Goal: Task Accomplishment & Management: Use online tool/utility

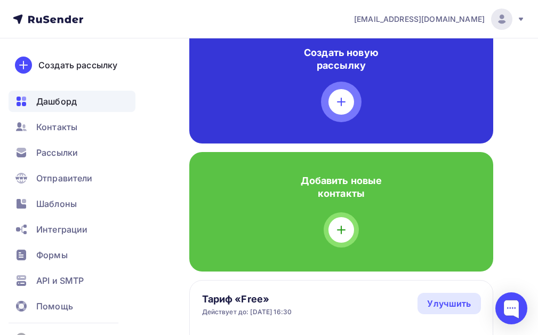
scroll to position [320, 0]
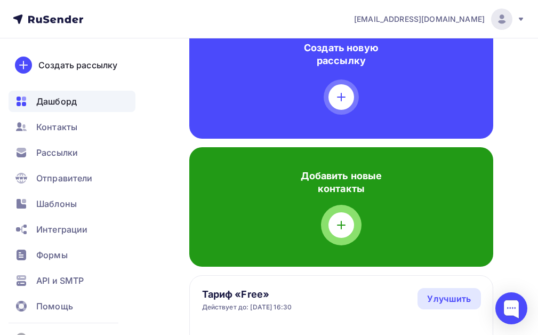
click at [343, 220] on icon at bounding box center [341, 224] width 13 height 13
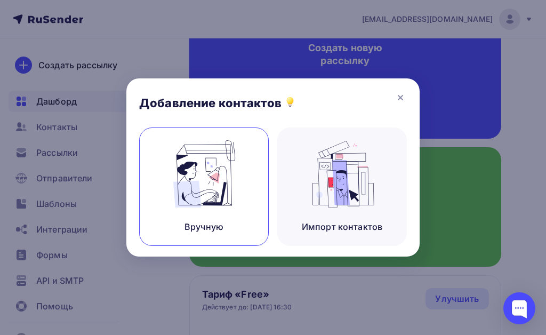
click at [217, 189] on img at bounding box center [203, 173] width 71 height 67
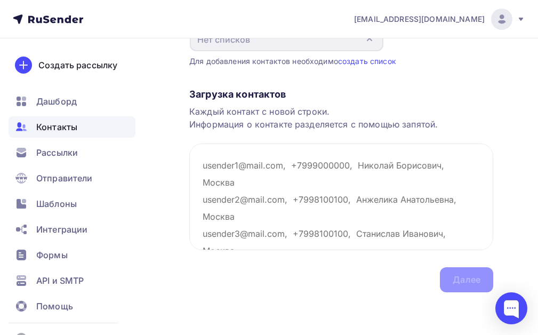
scroll to position [96, 0]
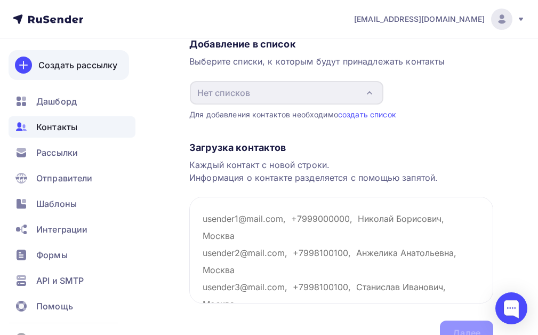
click at [108, 67] on div "Создать рассылку" at bounding box center [77, 65] width 79 height 13
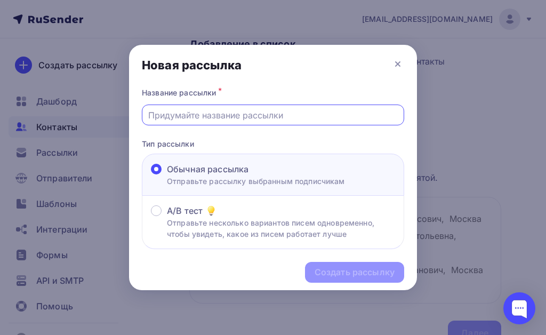
click at [278, 110] on input "text" at bounding box center [273, 115] width 250 height 13
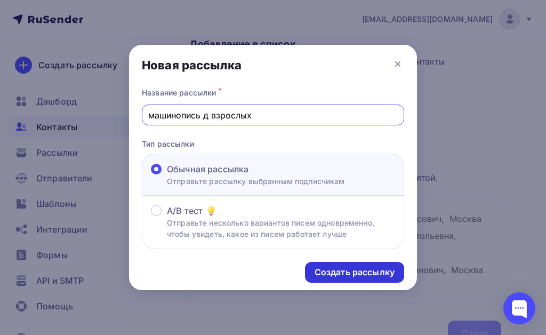
type input "машинопись д взрослых"
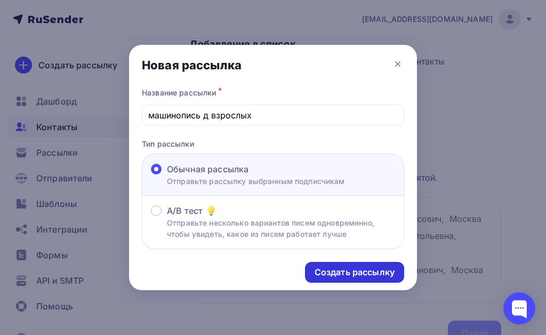
click at [379, 274] on div "Создать рассылку" at bounding box center [354, 272] width 80 height 12
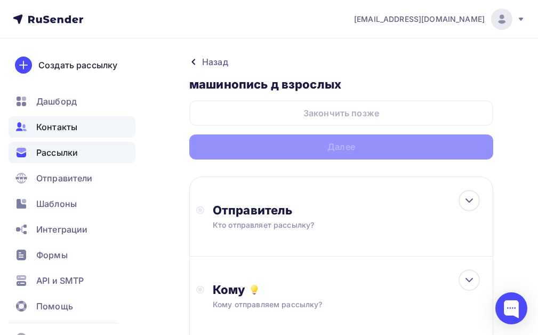
click at [52, 129] on span "Контакты" at bounding box center [56, 126] width 41 height 13
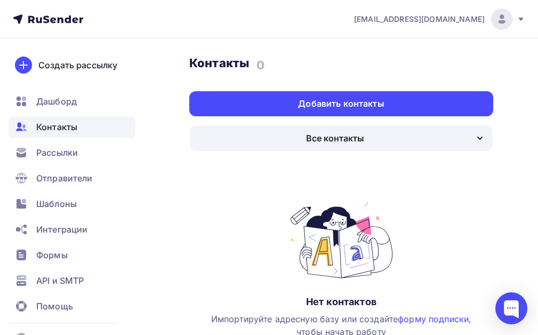
click at [466, 135] on div "Все контакты" at bounding box center [341, 138] width 303 height 26
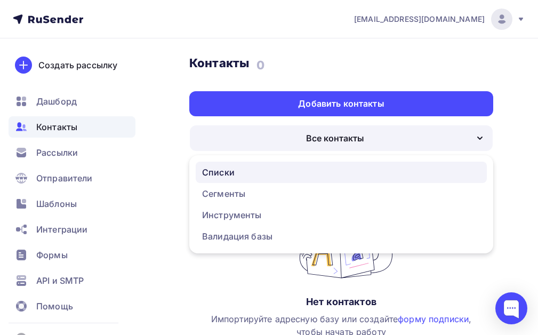
click at [214, 176] on div "Списки" at bounding box center [218, 172] width 33 height 13
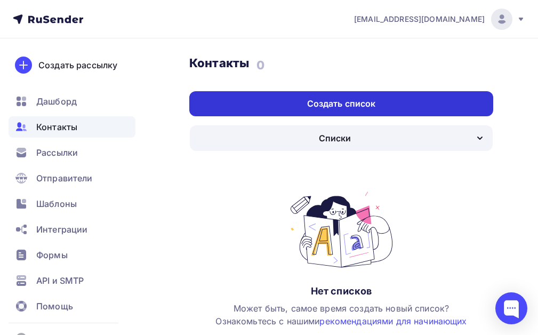
click at [356, 102] on div "Создать список" at bounding box center [341, 104] width 69 height 12
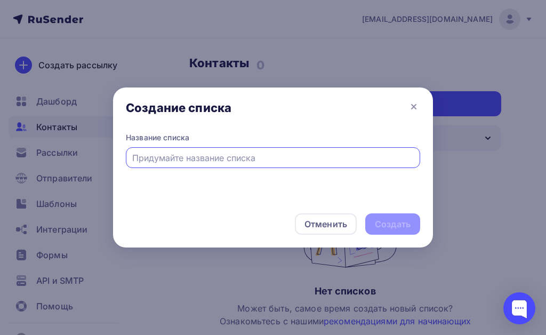
click at [265, 152] on input "text" at bounding box center [273, 157] width 282 height 13
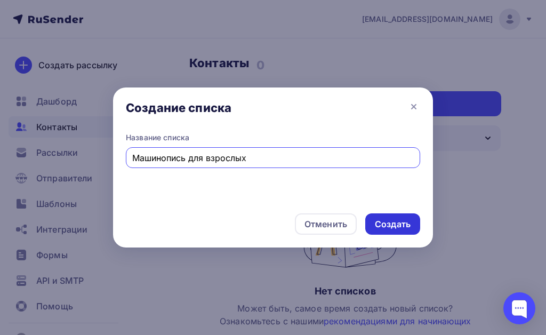
type input "Машинопись для взрослых"
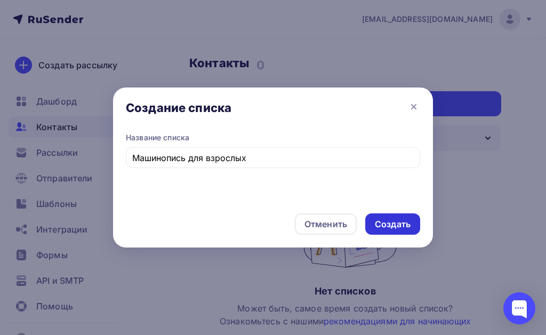
click at [399, 229] on div "Создать" at bounding box center [393, 224] width 36 height 12
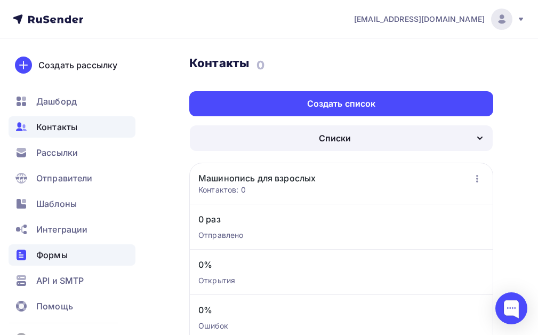
click at [61, 255] on span "Формы" at bounding box center [51, 254] width 31 height 13
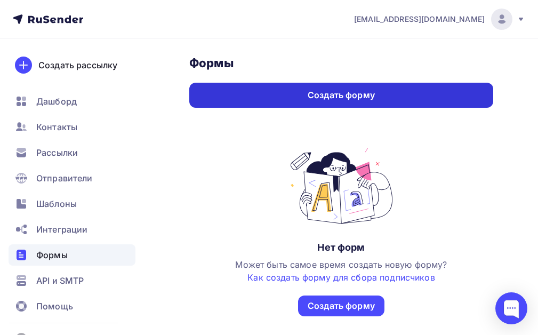
click at [357, 89] on div "Создать форму" at bounding box center [340, 95] width 67 height 12
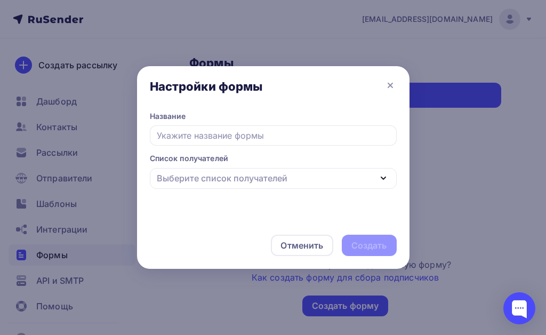
click at [377, 176] on icon "button" at bounding box center [383, 178] width 13 height 13
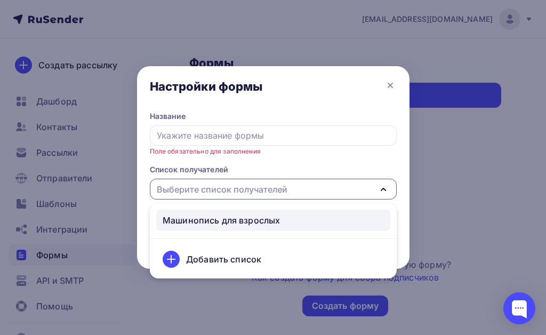
click at [275, 222] on div "Машинопись для взрослых" at bounding box center [221, 220] width 117 height 13
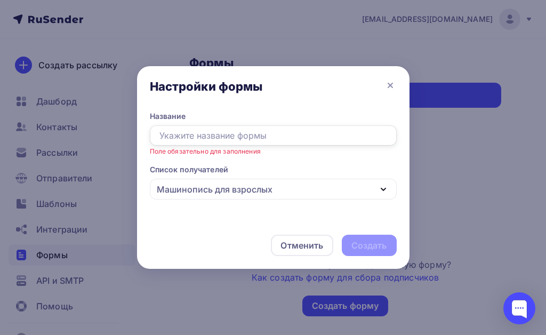
click at [250, 131] on input "text" at bounding box center [273, 135] width 247 height 20
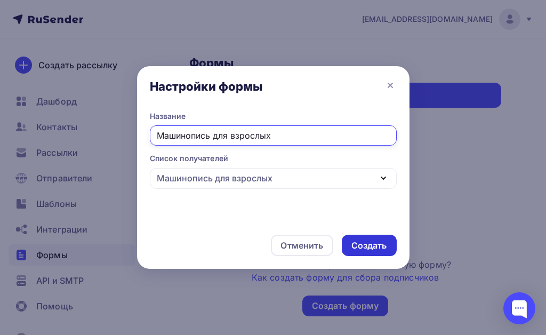
type input "Машинопись для взрослых"
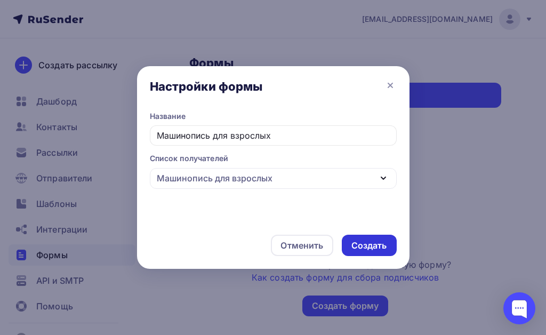
click at [379, 246] on div "Создать" at bounding box center [369, 245] width 36 height 12
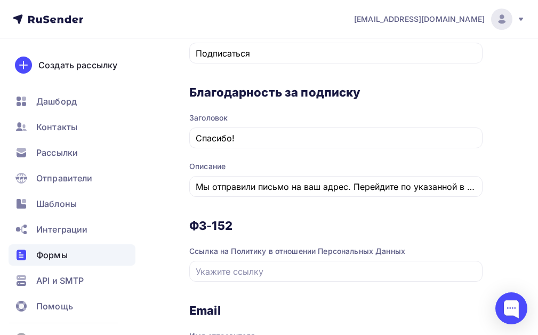
scroll to position [0, 170]
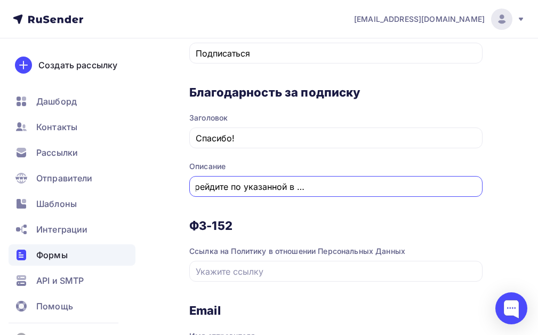
drag, startPoint x: 374, startPoint y: 188, endPoint x: 536, endPoint y: 183, distance: 161.5
click at [536, 183] on div "Назад Машинопись для взрослых Машинопись для взрослых Список: Машинопись для вз…" at bounding box center [269, 79] width 538 height 1130
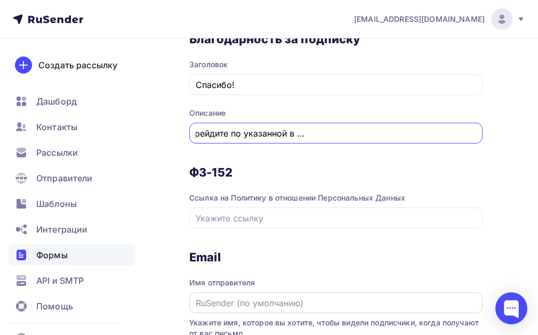
scroll to position [0, 0]
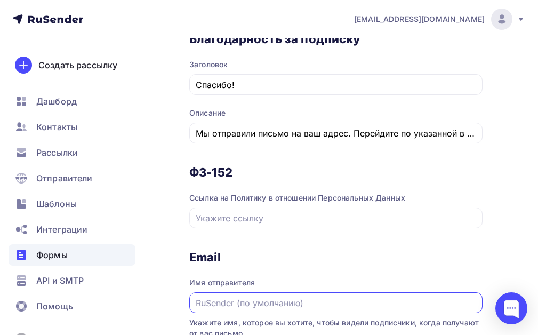
click at [228, 307] on input "text" at bounding box center [336, 302] width 281 height 13
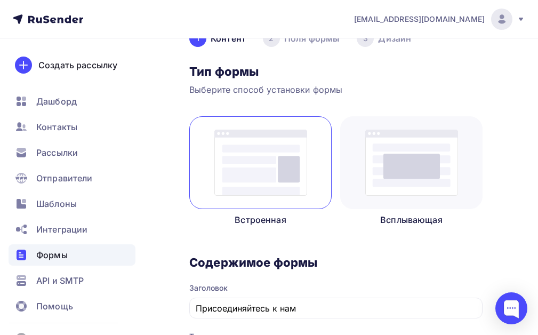
scroll to position [151, 0]
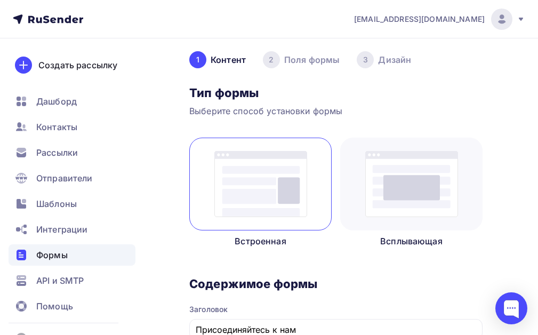
type input "Natalykey"
click at [289, 187] on img at bounding box center [260, 184] width 93 height 66
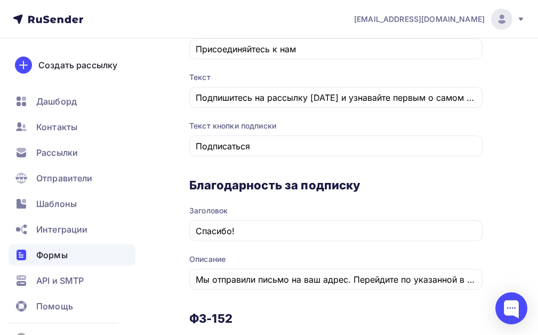
scroll to position [471, 0]
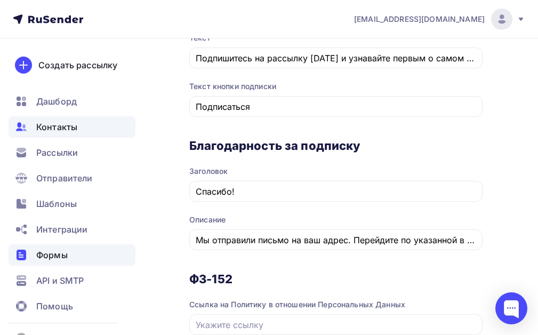
click at [64, 123] on span "Контакты" at bounding box center [56, 126] width 41 height 13
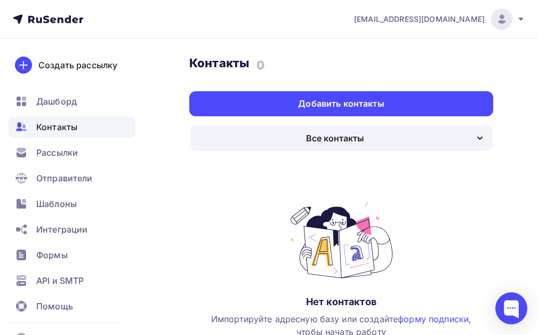
click at [373, 136] on div "Все контакты" at bounding box center [341, 138] width 303 height 26
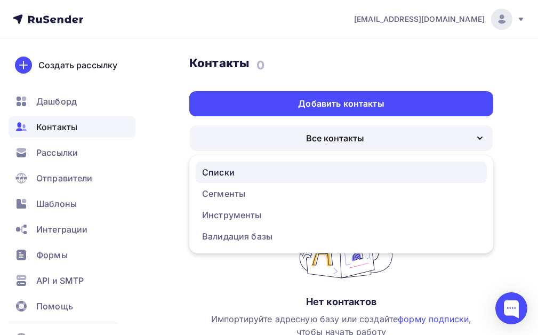
click at [217, 175] on div "Списки" at bounding box center [218, 172] width 33 height 13
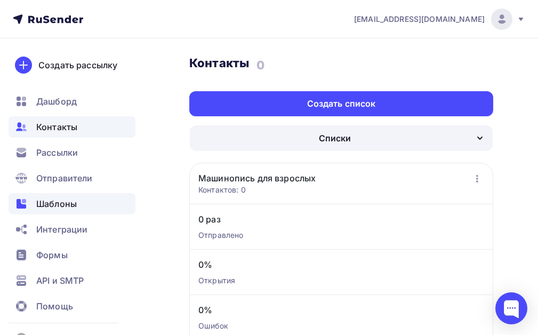
click at [74, 198] on span "Шаблоны" at bounding box center [56, 203] width 41 height 13
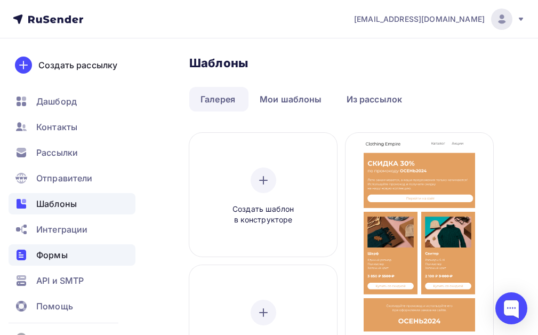
click at [58, 254] on span "Формы" at bounding box center [51, 254] width 31 height 13
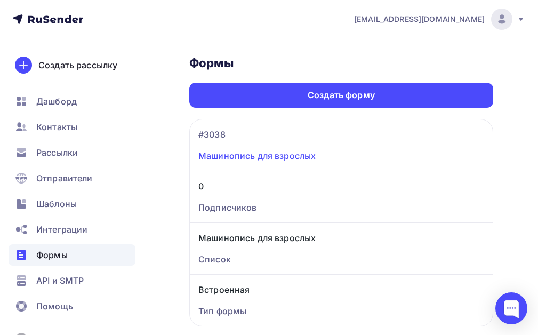
click at [238, 158] on link "Машинопись для взрослых" at bounding box center [341, 155] width 286 height 13
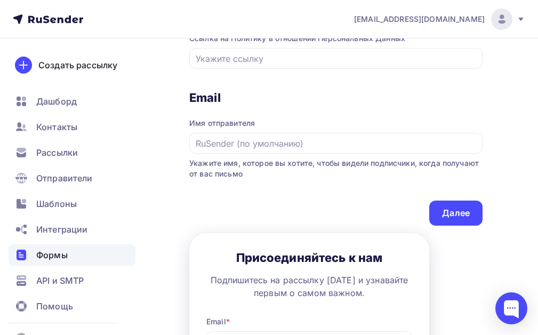
scroll to position [740, 0]
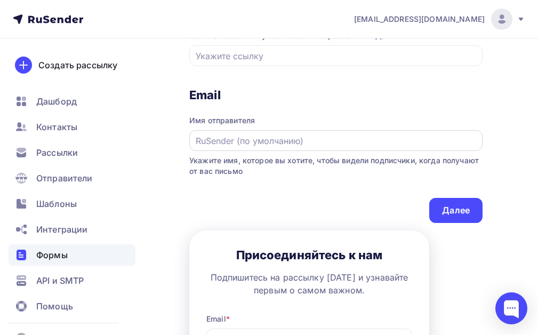
click at [298, 142] on input "text" at bounding box center [336, 140] width 281 height 13
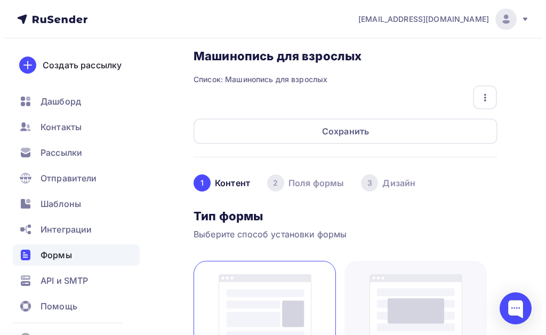
scroll to position [0, 0]
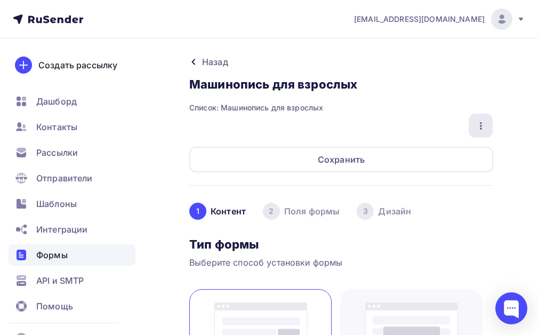
click at [480, 125] on icon "button" at bounding box center [480, 125] width 13 height 13
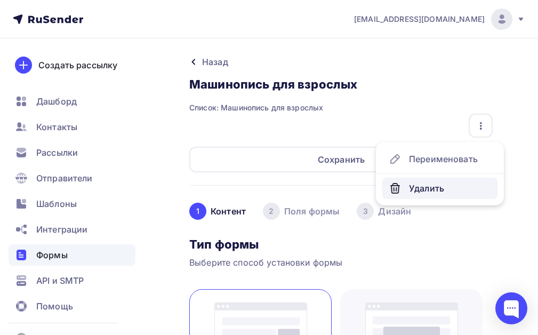
click at [422, 192] on div "Удалить" at bounding box center [439, 188] width 102 height 13
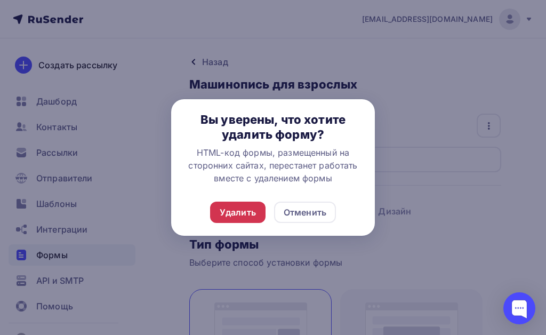
click at [238, 206] on div "Удалить" at bounding box center [238, 212] width 36 height 13
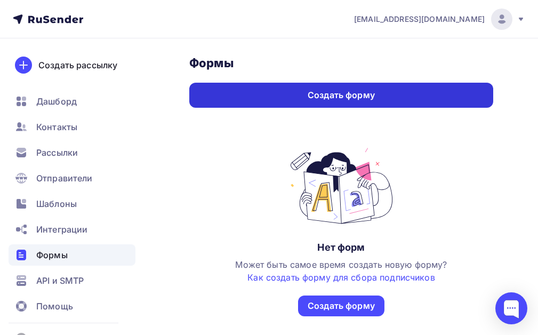
click at [307, 97] on div "Создать форму" at bounding box center [341, 95] width 304 height 25
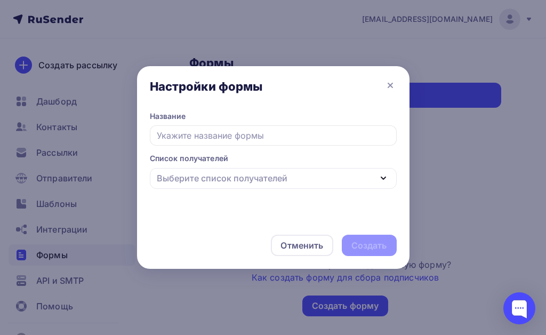
click at [274, 129] on input "text" at bounding box center [273, 135] width 247 height 20
type input "V"
drag, startPoint x: 378, startPoint y: 181, endPoint x: 385, endPoint y: 180, distance: 6.4
click at [385, 181] on icon "button" at bounding box center [383, 178] width 13 height 13
type input "Машинопись для взрослых"
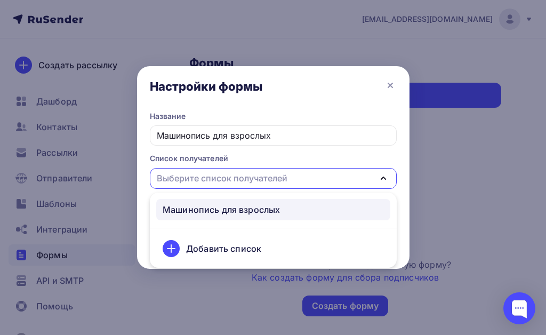
click at [293, 207] on div "Машинопись для взрослых" at bounding box center [273, 209] width 221 height 13
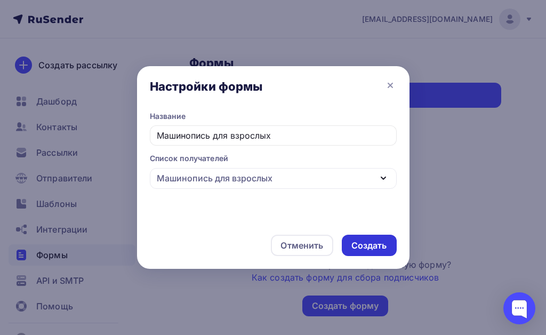
click at [362, 241] on div "Создать" at bounding box center [369, 245] width 36 height 12
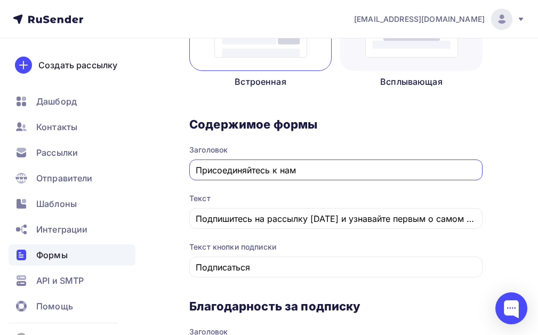
scroll to position [313, 0]
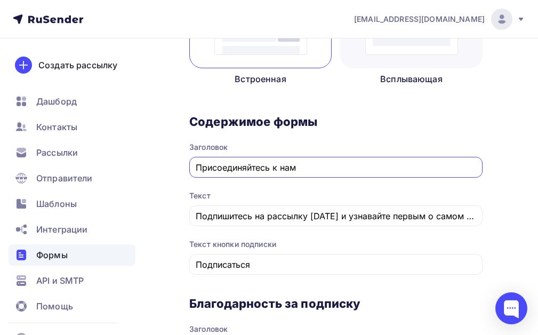
drag, startPoint x: 304, startPoint y: 168, endPoint x: 190, endPoint y: 171, distance: 114.1
click at [190, 171] on div "Присоединяйтесь к нам" at bounding box center [335, 167] width 293 height 21
drag, startPoint x: 323, startPoint y: 168, endPoint x: 194, endPoint y: 173, distance: 129.0
click at [194, 173] on div "Присоединяйтесь к нам" at bounding box center [335, 167] width 293 height 21
paste input "КАЧАТЬ 1 ГЛАВУ КНИГИ"
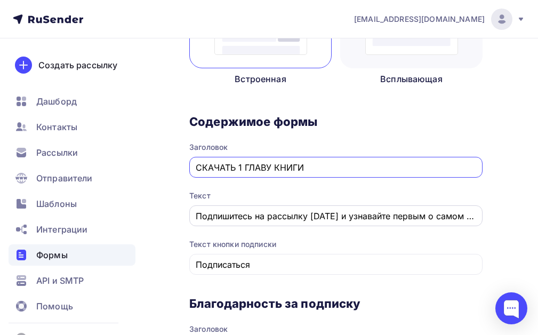
type input "СКАЧАТЬ 1 ГЛАВУ КНИГИ"
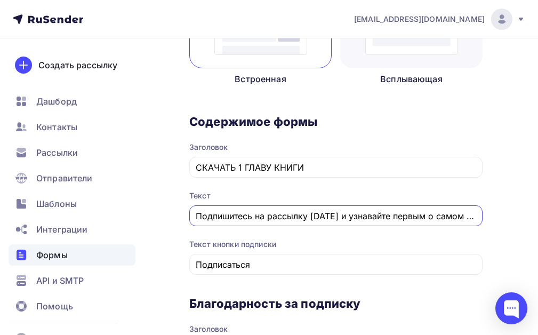
scroll to position [0, 30]
drag, startPoint x: 196, startPoint y: 215, endPoint x: 545, endPoint y: 198, distance: 349.5
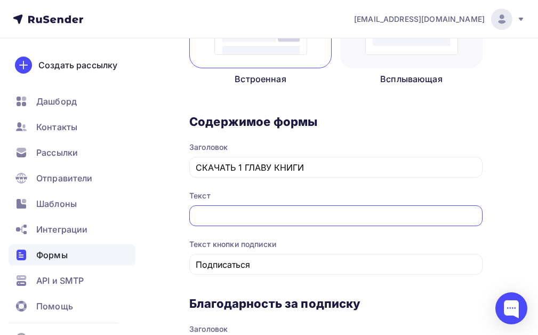
scroll to position [0, 0]
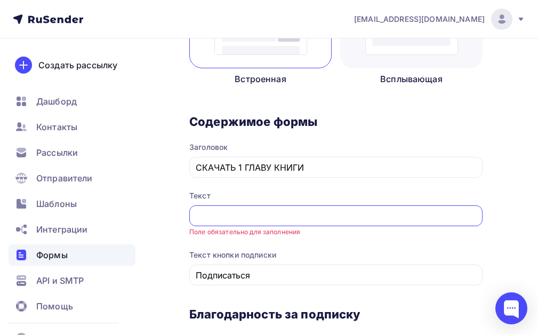
paste input "МАШИНОПИСЬ. ПЕЧАТАЙ КАК ПРОФИ"
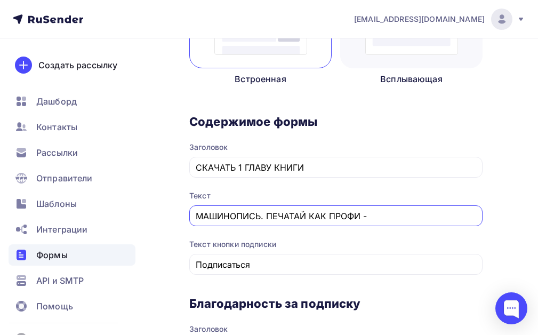
paste input "Книга, которая делает из вас мастера клавиатуры — и открывает новые горизонты."
type input "МАШИНОПИСЬ. ПЕЧАТАЙ КАК ПРОФИ - Книга, которая делает из вас мастера клавиатуры…"
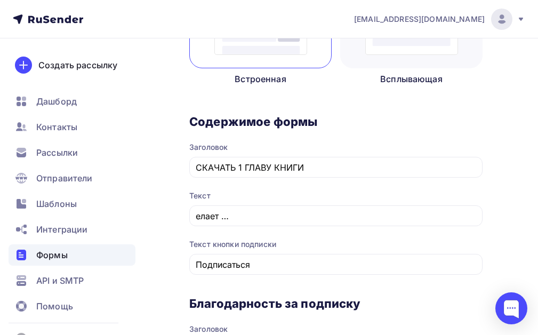
scroll to position [0, 0]
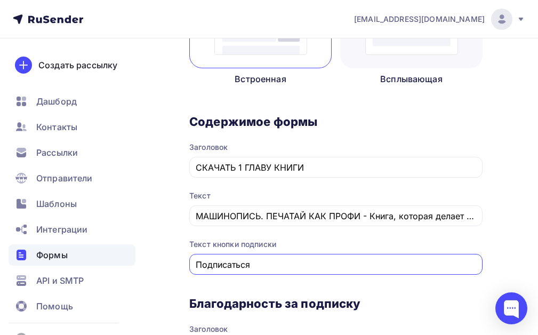
drag, startPoint x: 254, startPoint y: 266, endPoint x: 168, endPoint y: 263, distance: 86.4
click at [168, 263] on div "Назад Машинопись для взрослых Машинопись для взрослых Список: Машинопись для вз…" at bounding box center [269, 336] width 538 height 1223
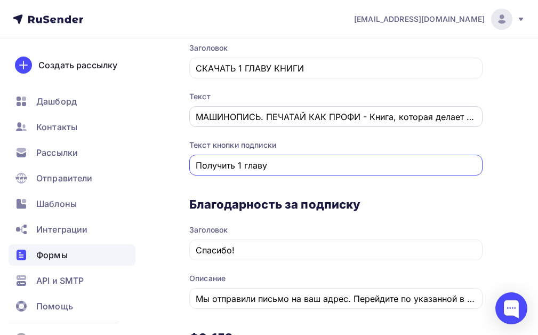
scroll to position [420, 0]
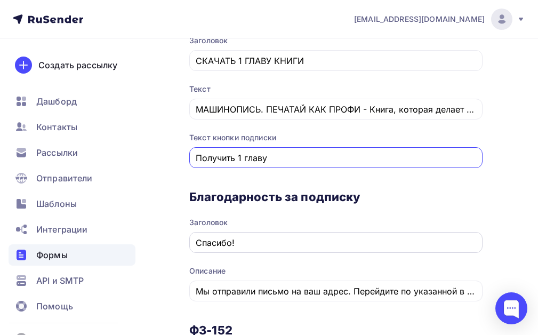
type input "Получить 1 главу"
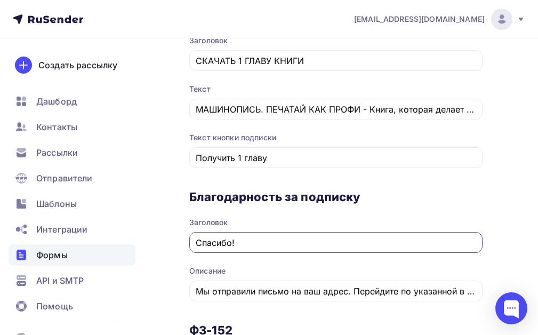
click at [237, 244] on input "Спасибо!" at bounding box center [336, 242] width 281 height 13
type input "С"
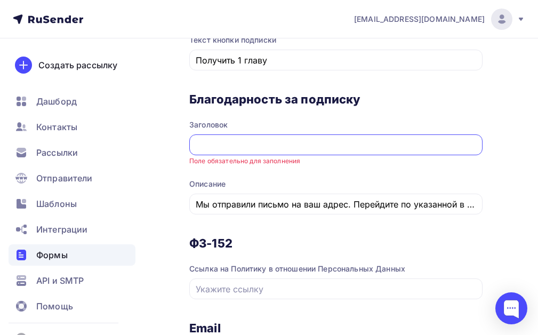
scroll to position [527, 0]
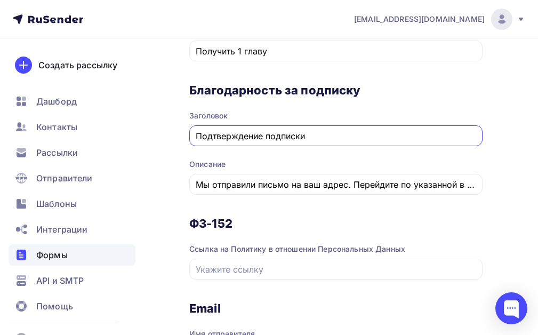
type input "Подтверждение подписки"
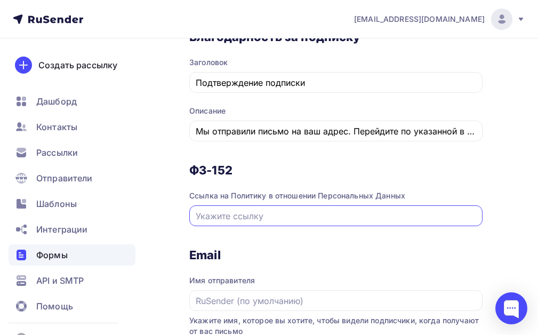
click at [226, 216] on input "text" at bounding box center [336, 215] width 281 height 13
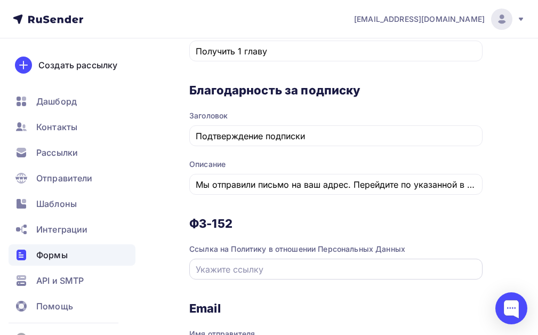
click at [203, 274] on input "text" at bounding box center [336, 269] width 281 height 13
paste input "[URL][DOMAIN_NAME]"
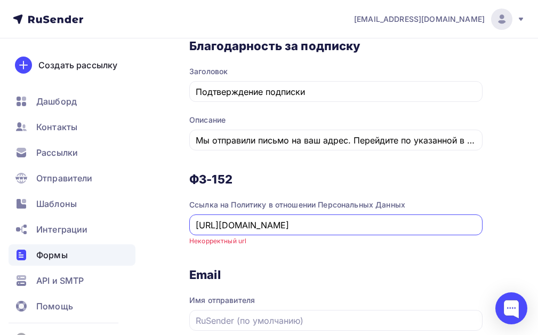
scroll to position [633, 0]
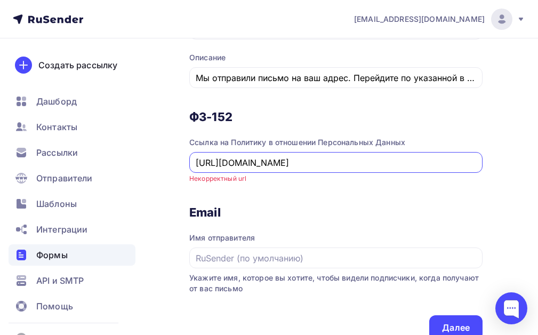
click at [311, 195] on div "ФЗ-152 Ссылка на Политику в отношении Персональных Данных https://natalykay.ru/…" at bounding box center [335, 156] width 293 height 95
click at [226, 162] on input "[URL][DOMAIN_NAME]" at bounding box center [336, 162] width 281 height 13
type input "natalykay.ru/politika-konfidenczialnosti"
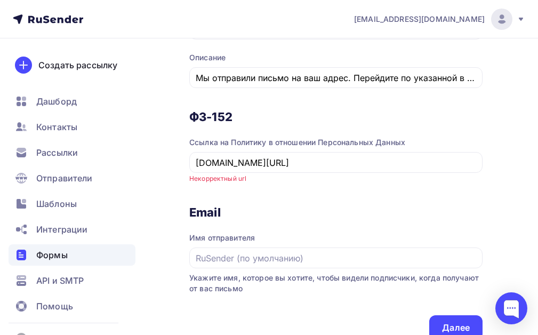
click at [317, 194] on div "ФЗ-152 Ссылка на Политику в отношении Персональных Данных natalykay.ru/politika…" at bounding box center [335, 156] width 293 height 95
click at [362, 164] on input "natalykay.ru/politika-konfidenczialnosti" at bounding box center [336, 162] width 281 height 13
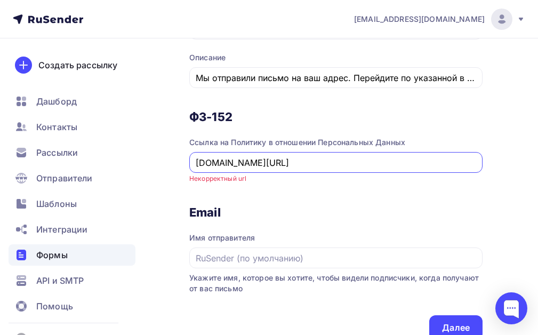
drag, startPoint x: 367, startPoint y: 161, endPoint x: 154, endPoint y: 168, distance: 212.7
click at [154, 168] on div "Назад Машинопись для взрослых Машинопись для взрослых Список: Машинопись для вз…" at bounding box center [269, 36] width 538 height 1263
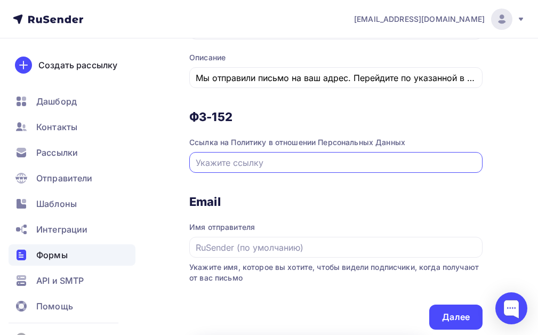
paste input "[URL][DOMAIN_NAME]"
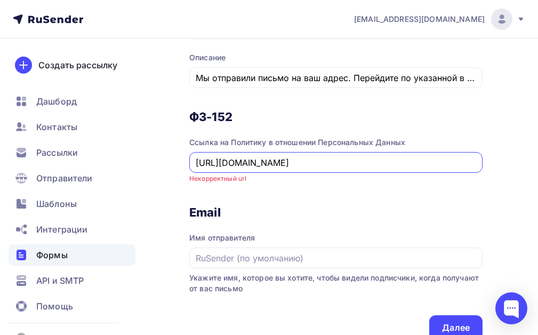
click at [200, 165] on input "[URL][DOMAIN_NAME]" at bounding box center [336, 162] width 281 height 13
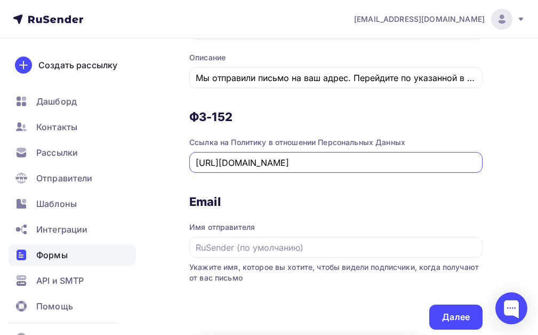
type input "[URL][DOMAIN_NAME]"
click at [247, 185] on div "ФЗ-152 Ссылка на Политику в отношении Персональных Данных https://natalykay.ru/…" at bounding box center [335, 151] width 293 height 85
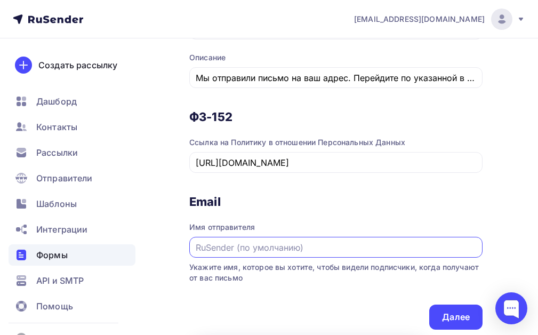
click at [253, 250] on input "text" at bounding box center [336, 247] width 281 height 13
type input "Т"
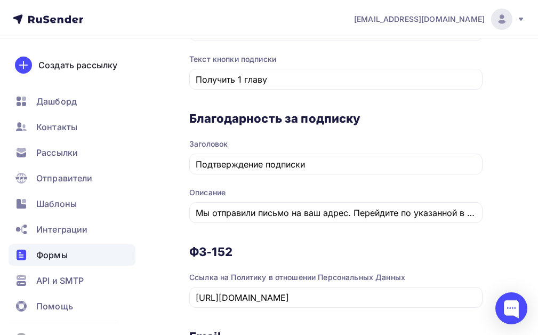
scroll to position [423, 0]
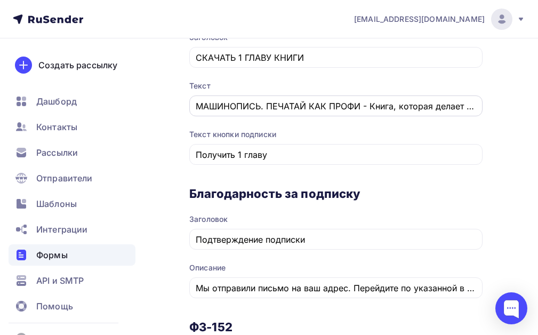
type input "NatalyKey"
click at [370, 108] on input "МАШИНОПИСЬ. ПЕЧАТАЙ КАК ПРОФИ - Книга, которая делает из вас мастера клавиатуры…" at bounding box center [336, 106] width 281 height 13
click at [496, 149] on div "Назад Машинопись для взрослых Машинопись для взрослых Список: Машинопись для вз…" at bounding box center [269, 241] width 538 height 1252
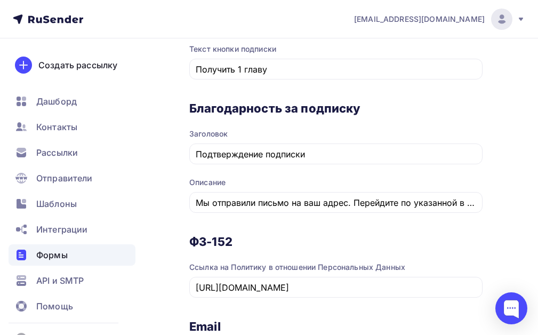
scroll to position [476, 0]
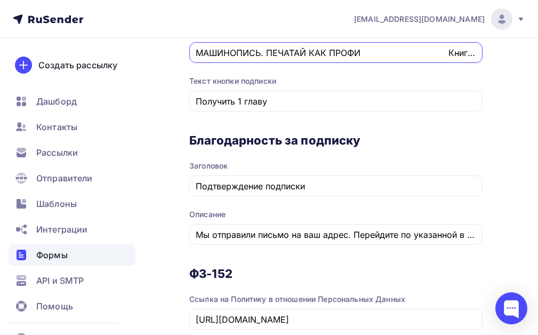
click at [468, 57] on input "МАШИНОПИСЬ. ПЕЧАТАЙ КАК ПРОФИ Книга, которая делает из вас мастера клавиатуры —…" at bounding box center [336, 52] width 281 height 13
click at [439, 53] on input "МАШИНОПИСЬ. ПЕЧАТАЙ КАК ПРОФИ Книга, которая делает из вас мастера клавиатуры —…" at bounding box center [336, 52] width 281 height 13
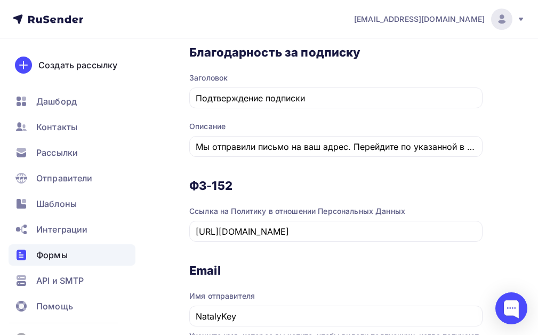
scroll to position [690, 0]
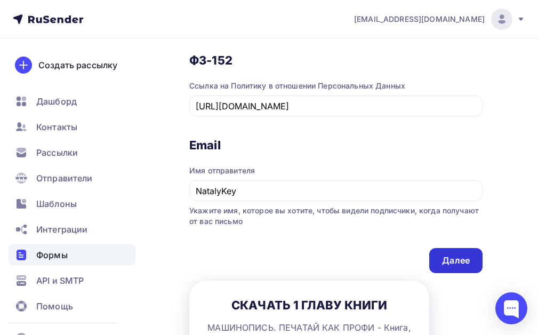
type input "МАШИНОПИСЬ. ПЕЧАТАЙ КАК ПРОФИ - Книга, которая делает из вас мастера клавиатуры…"
click at [462, 257] on div "Далее" at bounding box center [456, 260] width 28 height 12
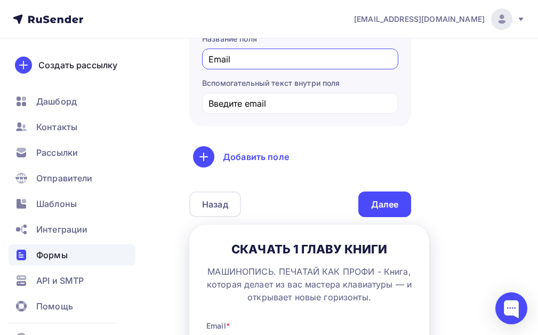
scroll to position [320, 0]
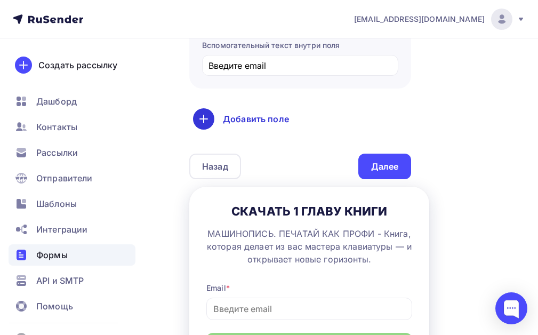
click at [208, 117] on icon at bounding box center [203, 118] width 13 height 13
click at [212, 150] on link "Имя" at bounding box center [227, 152] width 62 height 21
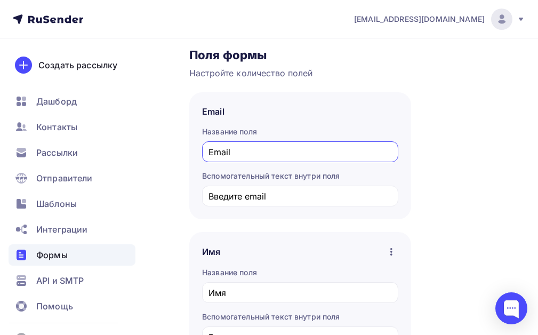
scroll to position [160, 0]
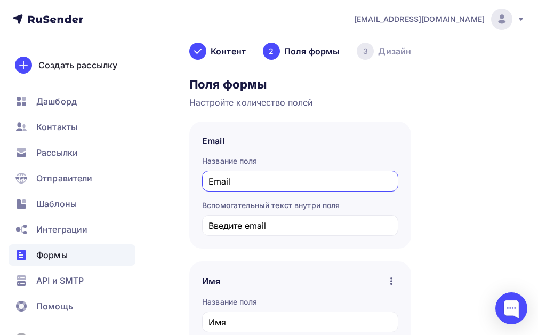
drag, startPoint x: 390, startPoint y: 277, endPoint x: 472, endPoint y: 226, distance: 96.7
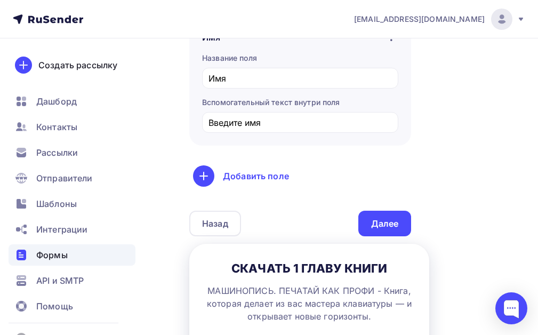
scroll to position [426, 0]
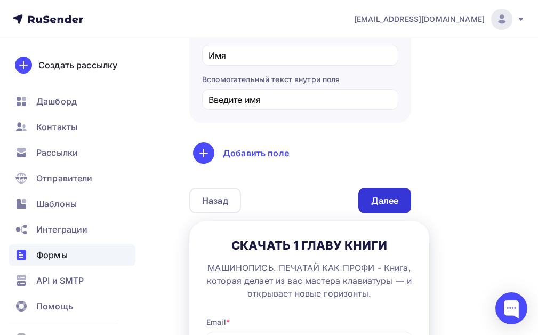
click at [391, 200] on div "Далее" at bounding box center [385, 201] width 28 height 12
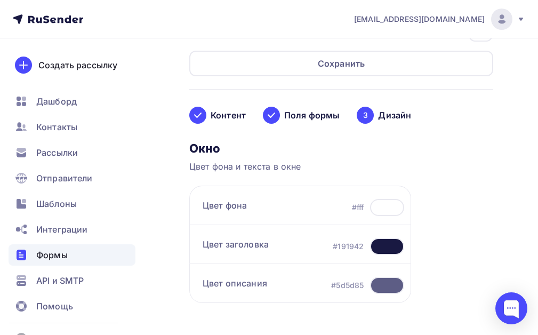
scroll to position [107, 0]
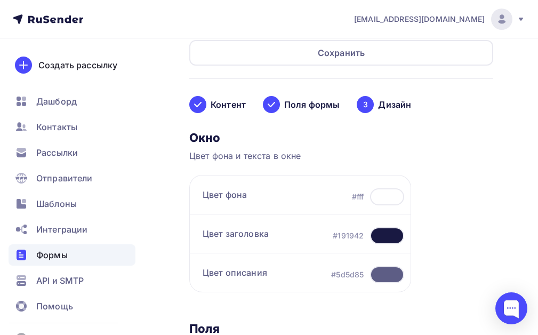
click at [381, 194] on div at bounding box center [387, 196] width 34 height 17
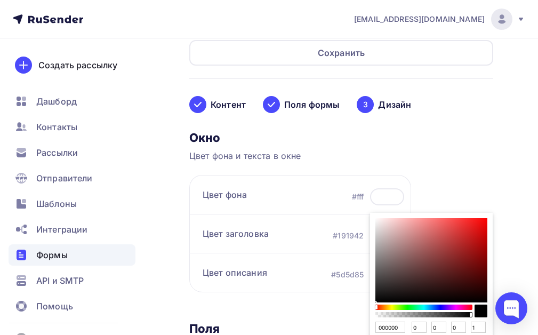
click at [439, 305] on div "Sketch color picker" at bounding box center [423, 306] width 95 height 5
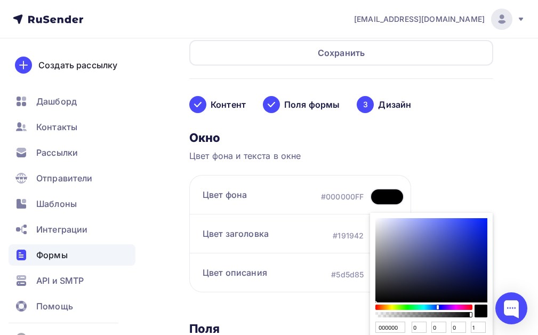
drag, startPoint x: 375, startPoint y: 307, endPoint x: 436, endPoint y: 305, distance: 61.3
click at [436, 305] on div "Sketch color picker" at bounding box center [437, 307] width 2 height 4
click at [457, 225] on div "Sketch color picker" at bounding box center [431, 260] width 112 height 84
type input "3C50EA"
type input "60"
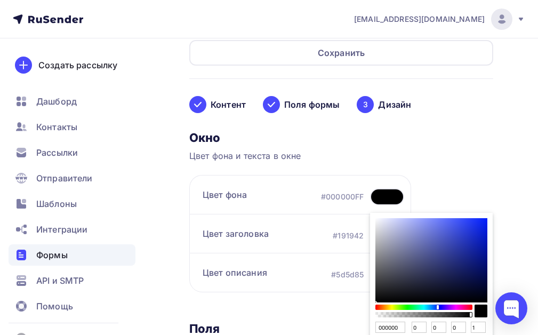
type input "80"
type input "234"
type input "364BED"
type input "54"
type input "75"
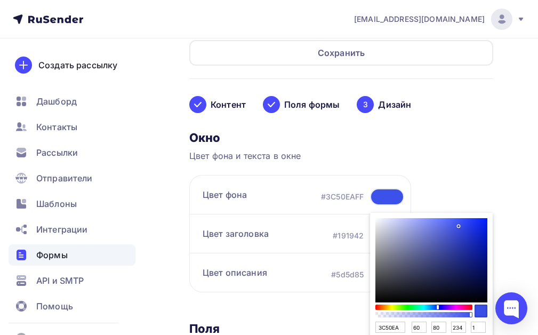
type input "237"
type input "354AED"
type input "53"
type input "74"
type input "3449ED"
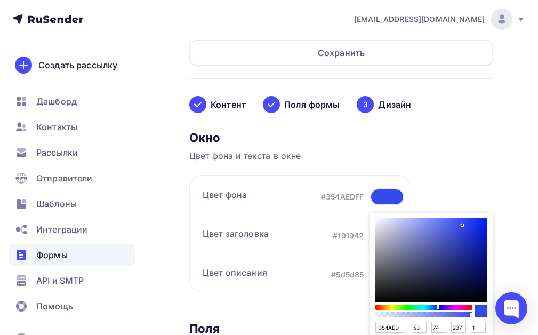
type input "52"
type input "73"
type input "3348ED"
type input "51"
type input "72"
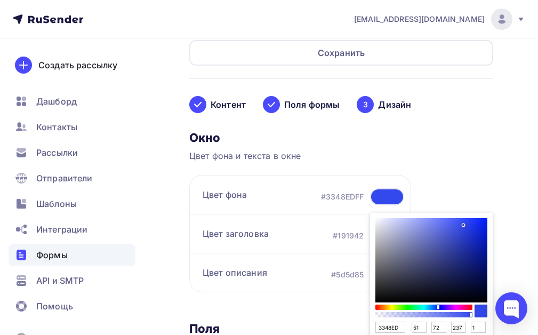
click at [462, 224] on div "Sketch color picker" at bounding box center [431, 260] width 112 height 84
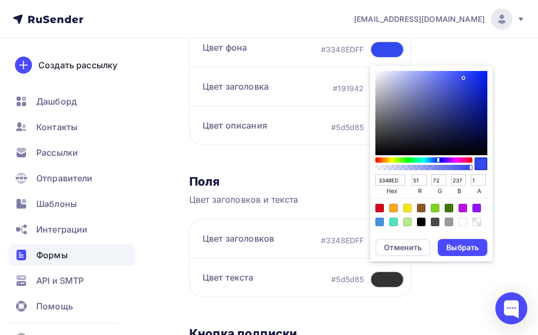
scroll to position [266, 0]
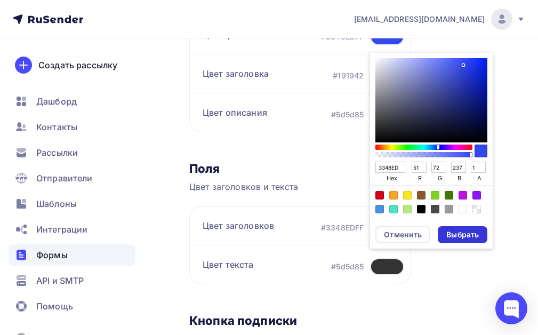
click at [465, 236] on div "Выбрать" at bounding box center [462, 234] width 33 height 11
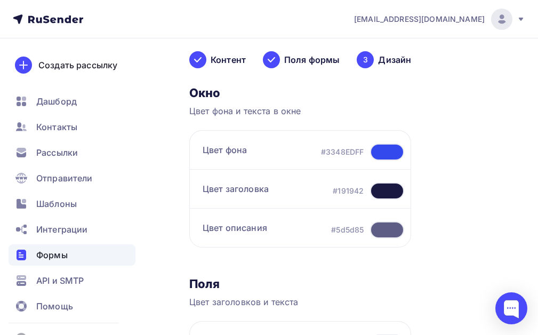
scroll to position [107, 0]
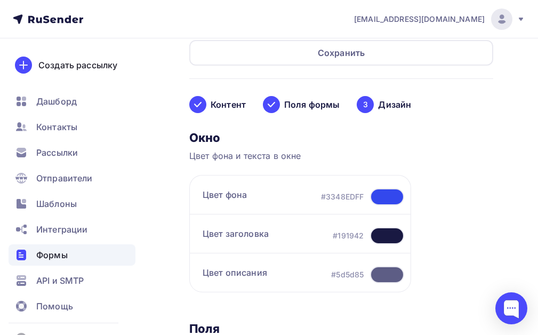
click at [390, 233] on div at bounding box center [387, 235] width 34 height 17
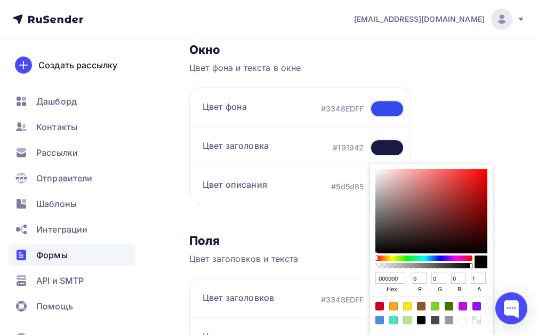
scroll to position [213, 0]
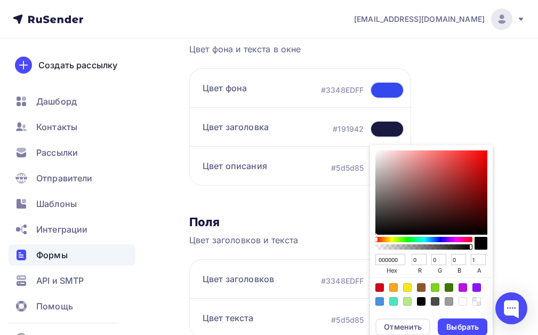
click at [378, 155] on div "Sketch color picker" at bounding box center [431, 192] width 112 height 84
type input "F2EAEA"
type input "242"
type input "234"
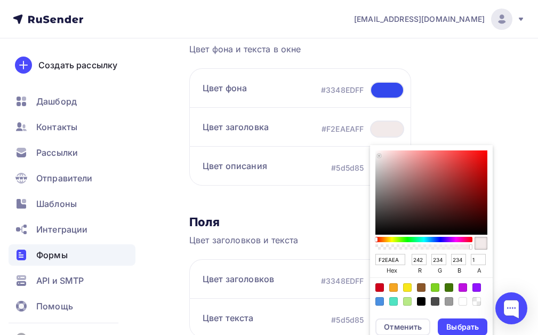
type input "F7F0F0"
type input "247"
type input "240"
type input "F9F4F4"
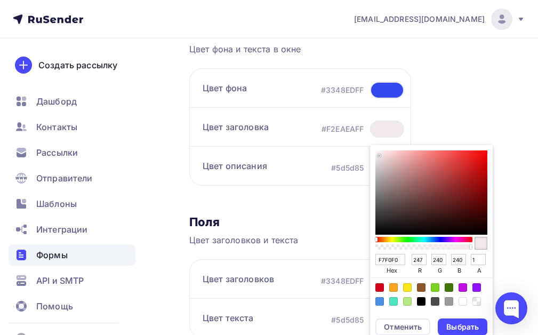
type input "249"
type input "244"
type input "FAF5F5"
type input "250"
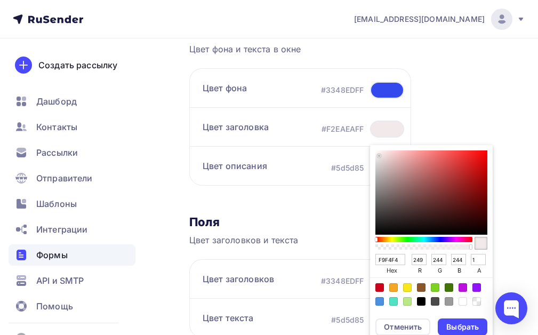
type input "245"
type input "FDFBFB"
type input "253"
type input "251"
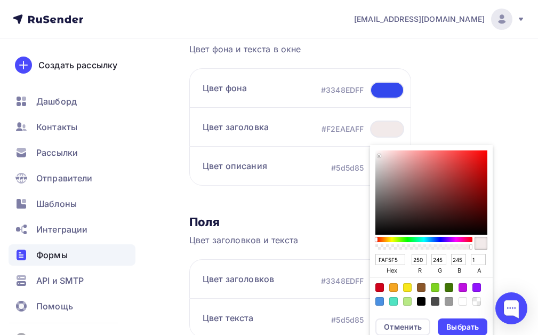
type input "251"
type input "FDFCFC"
type input "252"
click at [375, 151] on div "Sketch color picker" at bounding box center [376, 152] width 2 height 2
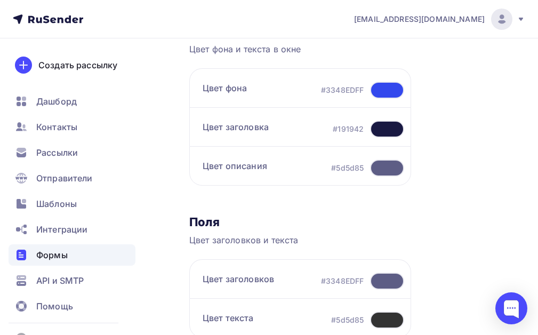
click at [390, 166] on div at bounding box center [387, 167] width 34 height 17
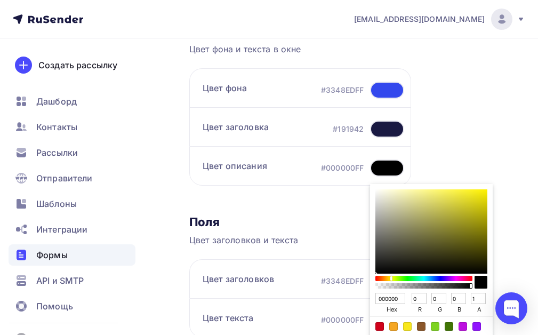
drag, startPoint x: 374, startPoint y: 278, endPoint x: 390, endPoint y: 279, distance: 16.0
click at [390, 279] on div "Sketch color picker" at bounding box center [391, 278] width 2 height 4
click at [465, 195] on div "Sketch color picker" at bounding box center [431, 231] width 112 height 84
type input "EFE62C"
type input "239"
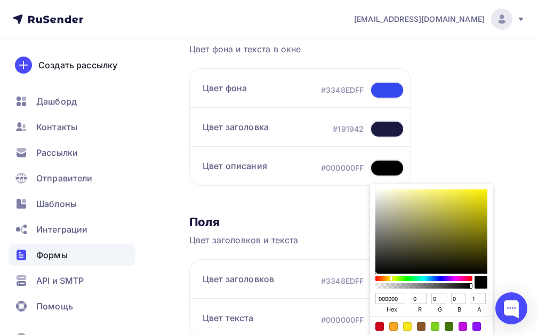
type input "230"
type input "44"
type input "F4EA25"
type input "244"
type input "234"
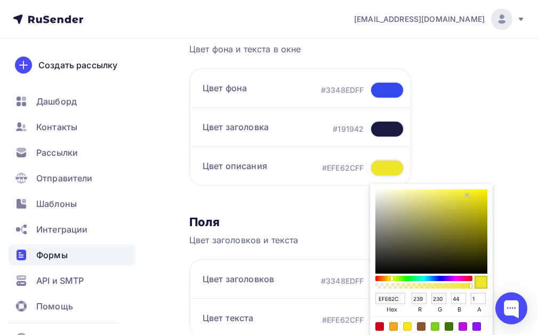
type input "37"
type input "F4EA26"
type input "38"
type input "F4EA27"
type input "39"
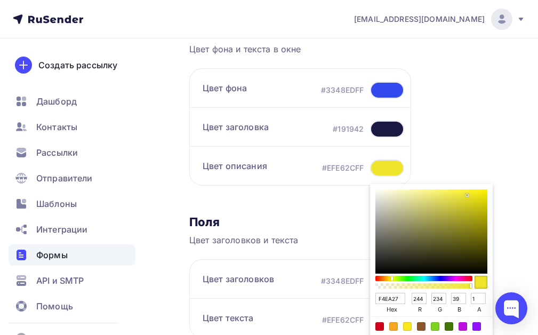
type input "F4EA28"
type input "40"
click at [467, 193] on div "Sketch color picker" at bounding box center [431, 231] width 112 height 84
type input "F4EA29"
type input "41"
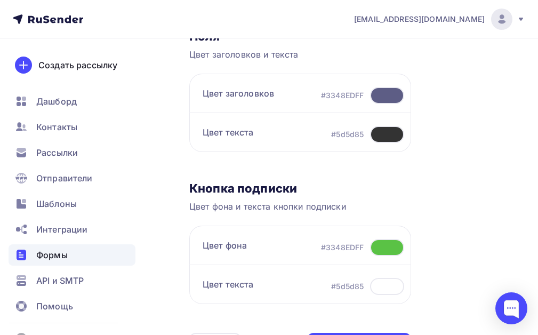
scroll to position [426, 0]
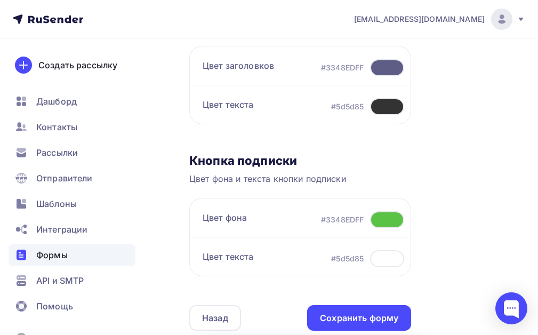
click at [383, 220] on div at bounding box center [387, 219] width 34 height 17
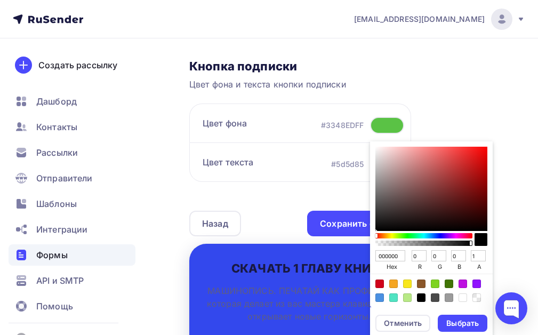
scroll to position [533, 0]
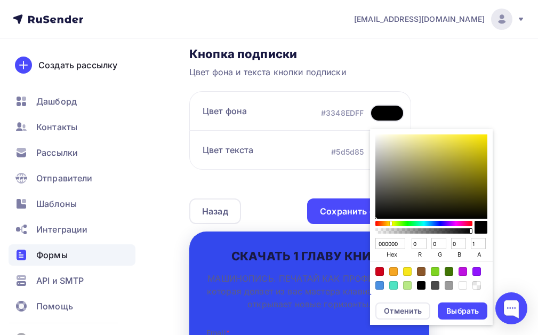
drag, startPoint x: 376, startPoint y: 221, endPoint x: 390, endPoint y: 221, distance: 13.3
click at [391, 221] on div "Sketch color picker" at bounding box center [392, 223] width 2 height 5
click at [457, 139] on div "Sketch color picker" at bounding box center [431, 176] width 112 height 84
type input "F0E23E"
type input "240"
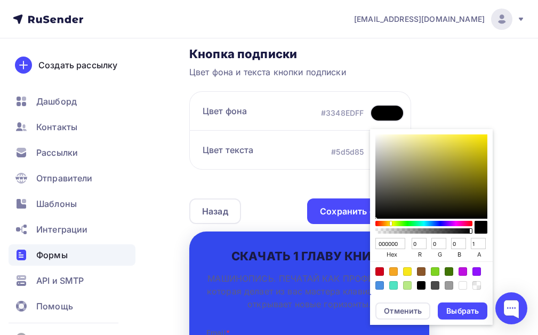
type input "226"
type input "62"
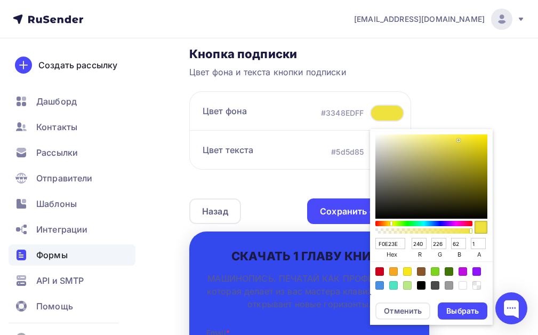
click at [466, 138] on div "Sketch color picker" at bounding box center [431, 176] width 112 height 84
type input "F4E42C"
type input "244"
type input "228"
type input "44"
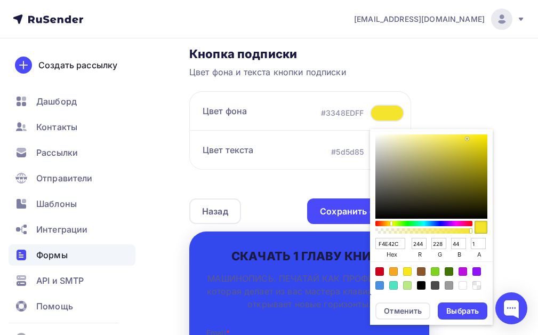
type input "F4DD2C"
type input "221"
click at [389, 222] on div "Sketch color picker" at bounding box center [390, 223] width 2 height 4
type input "FAE333"
type input "250"
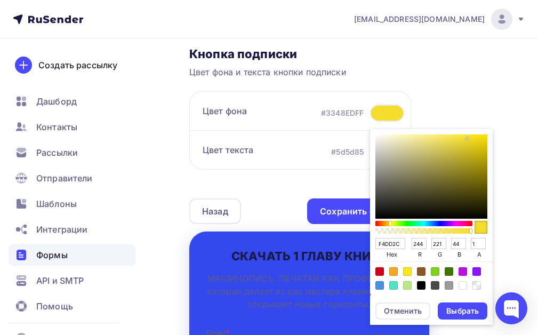
type input "227"
type input "51"
type input "FAE331"
type input "49"
type input "FAE32D"
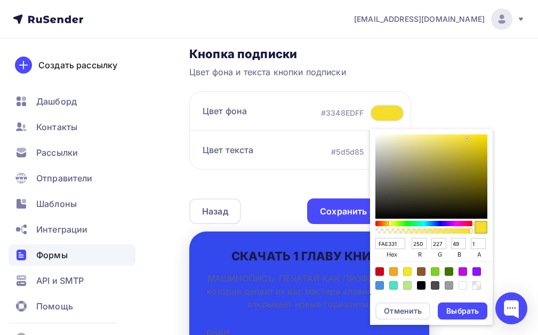
type input "45"
type input "FAE32B"
type input "43"
type input "FAE328"
type input "40"
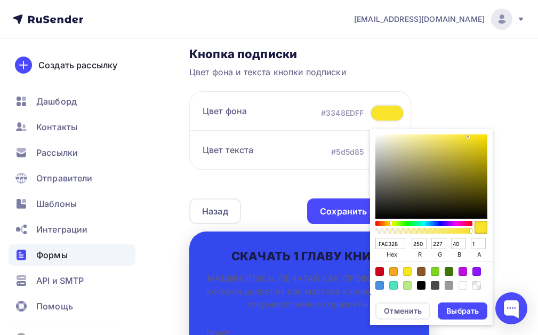
type input "FAE327"
type input "39"
type input "FAE326"
type input "38"
type input "F9E226"
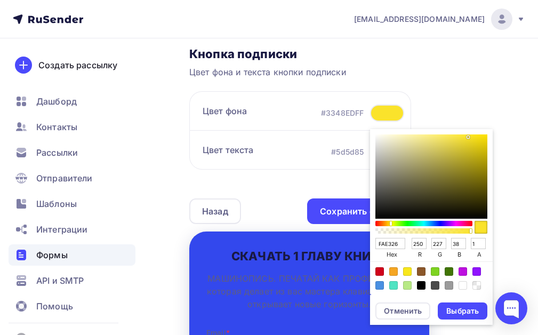
type input "249"
type input "226"
type input "F9E124"
type input "225"
type input "36"
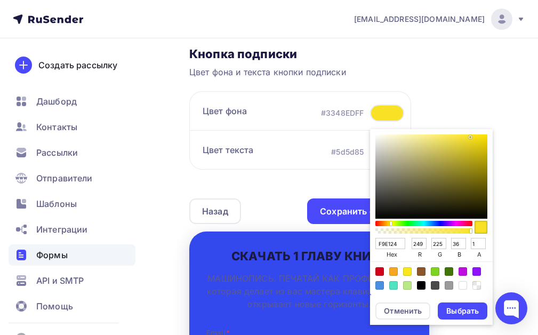
type input "F7DF24"
type input "247"
type input "223"
type input "F5DE27"
type input "245"
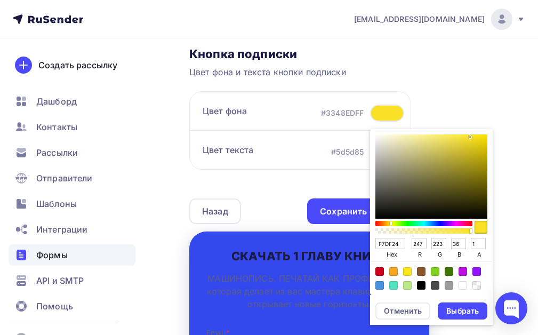
type input "222"
type input "39"
type input "F2DC29"
type input "242"
type input "220"
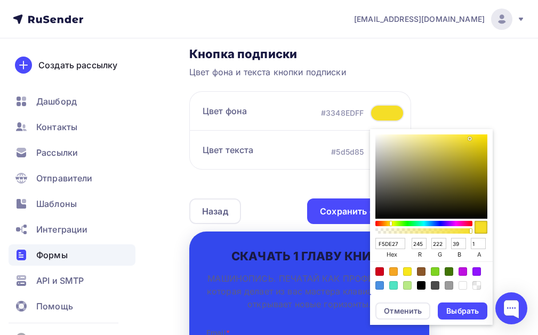
type input "41"
type input "F2DC2D"
type input "45"
type input "F0DB2F"
type input "240"
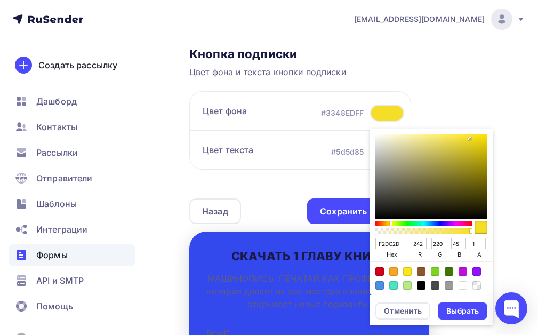
type input "219"
type input "47"
type input "EDD92F"
type input "237"
type input "217"
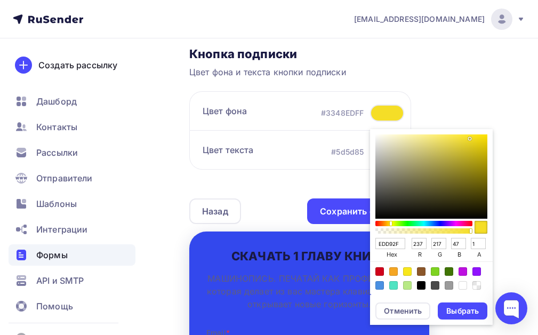
type input "EAD732"
type input "234"
type input "215"
type input "50"
type input "E8D633"
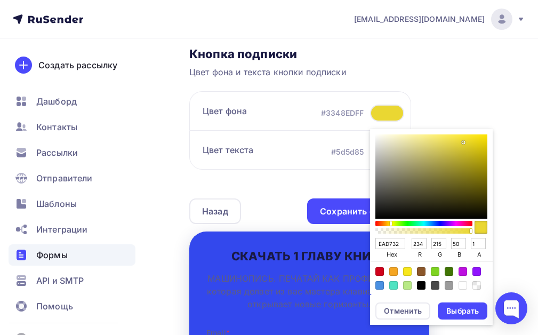
type input "232"
type input "214"
type input "51"
type input "E7D532"
type input "231"
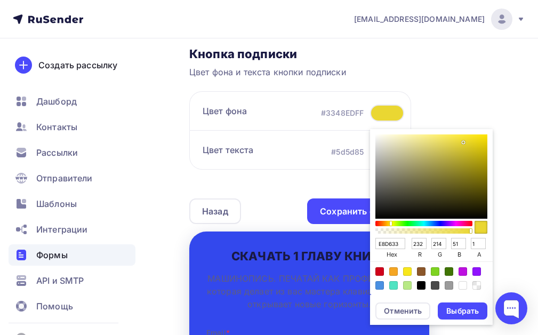
type input "213"
type input "50"
type input "E5D332"
type input "229"
type input "211"
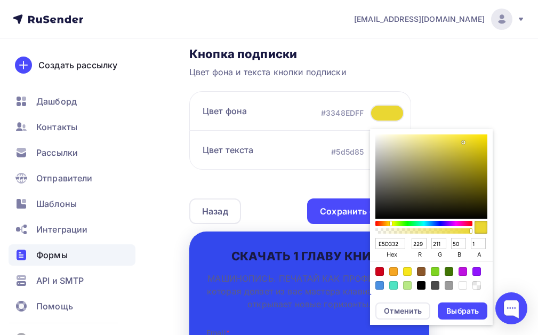
type input "E0CF31"
type input "224"
type input "207"
type input "49"
type input "E0CF33"
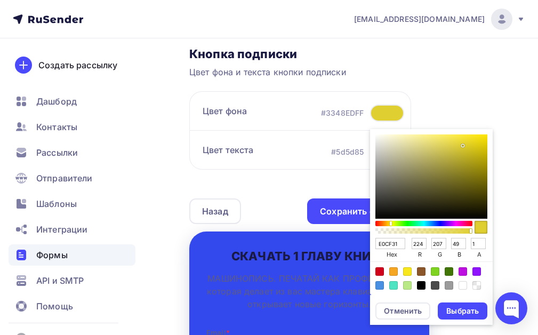
type input "51"
type input "E4D234"
type input "228"
type input "210"
type input "52"
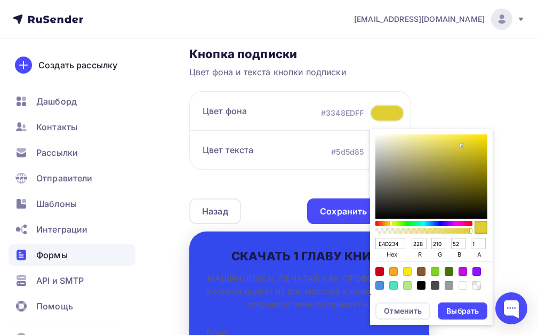
type input "E8D634"
type input "232"
type input "214"
type input "EAD833"
type input "234"
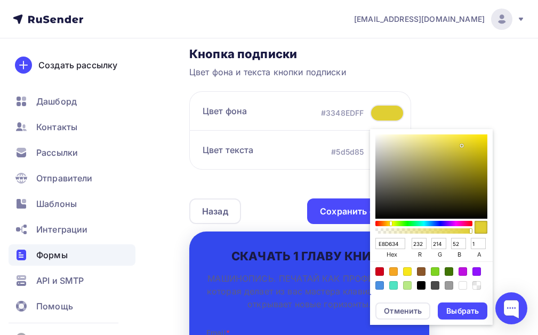
type input "216"
type input "51"
drag, startPoint x: 465, startPoint y: 136, endPoint x: 462, endPoint y: 141, distance: 5.8
click at [462, 141] on div "Sketch color picker" at bounding box center [431, 176] width 112 height 84
type input "ECD933"
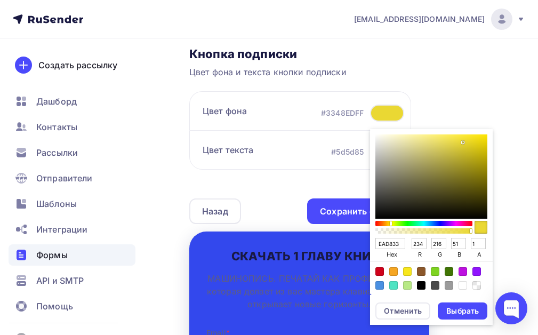
type input "236"
type input "217"
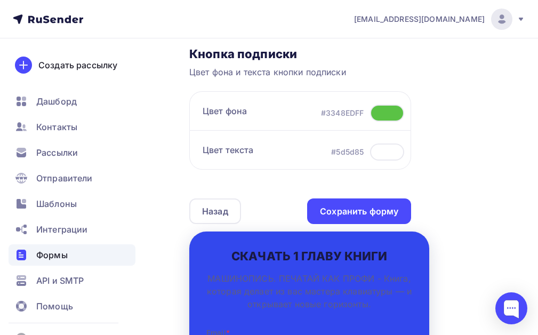
click at [508, 127] on div "Назад Машинопись для взрослых Машинопись для взрослых Список: Машинопись для вз…" at bounding box center [269, 55] width 538 height 1101
click at [392, 114] on div at bounding box center [387, 112] width 34 height 17
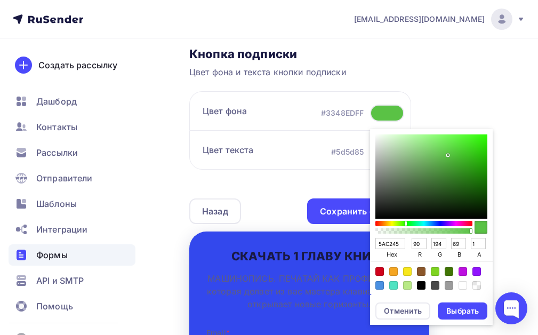
type input "45C24D"
type input "69"
type input "77"
type input "52C245"
type input "82"
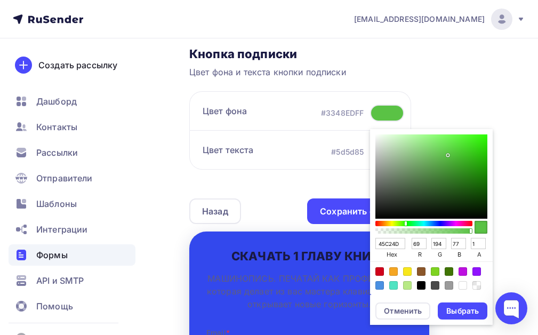
type input "69"
type input "56C245"
type input "86"
click at [404, 222] on div "Sketch color picker" at bounding box center [423, 223] width 95 height 5
type input "63C245"
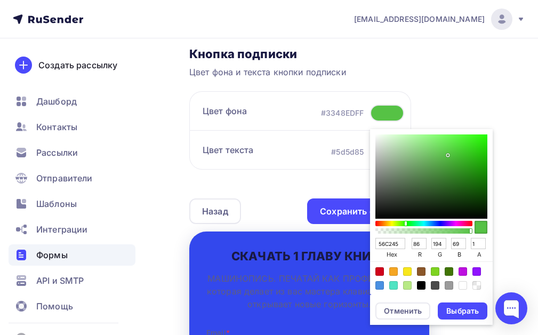
type input "99"
type input "67C245"
type input "103"
type input "6BC245"
type input "107"
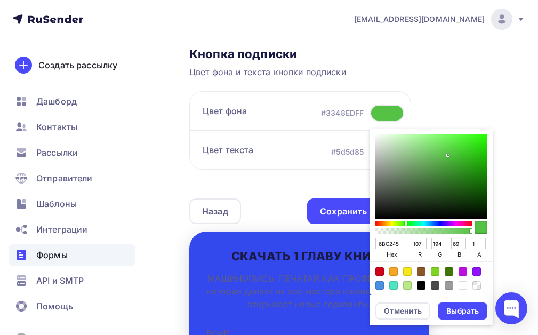
type input "6FC245"
type input "111"
type input "74C245"
type input "116"
type input "7CC245"
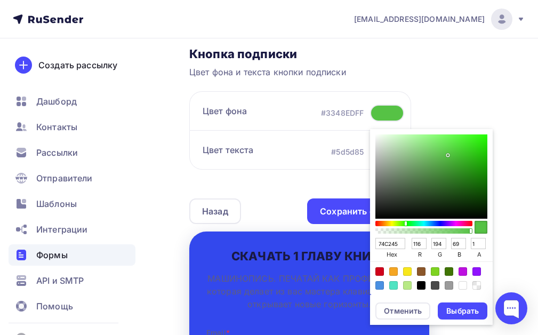
type input "124"
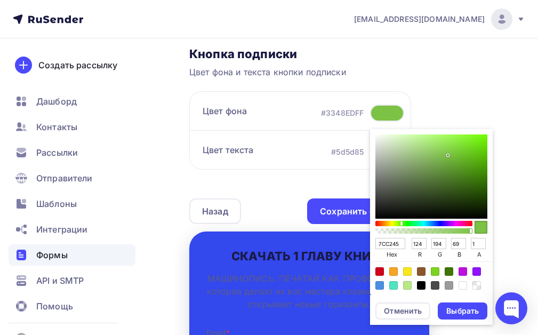
type input "80C245"
type input "128"
type input "85C245"
type input "133"
type input "89C245"
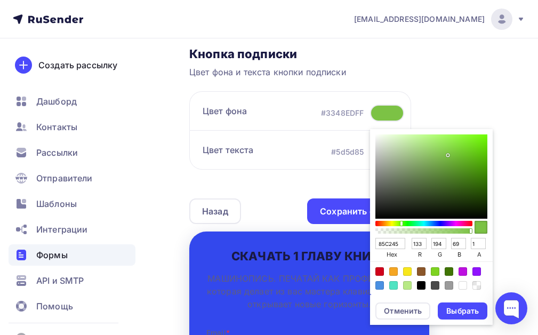
type input "137"
type input "8DC245"
type input "141"
type input "95C245"
type input "149"
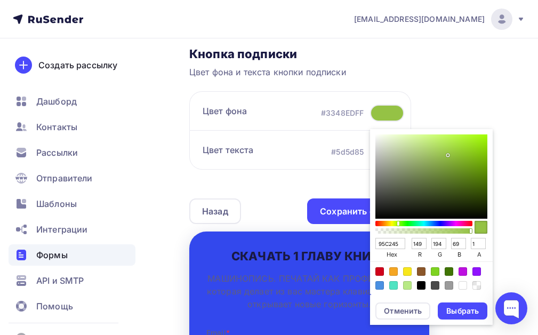
type input "9AC245"
type input "154"
type input "A2C245"
type input "162"
type input "A6C245"
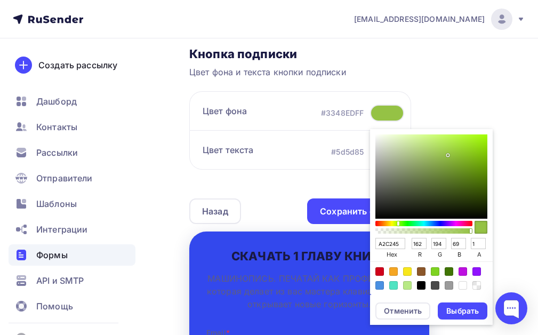
type input "166"
type input "AAC245"
type input "170"
type input "AFC245"
type input "175"
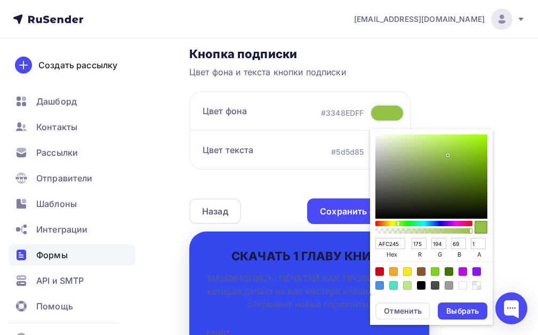
type input "B3C245"
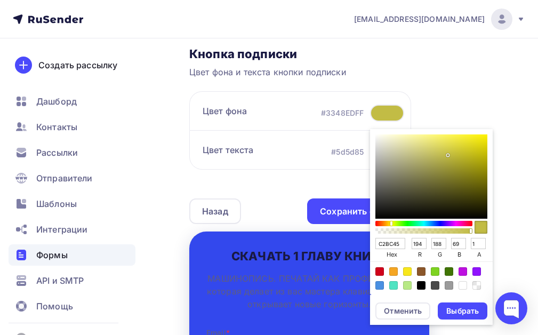
drag, startPoint x: 404, startPoint y: 222, endPoint x: 390, endPoint y: 225, distance: 14.7
click at [390, 225] on div "Sketch color picker" at bounding box center [423, 223] width 95 height 5
drag, startPoint x: 462, startPoint y: 150, endPoint x: 463, endPoint y: 141, distance: 8.7
click at [463, 141] on div "Sketch color picker" at bounding box center [431, 176] width 112 height 84
click at [471, 105] on div "Контент Поля формы 3 Дизайн Тип формы Выберите способ установки формы Встроенна…" at bounding box center [341, 93] width 304 height 881
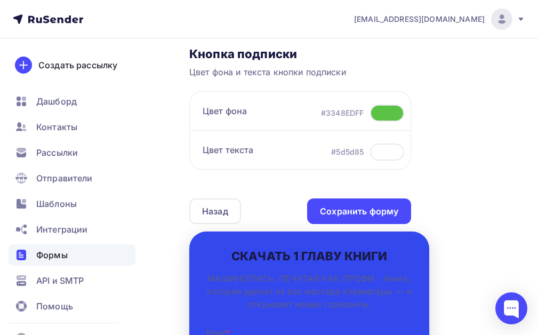
click at [381, 115] on div at bounding box center [387, 112] width 34 height 17
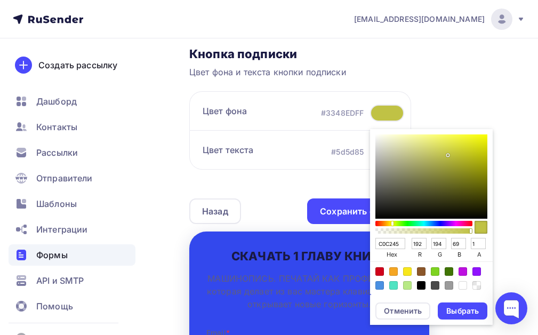
drag, startPoint x: 402, startPoint y: 223, endPoint x: 391, endPoint y: 224, distance: 10.7
click at [391, 224] on div "Sketch color picker" at bounding box center [423, 223] width 95 height 5
drag, startPoint x: 444, startPoint y: 154, endPoint x: 464, endPoint y: 143, distance: 22.4
click at [464, 143] on div "Sketch color picker" at bounding box center [431, 176] width 112 height 84
click at [390, 223] on div "Sketch color picker" at bounding box center [391, 223] width 2 height 4
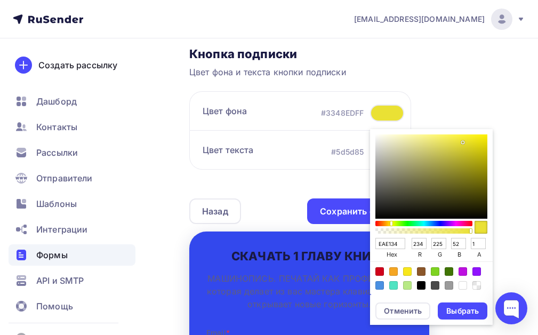
click at [461, 141] on div "Sketch color picker" at bounding box center [431, 176] width 112 height 84
click at [452, 310] on div "Выбрать" at bounding box center [462, 310] width 33 height 11
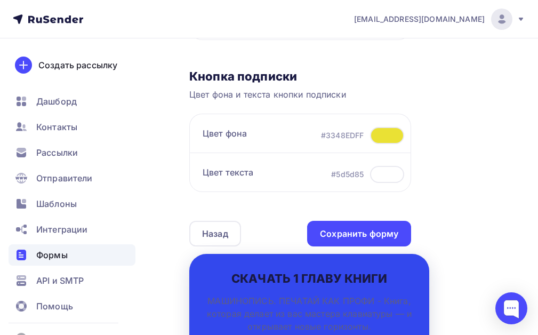
scroll to position [373, 0]
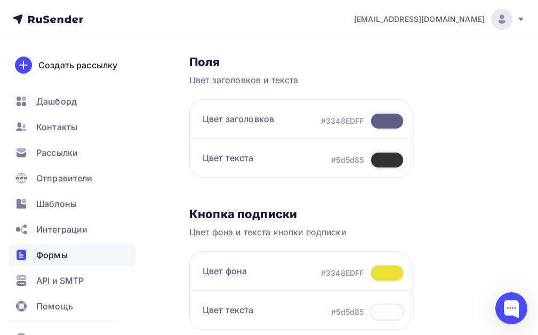
click at [383, 119] on div at bounding box center [387, 120] width 34 height 17
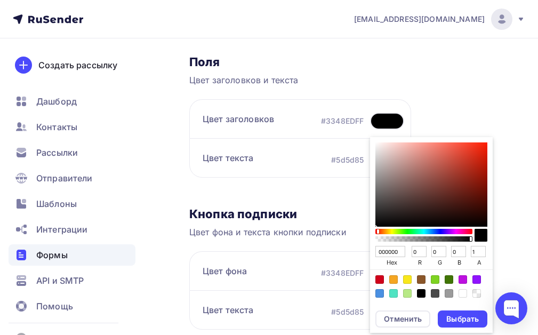
drag, startPoint x: 375, startPoint y: 233, endPoint x: 376, endPoint y: 142, distance: 90.6
click at [376, 143] on div "000000 hex 0 r 0 g 0 b 1 a" at bounding box center [431, 220] width 123 height 166
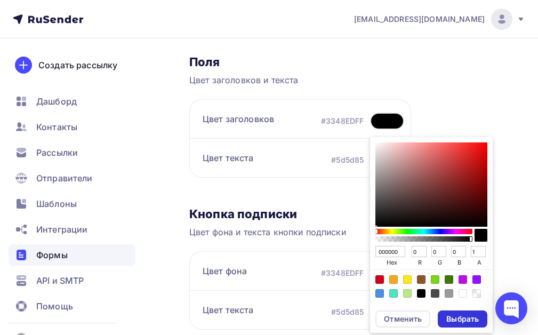
click at [454, 319] on div "Выбрать" at bounding box center [462, 318] width 33 height 11
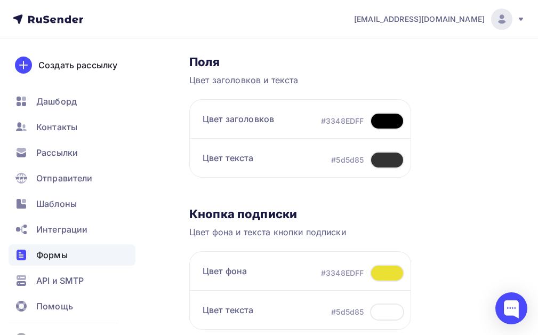
click at [385, 116] on div at bounding box center [387, 120] width 34 height 17
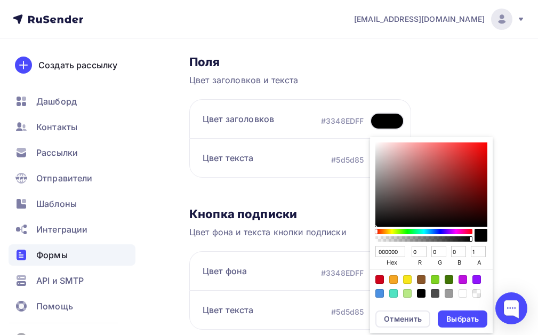
click at [376, 146] on div "Sketch color picker" at bounding box center [431, 184] width 112 height 84
click at [464, 293] on div "Color:#FFFFFF" at bounding box center [462, 293] width 9 height 9
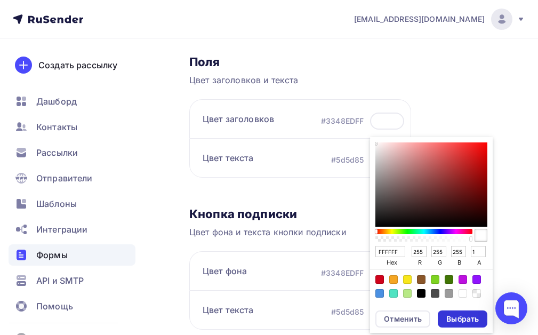
click at [464, 314] on div "Выбрать" at bounding box center [462, 318] width 33 height 11
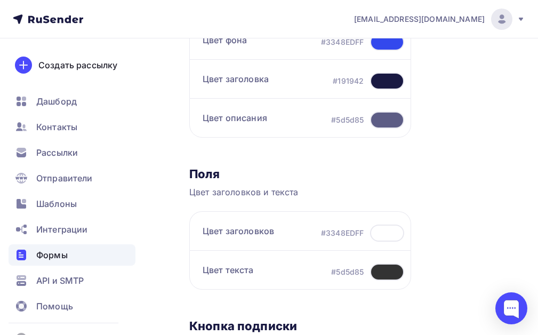
scroll to position [218, 0]
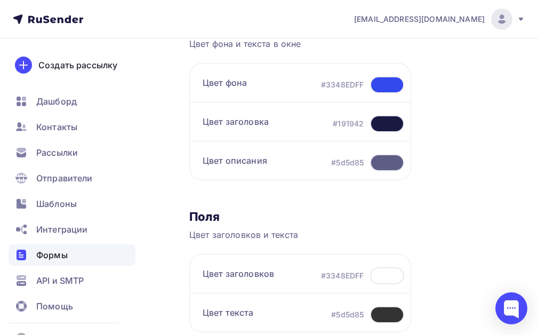
click at [382, 127] on div at bounding box center [387, 123] width 34 height 17
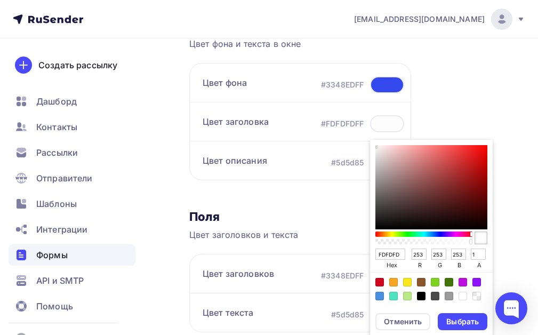
drag, startPoint x: 440, startPoint y: 206, endPoint x: 373, endPoint y: 145, distance: 90.6
click at [373, 145] on div "FDFDFD hex 253 r 253 g 253 b 1 a" at bounding box center [431, 223] width 123 height 166
click at [461, 295] on div "Color:#FFFFFF" at bounding box center [462, 296] width 9 height 9
click at [466, 326] on div "Выбрать" at bounding box center [462, 321] width 33 height 11
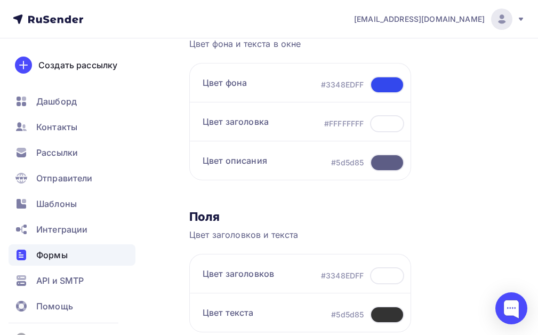
click at [377, 159] on div at bounding box center [387, 162] width 34 height 17
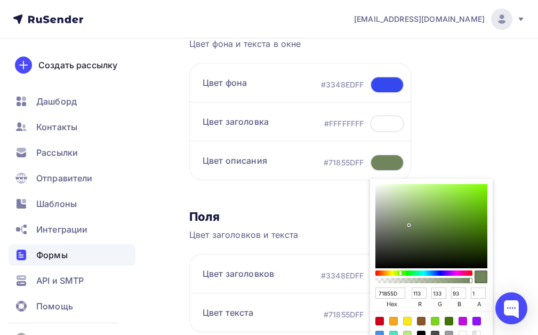
drag, startPoint x: 435, startPoint y: 272, endPoint x: 399, endPoint y: 271, distance: 36.8
click at [399, 271] on div "Sketch color picker" at bounding box center [423, 272] width 95 height 5
click at [405, 319] on div "Color:#F8E71C" at bounding box center [407, 321] width 9 height 9
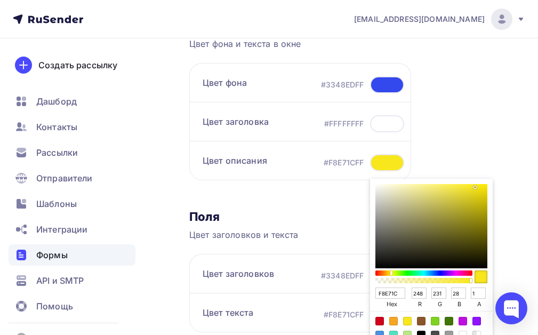
scroll to position [272, 0]
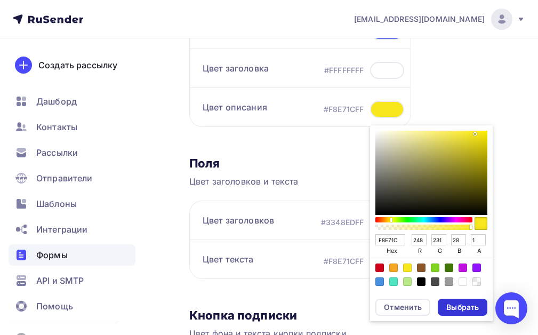
click at [458, 305] on div "Выбрать" at bounding box center [462, 307] width 33 height 11
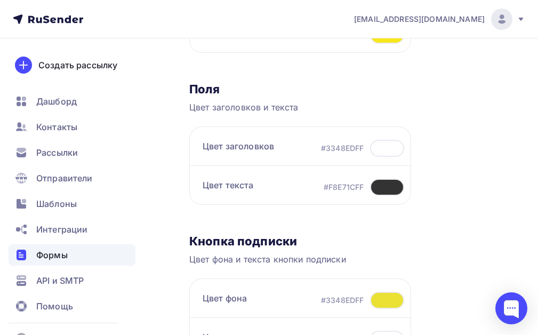
scroll to position [218, 0]
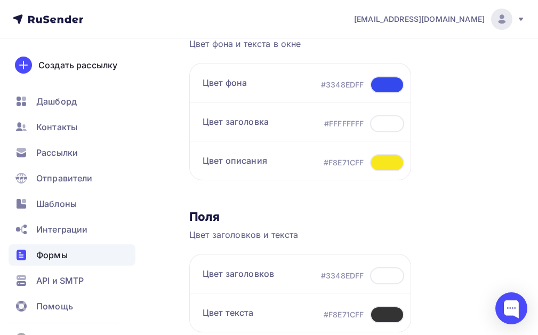
click at [385, 161] on div at bounding box center [387, 162] width 34 height 17
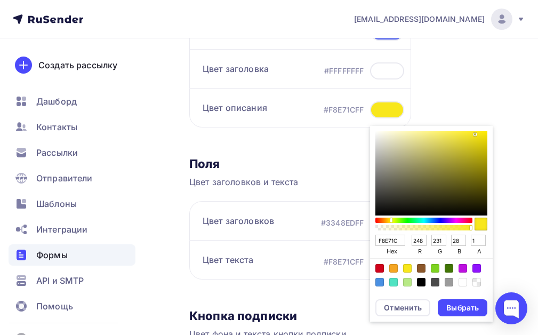
scroll to position [272, 0]
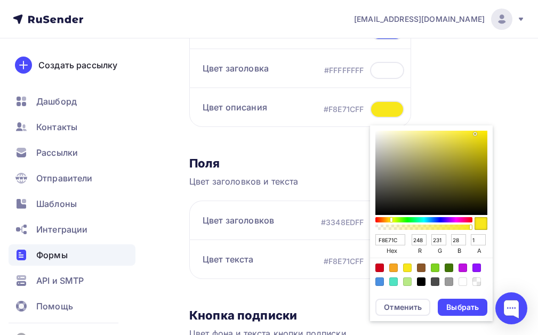
click at [463, 283] on div "Color:#FFFFFF" at bounding box center [462, 281] width 9 height 9
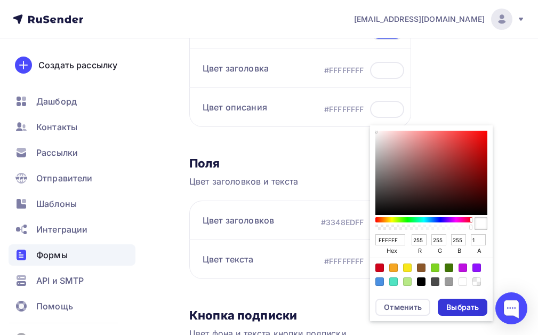
click at [467, 305] on div "Выбрать" at bounding box center [462, 307] width 33 height 11
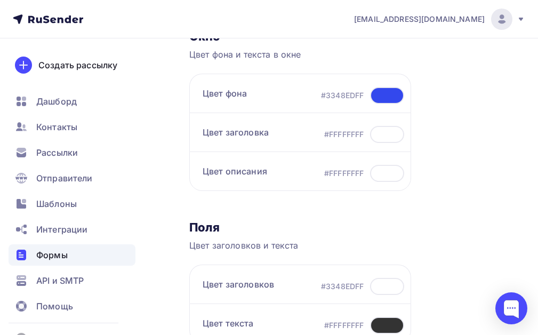
scroll to position [218, 0]
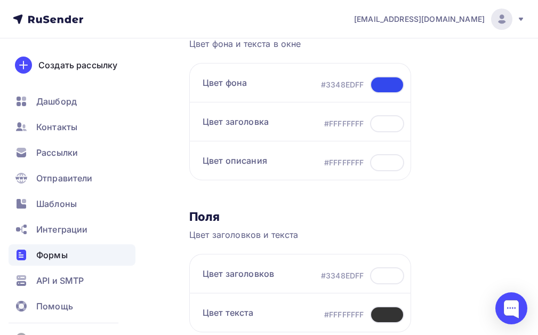
click at [388, 163] on div at bounding box center [387, 162] width 34 height 17
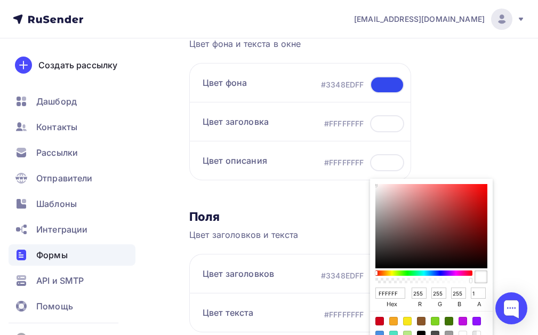
click at [405, 322] on div "Color:#F8E71C" at bounding box center [407, 321] width 9 height 9
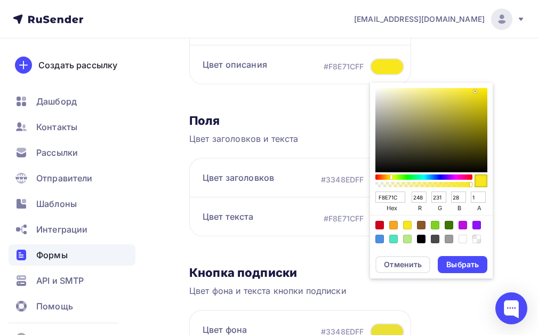
scroll to position [325, 0]
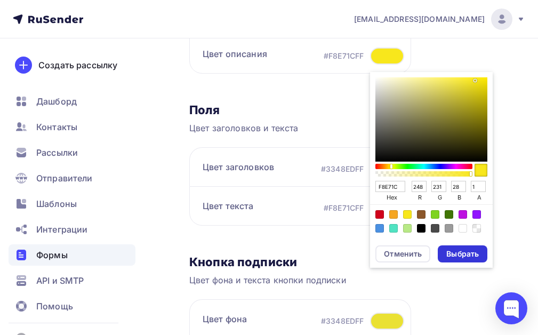
click at [463, 256] on div "Выбрать" at bounding box center [462, 253] width 33 height 11
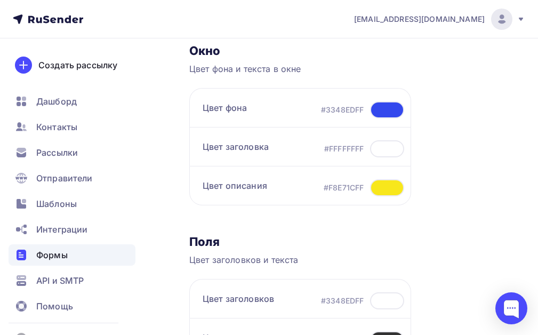
scroll to position [165, 0]
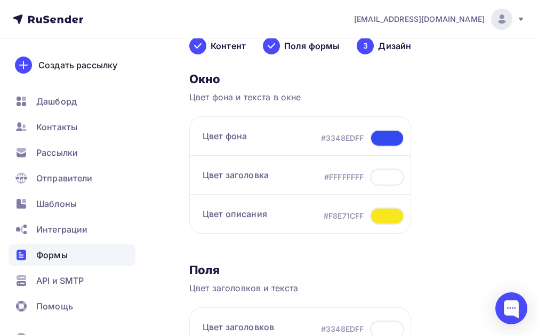
click at [387, 215] on div at bounding box center [387, 215] width 34 height 17
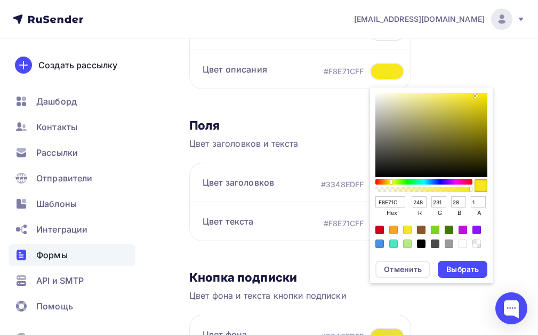
scroll to position [325, 0]
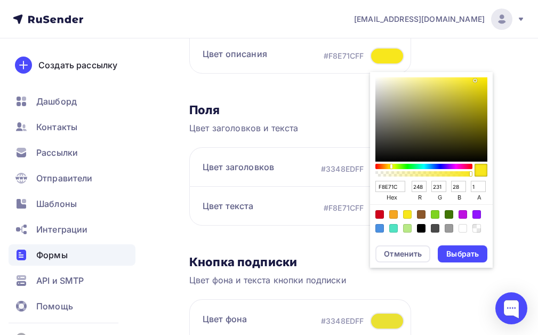
click at [461, 230] on div "Color:#FFFFFF" at bounding box center [462, 228] width 9 height 9
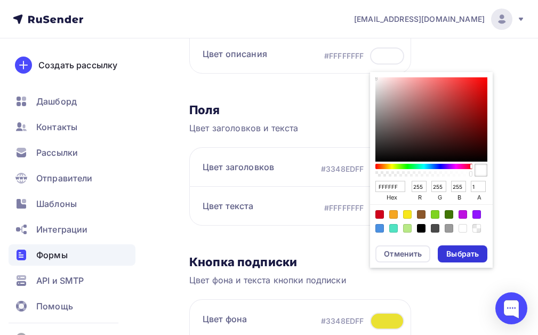
click at [465, 258] on div "Выбрать" at bounding box center [462, 253] width 33 height 11
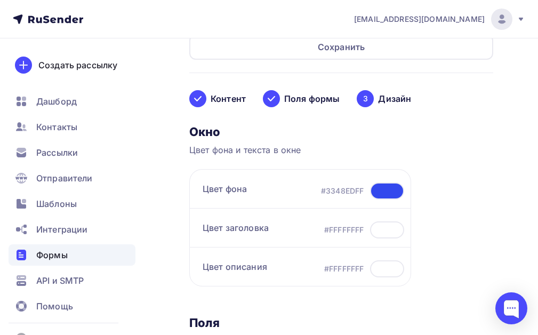
scroll to position [218, 0]
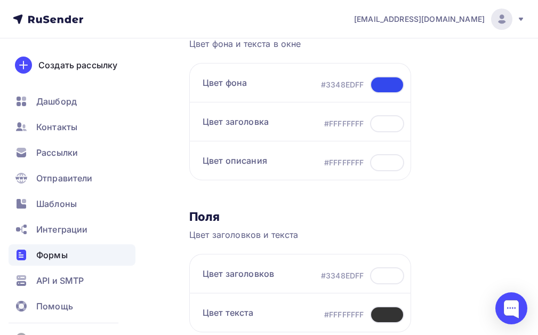
click at [390, 167] on div at bounding box center [387, 162] width 34 height 17
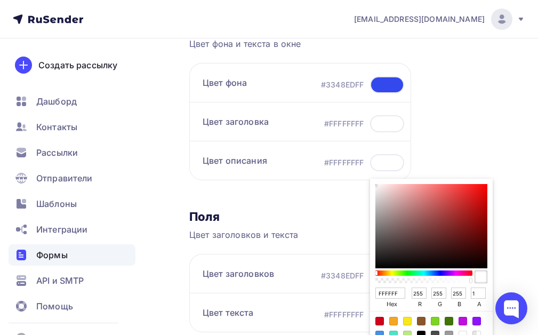
click at [408, 321] on div "Color:#F8E71C" at bounding box center [407, 321] width 9 height 9
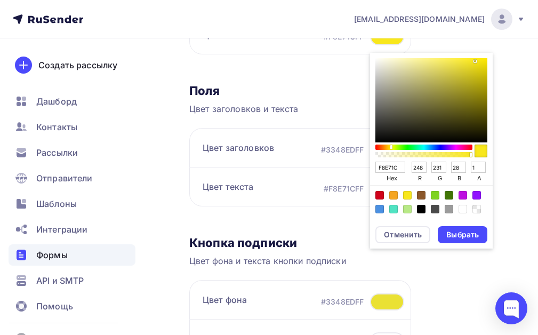
scroll to position [378, 0]
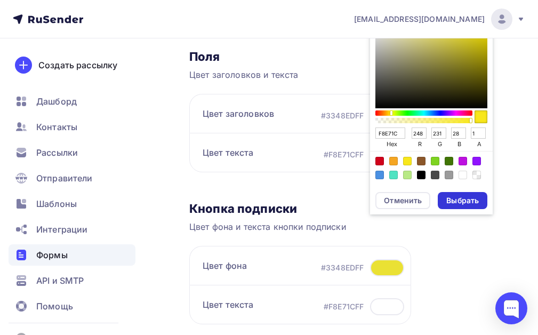
click at [461, 204] on div "Выбрать" at bounding box center [462, 200] width 33 height 11
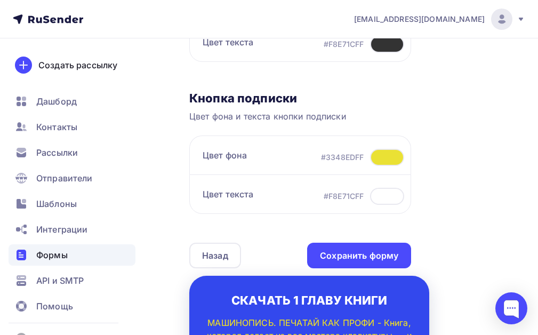
scroll to position [485, 0]
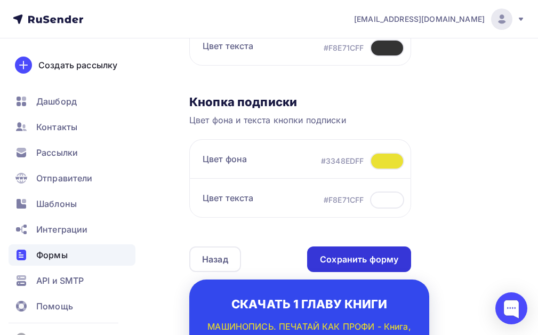
click at [379, 253] on div "Сохранить форму" at bounding box center [359, 259] width 78 height 12
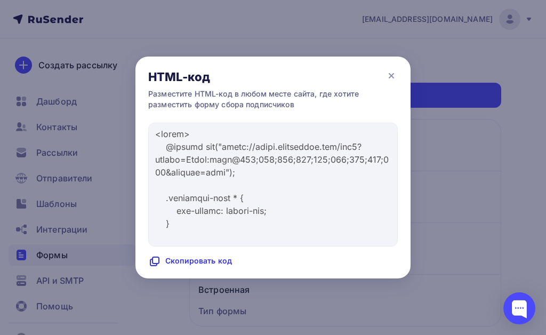
click at [214, 261] on div "Скопировать код" at bounding box center [190, 261] width 84 height 13
click at [390, 74] on icon at bounding box center [391, 75] width 13 height 13
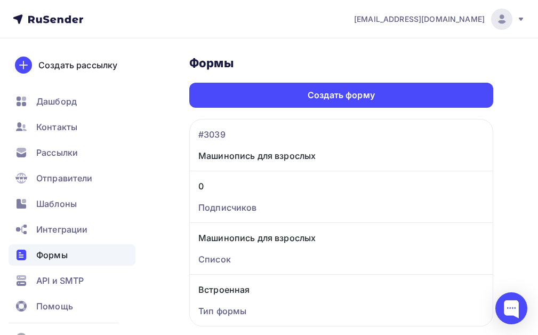
click at [62, 256] on span "Формы" at bounding box center [51, 254] width 31 height 13
click at [64, 257] on span "Формы" at bounding box center [51, 254] width 31 height 13
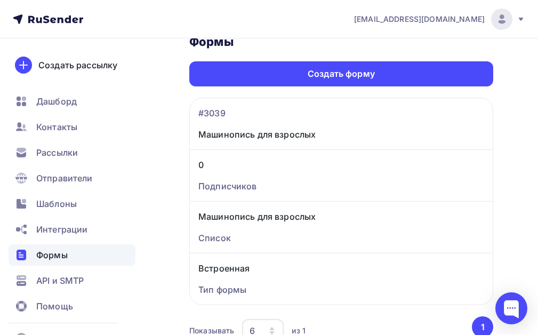
scroll to position [74, 0]
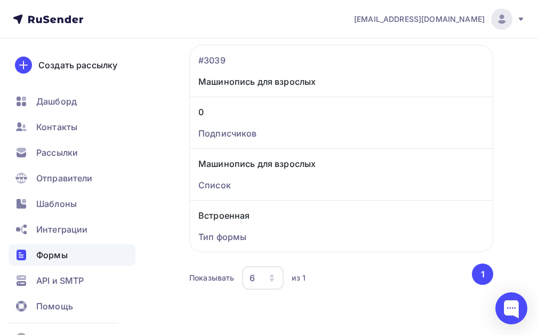
click at [487, 276] on button "1" at bounding box center [482, 273] width 21 height 21
click at [440, 270] on div "Показывать 6 10 20 50 100 из 1" at bounding box center [329, 277] width 281 height 25
click at [52, 250] on span "Формы" at bounding box center [51, 254] width 31 height 13
click at [55, 250] on span "Формы" at bounding box center [51, 254] width 31 height 13
click at [483, 278] on button "1" at bounding box center [482, 273] width 21 height 21
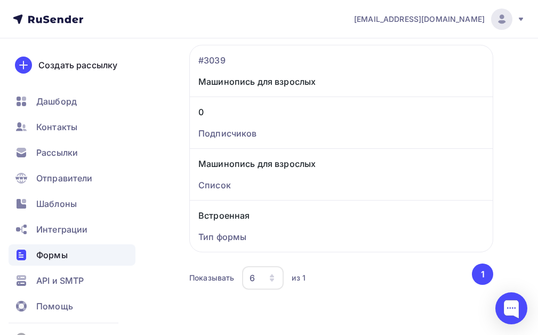
click at [262, 284] on div "6" at bounding box center [263, 277] width 42 height 23
click at [220, 185] on div "Список" at bounding box center [341, 185] width 286 height 13
click at [225, 208] on div "Тип формы Встроенная" at bounding box center [341, 226] width 303 height 52
click at [236, 237] on div "Тип формы" at bounding box center [341, 236] width 286 height 13
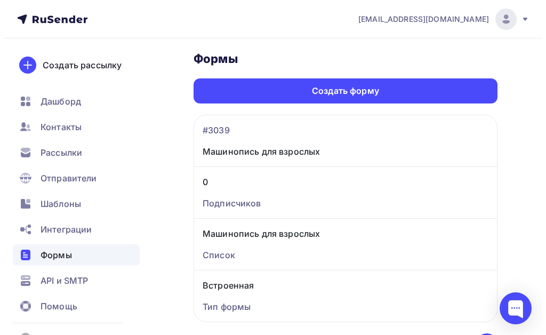
scroll to position [0, 0]
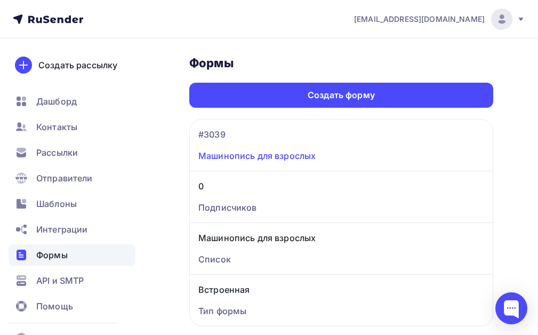
click at [363, 153] on link "Машинопись для взрослых" at bounding box center [341, 155] width 286 height 13
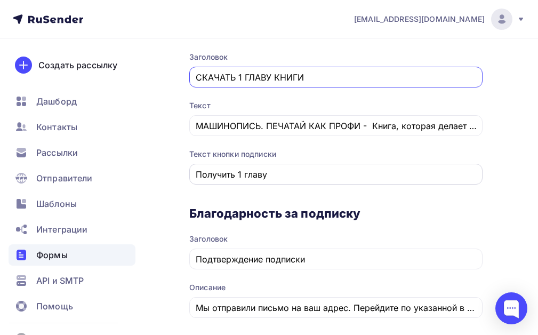
scroll to position [371, 0]
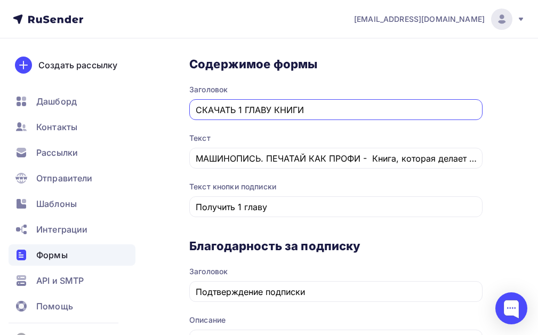
drag, startPoint x: 330, startPoint y: 111, endPoint x: 165, endPoint y: 118, distance: 164.8
click at [165, 118] on div "Назад Машинопись для взрослых Машинопись для взрослых Список: Машинопись для вз…" at bounding box center [269, 320] width 538 height 1307
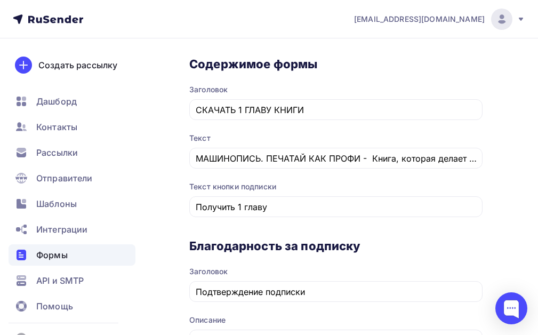
drag, startPoint x: 195, startPoint y: 159, endPoint x: 545, endPoint y: 148, distance: 350.8
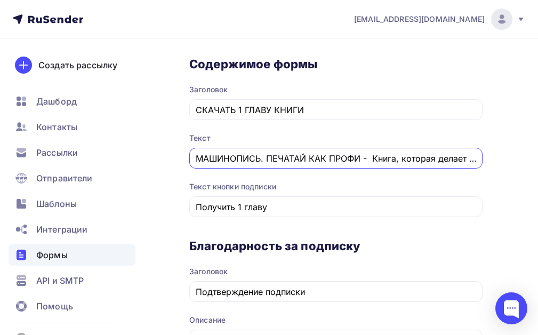
click at [408, 160] on input "МАШИНОПИСЬ. ПЕЧАТАЙ КАК ПРОФИ - Книга, которая делает из вас мастера клавиатуры…" at bounding box center [336, 158] width 281 height 13
drag, startPoint x: 472, startPoint y: 157, endPoint x: 143, endPoint y: 142, distance: 329.7
click at [143, 142] on div "[EMAIL_ADDRESS][DOMAIN_NAME] Аккаунт Тарифы Выйти Создать рассылку [GEOGRAPHIC_…" at bounding box center [269, 301] width 538 height 1345
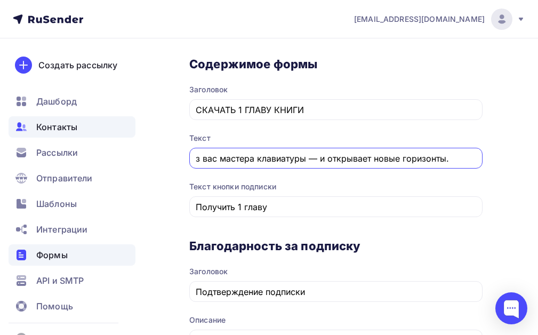
drag, startPoint x: 460, startPoint y: 156, endPoint x: 123, endPoint y: 123, distance: 338.4
click at [123, 123] on div "[EMAIL_ADDRESS][DOMAIN_NAME] Аккаунт Тарифы Выйти Создать рассылку [GEOGRAPHIC_…" at bounding box center [269, 295] width 538 height 1332
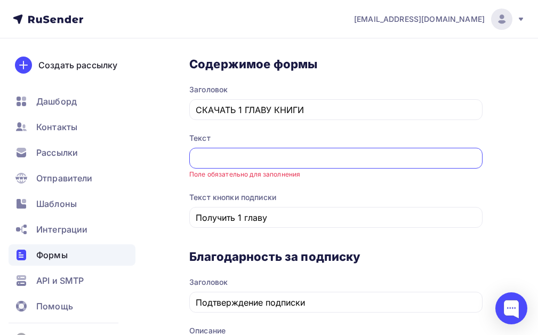
paste input "Подпишитесь на рассылку сегодня и узнавайте первым о самом важном."
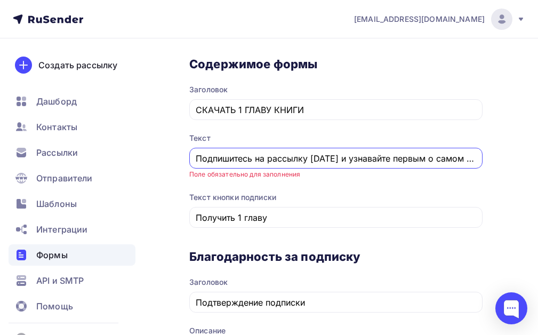
scroll to position [0, 30]
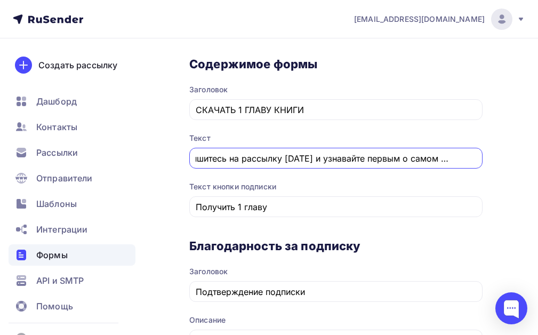
drag, startPoint x: 318, startPoint y: 159, endPoint x: 545, endPoint y: 161, distance: 227.0
click at [254, 158] on input "Подпишитесь на рассылку сегодня и" at bounding box center [336, 158] width 281 height 13
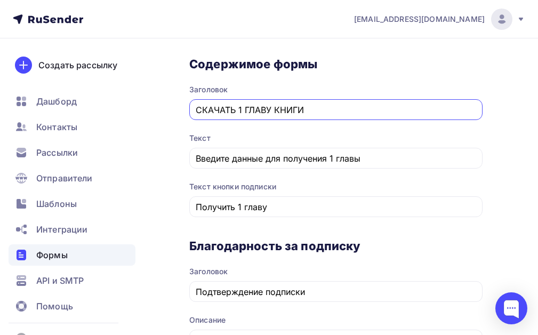
drag, startPoint x: 320, startPoint y: 112, endPoint x: 176, endPoint y: 116, distance: 144.5
click at [176, 116] on div "Назад Машинопись для взрослых Машинопись для взрослых Список: Машинопись для вз…" at bounding box center [269, 307] width 538 height 1281
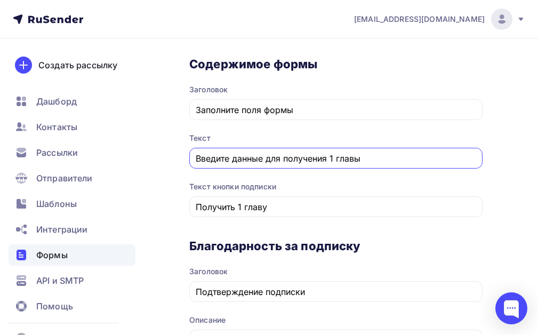
drag, startPoint x: 369, startPoint y: 159, endPoint x: 150, endPoint y: 157, distance: 219.0
click at [150, 157] on div "Назад Машинопись для взрослых Машинопись для взрослых Список: Машинопись для вз…" at bounding box center [269, 307] width 538 height 1281
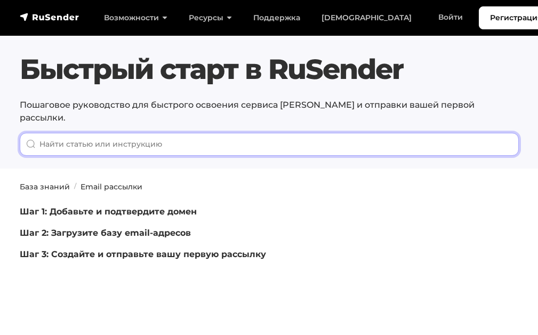
click at [158, 133] on input "When autocomplete results are available use up and down arrows to review and en…" at bounding box center [269, 144] width 499 height 23
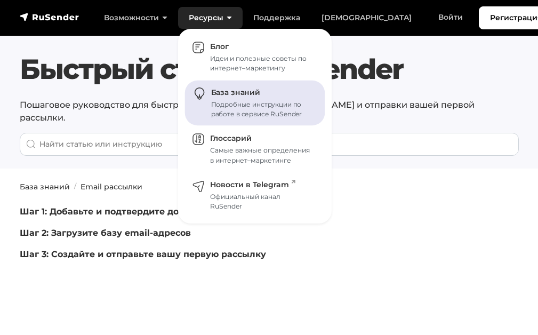
click at [252, 99] on link "База знаний Подробные инструкции по работе в сервисе RuSender" at bounding box center [255, 102] width 140 height 45
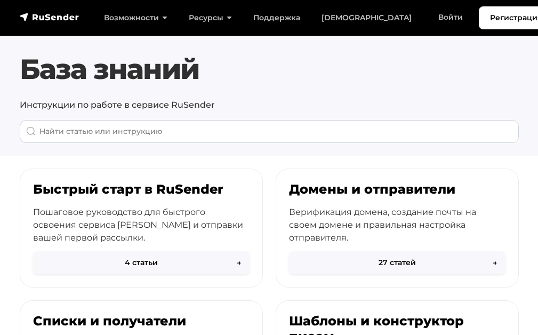
click at [459, 80] on h1 "База знаний" at bounding box center [269, 69] width 499 height 33
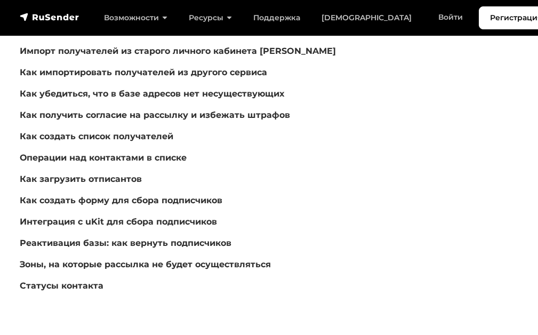
scroll to position [213, 0]
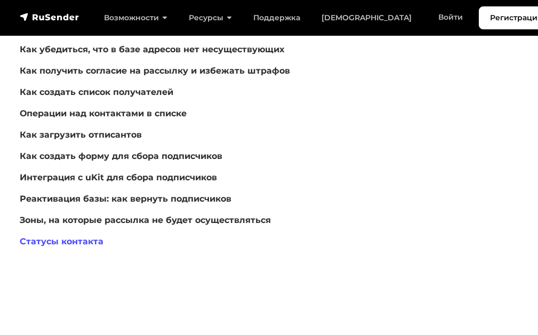
click at [91, 237] on link "Статусы контакта" at bounding box center [62, 241] width 84 height 10
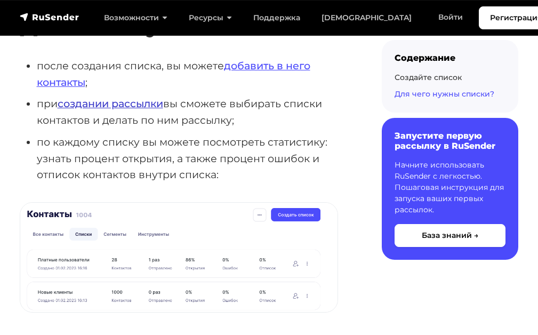
scroll to position [693, 0]
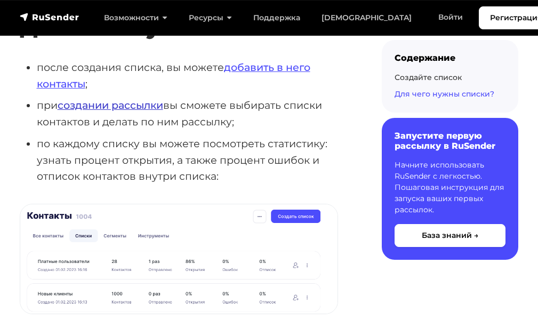
click at [150, 106] on link "создании рассылки" at bounding box center [111, 105] width 106 height 13
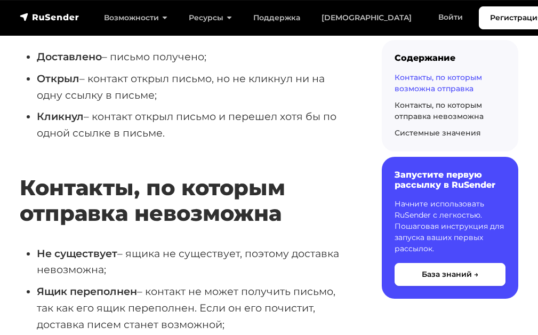
scroll to position [426, 0]
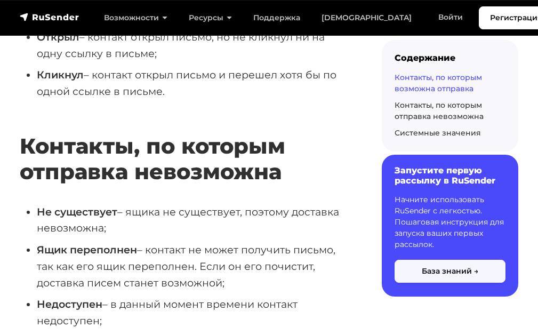
click at [425, 264] on button "База знаний →" at bounding box center [449, 271] width 111 height 23
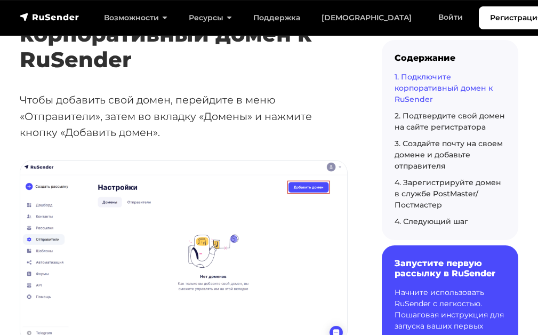
scroll to position [533, 0]
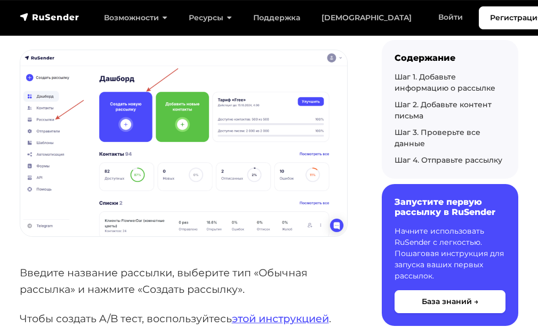
scroll to position [53, 0]
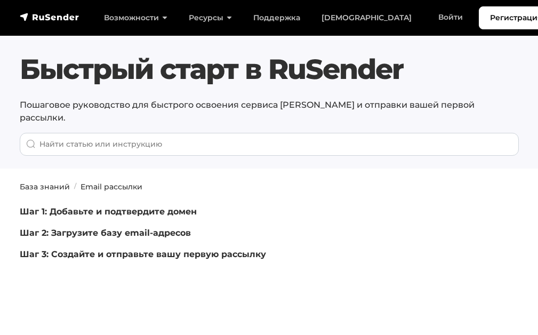
click at [129, 269] on section "База знаний Email рассылки Шаг 1: Добавьте и подтвердите домен Шаг 2: Загрузите…" at bounding box center [269, 250] width 538 height 139
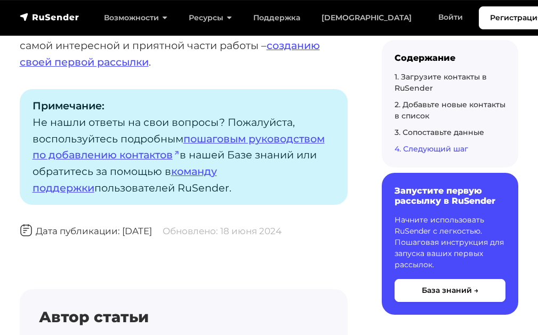
scroll to position [2718, 0]
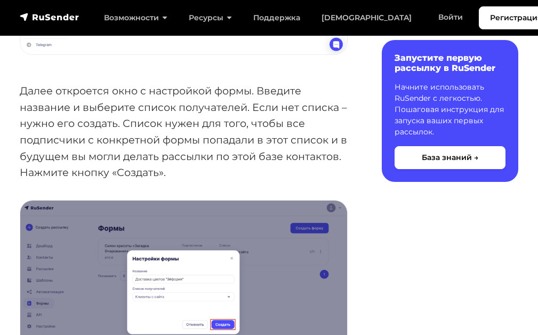
scroll to position [426, 0]
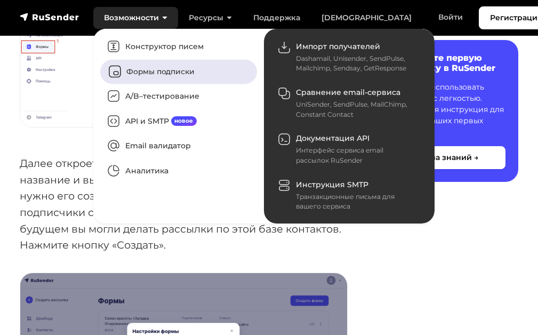
click at [165, 69] on link "Формы подписки" at bounding box center [178, 71] width 157 height 25
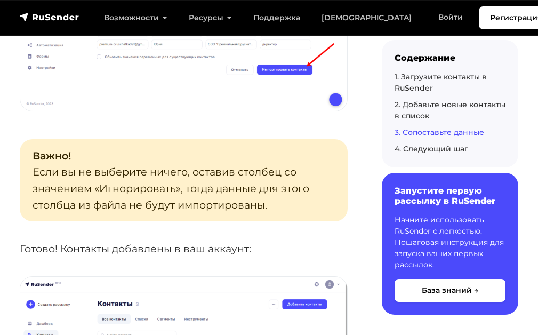
scroll to position [2132, 0]
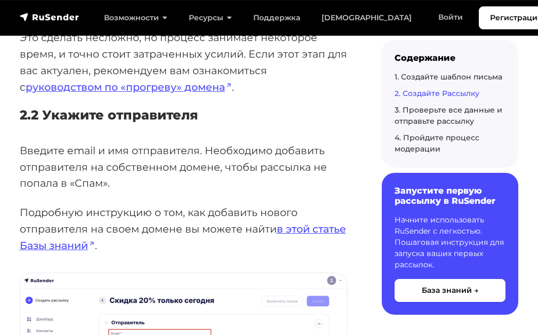
scroll to position [1759, 0]
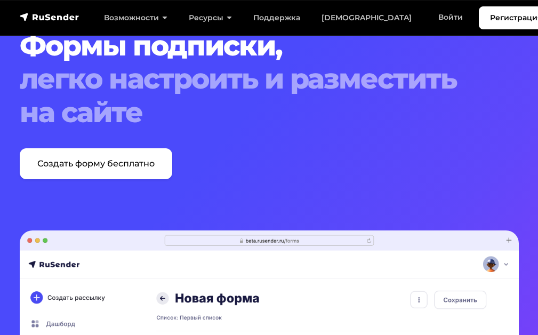
scroll to position [53, 0]
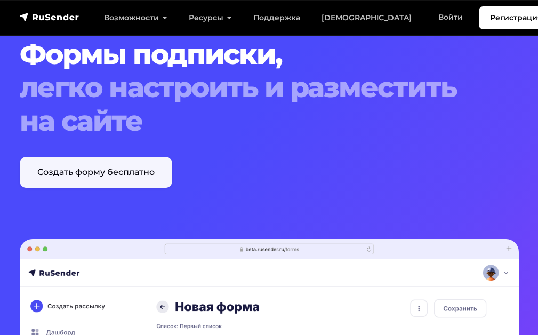
click at [116, 169] on link "Создать форму бесплатно" at bounding box center [96, 172] width 152 height 31
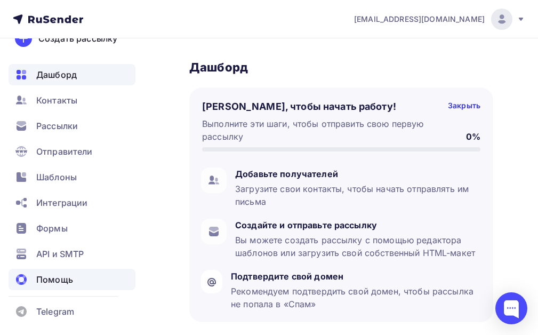
click at [68, 279] on span "Помощь" at bounding box center [54, 279] width 37 height 13
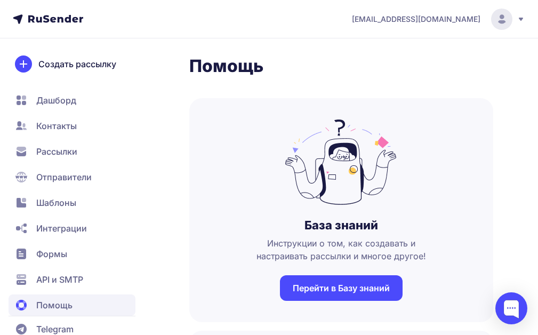
click at [331, 286] on link "Перейти в Базу знаний" at bounding box center [341, 288] width 123 height 26
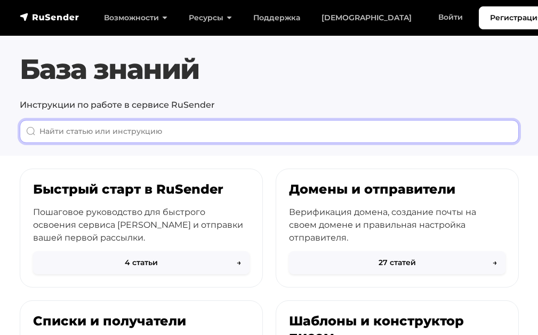
click at [262, 137] on input "When autocomplete results are available use up and down arrows to review and en…" at bounding box center [269, 131] width 499 height 23
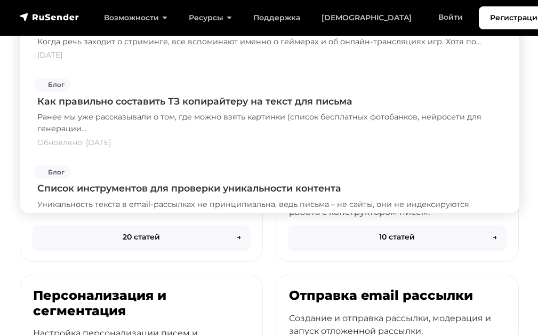
scroll to position [126, 0]
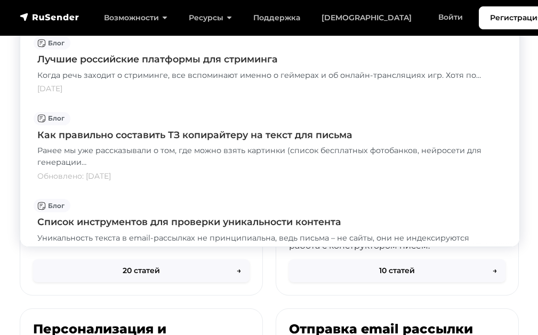
type input "с"
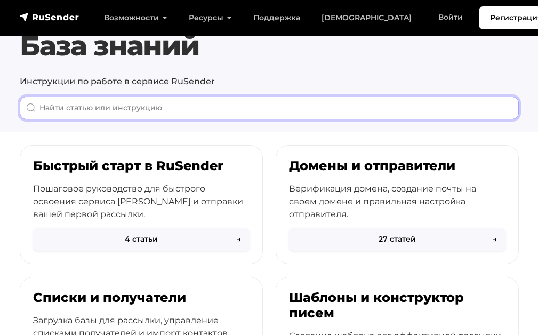
scroll to position [53, 0]
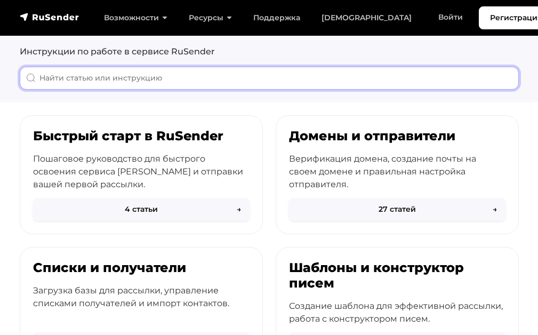
click at [194, 74] on input "When autocomplete results are available use up and down arrows to review and en…" at bounding box center [269, 78] width 499 height 23
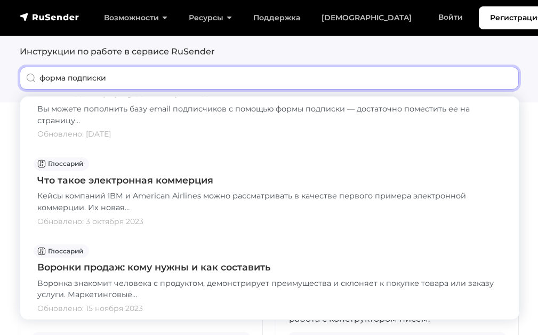
scroll to position [160, 0]
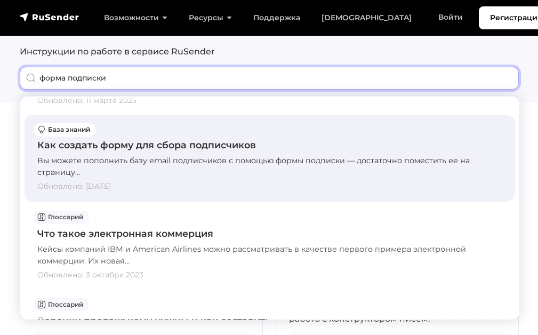
type input "форма подписки"
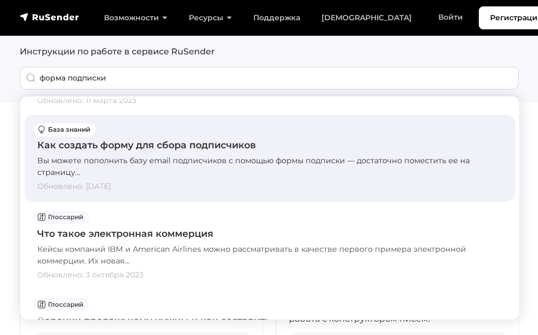
click at [250, 142] on div "Как создать форму для сбора подписчиков" at bounding box center [269, 145] width 465 height 14
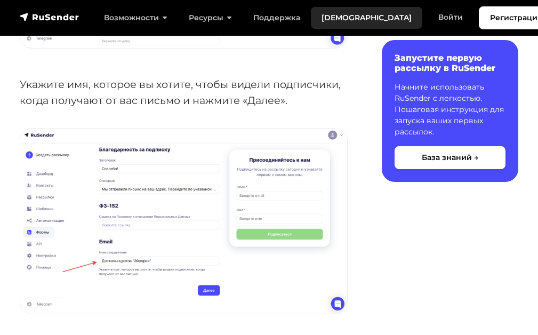
scroll to position [1439, 0]
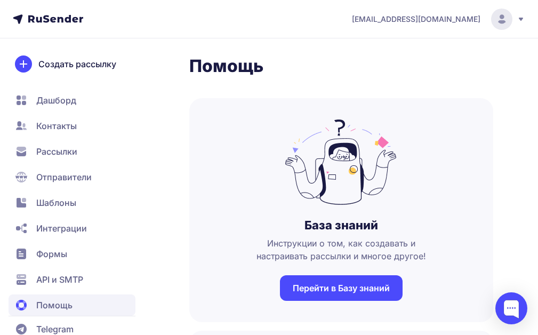
click at [58, 254] on span "Формы" at bounding box center [51, 253] width 31 height 13
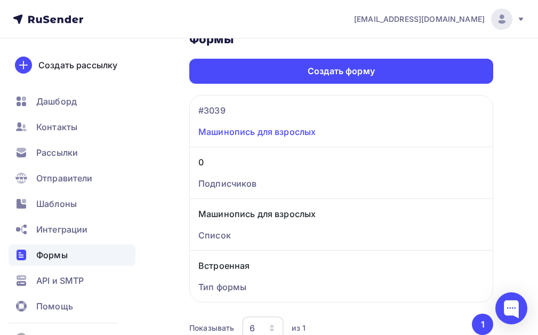
scroll to position [74, 0]
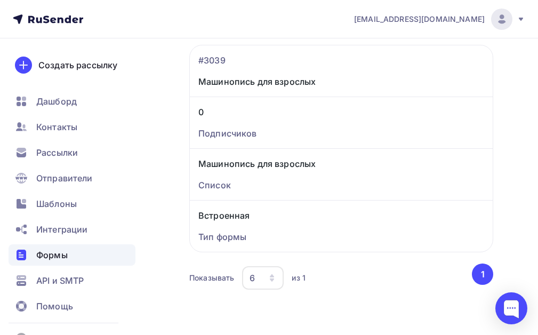
click at [481, 273] on button "1" at bounding box center [482, 273] width 21 height 21
click at [374, 280] on div "Показывать 6 10 20 50 100 из 1" at bounding box center [329, 277] width 281 height 25
click at [59, 253] on span "Формы" at bounding box center [51, 254] width 31 height 13
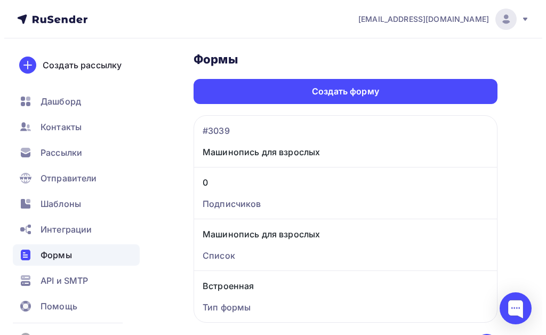
scroll to position [0, 0]
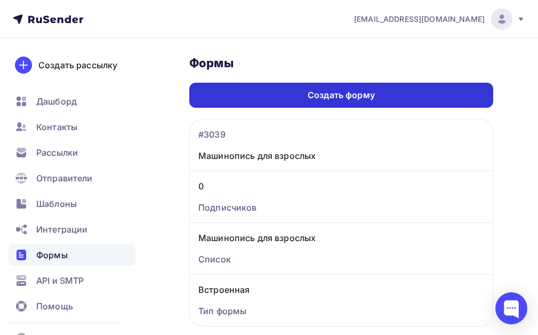
click at [352, 94] on div "Создать форму" at bounding box center [340, 95] width 67 height 12
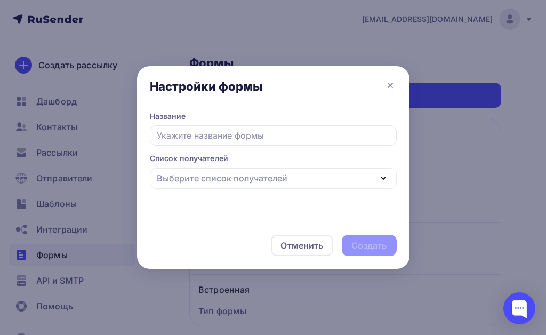
click at [202, 135] on input "text" at bounding box center [273, 135] width 247 height 20
click at [371, 179] on div "Выберите список получателей" at bounding box center [273, 178] width 247 height 21
type input "Всплывающая для машинопись для взрослых"
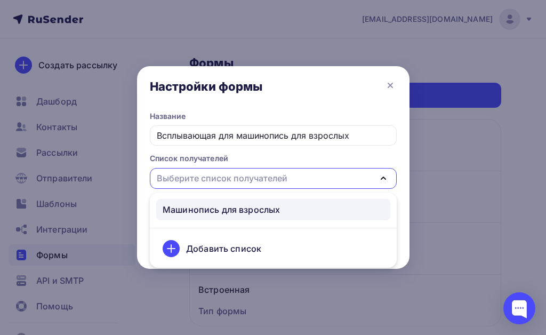
click at [265, 211] on div "Машинопись для взрослых" at bounding box center [221, 209] width 117 height 13
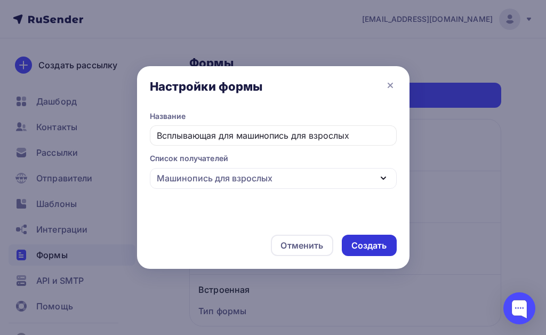
click at [368, 244] on div "Создать" at bounding box center [369, 245] width 36 height 12
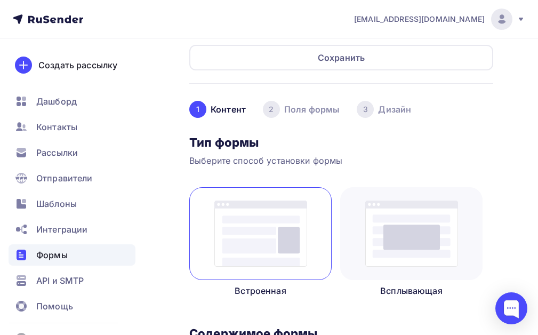
scroll to position [98, 0]
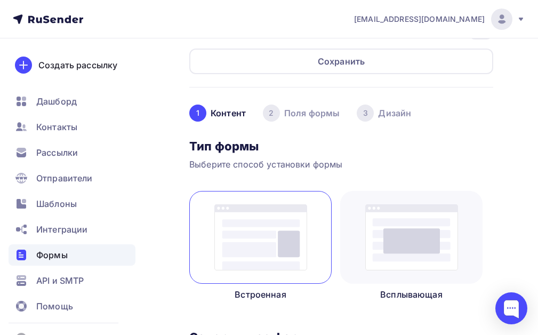
click at [410, 233] on img at bounding box center [411, 237] width 93 height 66
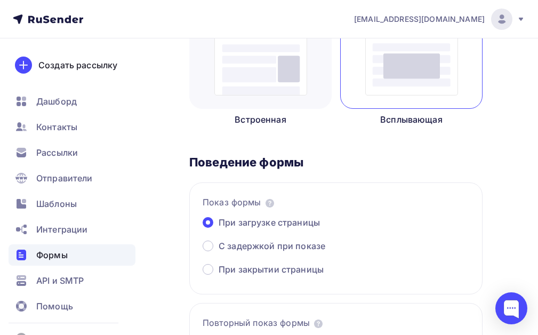
scroll to position [311, 0]
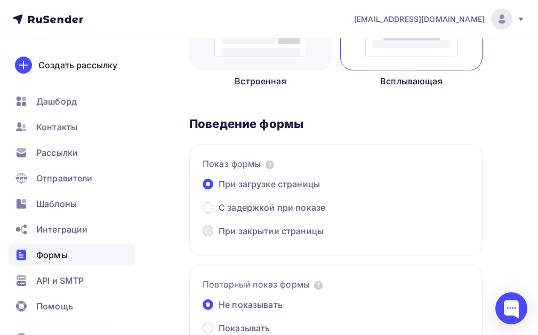
click at [306, 233] on span "При закрытии страницы" at bounding box center [270, 230] width 105 height 13
click at [218, 237] on input "При закрытии страницы" at bounding box center [218, 237] width 0 height 0
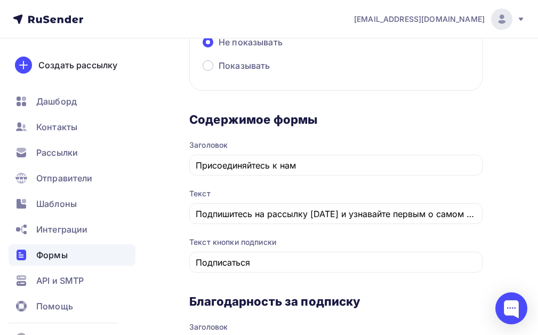
scroll to position [578, 0]
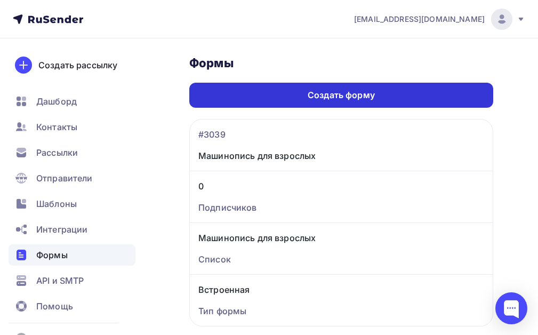
click at [377, 91] on div "Создать форму" at bounding box center [341, 95] width 304 height 25
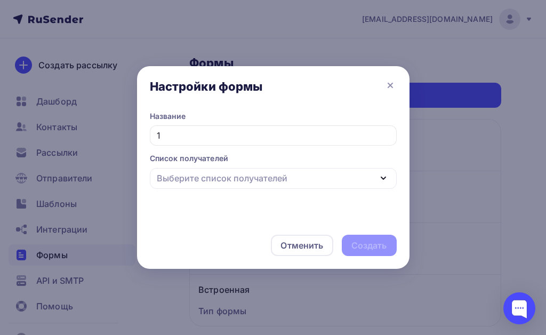
click at [293, 180] on div "Выберите список получателей" at bounding box center [273, 178] width 247 height 21
type input "1"
click at [305, 144] on input "1" at bounding box center [273, 135] width 247 height 20
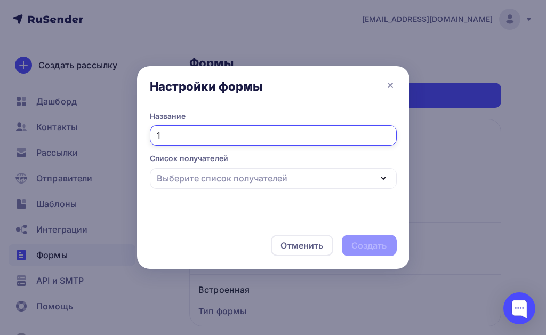
click at [378, 176] on icon "button" at bounding box center [383, 178] width 13 height 13
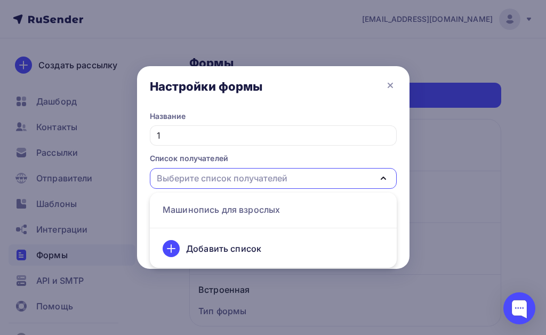
click at [232, 247] on div "Добавить список" at bounding box center [223, 248] width 75 height 13
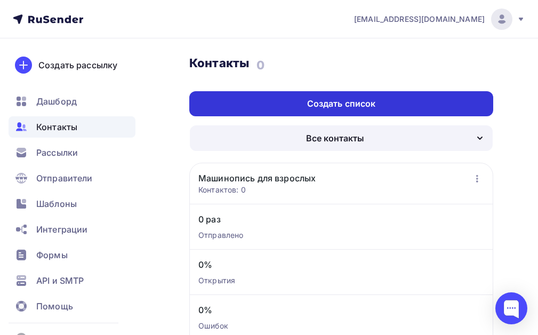
click at [361, 102] on div "Создать список" at bounding box center [341, 104] width 69 height 12
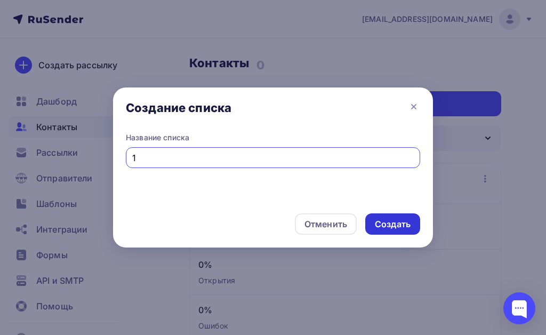
type input "1"
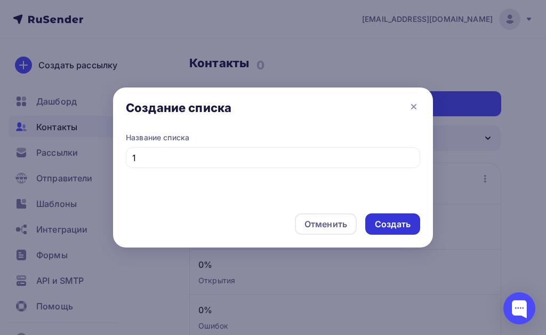
click at [394, 225] on div "Создать" at bounding box center [393, 224] width 36 height 12
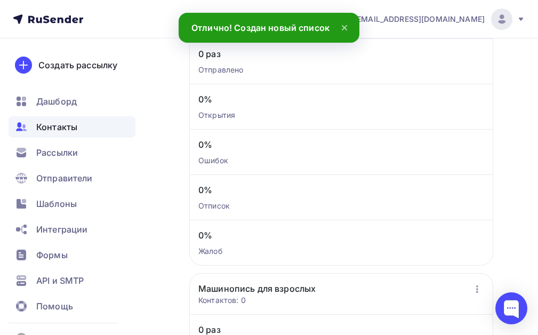
scroll to position [320, 0]
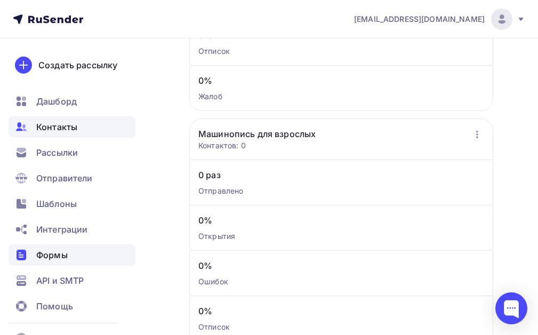
click at [71, 257] on div "Формы" at bounding box center [72, 254] width 127 height 21
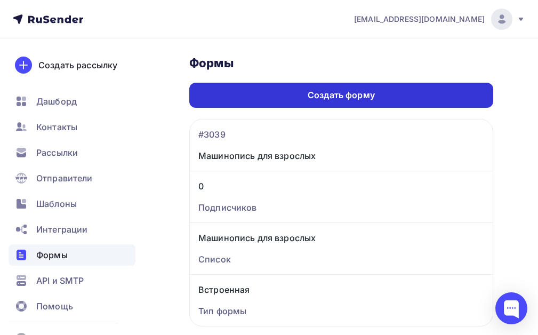
click at [377, 91] on div "Создать форму" at bounding box center [341, 95] width 304 height 25
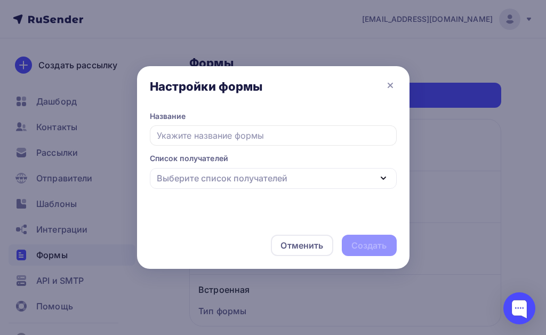
click at [321, 134] on input "text" at bounding box center [273, 135] width 247 height 20
click at [338, 182] on div "Выберите список получателей" at bounding box center [273, 178] width 247 height 21
type input "1"
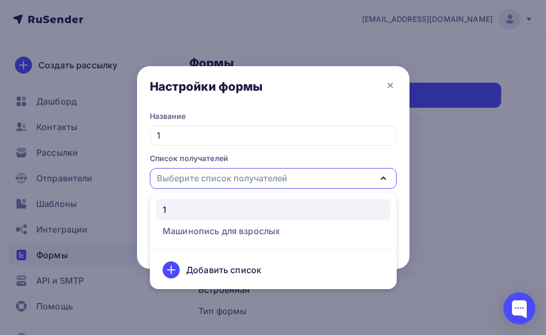
click at [232, 215] on div "1" at bounding box center [273, 209] width 221 height 13
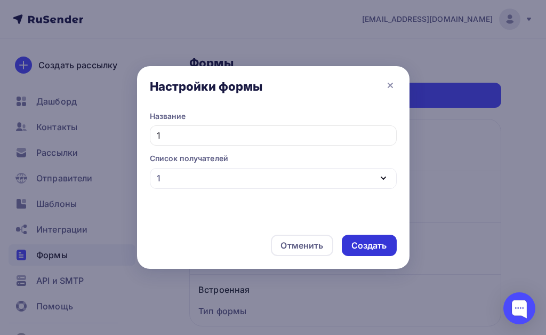
click at [387, 249] on div "Создать" at bounding box center [369, 244] width 55 height 21
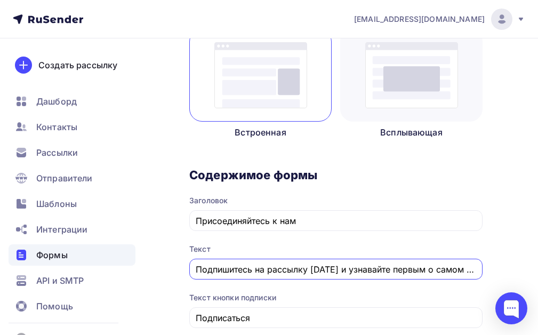
scroll to position [0, 30]
drag, startPoint x: 195, startPoint y: 272, endPoint x: 545, endPoint y: 264, distance: 350.2
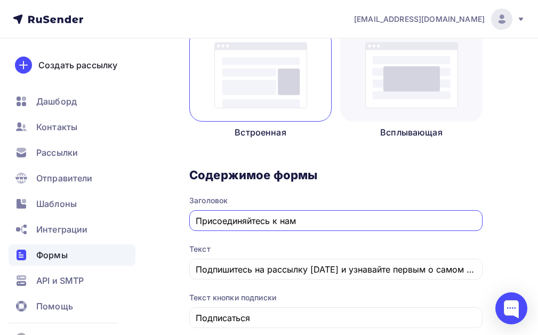
drag, startPoint x: 320, startPoint y: 222, endPoint x: 173, endPoint y: 215, distance: 147.8
type input "В"
type input "З"
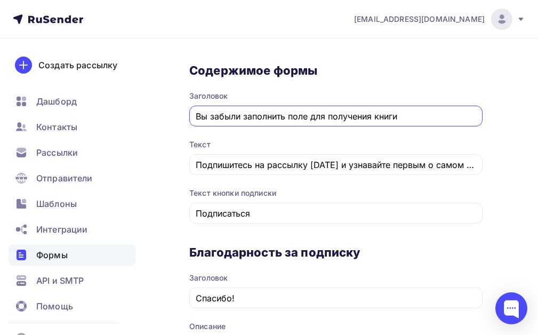
scroll to position [367, 0]
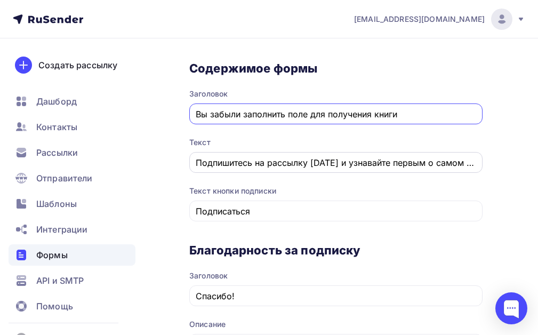
type input "Вы забыли заполнить поле для получения книги"
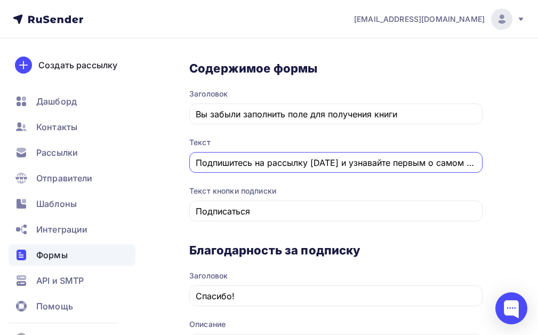
scroll to position [0, 30]
drag, startPoint x: 198, startPoint y: 163, endPoint x: 545, endPoint y: 171, distance: 347.6
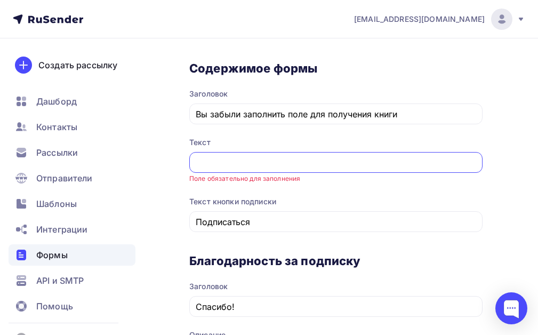
scroll to position [0, 0]
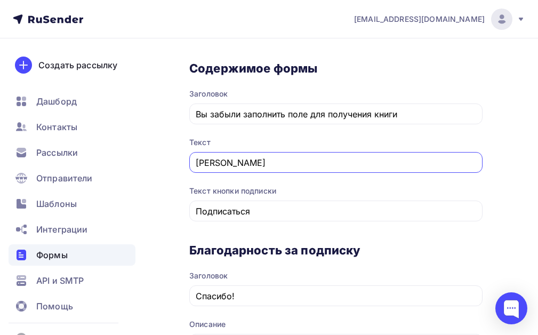
type input "А"
type input "Не забудьте подтвердить письмо на почте и получить книгу"
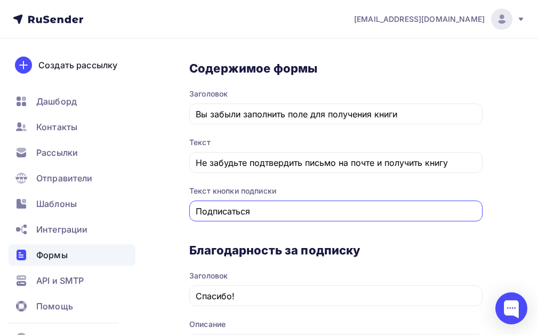
drag, startPoint x: 253, startPoint y: 210, endPoint x: 175, endPoint y: 205, distance: 78.0
click at [175, 207] on div "Назад 1 1 Список: 1 Переименовать Удалить Сохранить 1 Контент 2 Поля формы 3 Ди…" at bounding box center [269, 284] width 538 height 1225
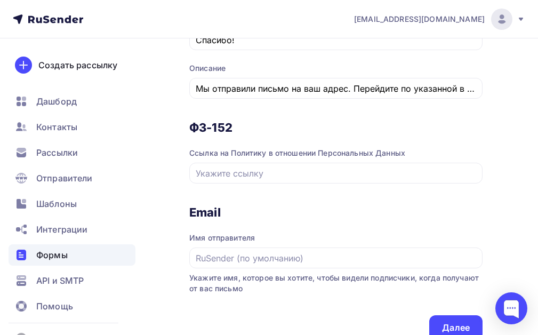
scroll to position [633, 0]
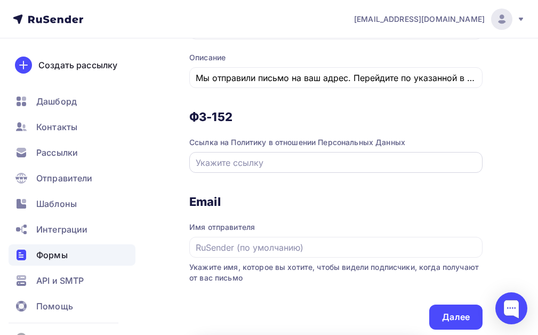
type input "Да я хочу получить книгу"
click at [238, 159] on input "text" at bounding box center [336, 162] width 281 height 13
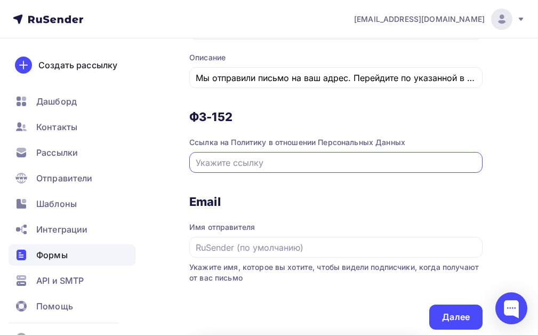
click at [235, 159] on input "text" at bounding box center [336, 162] width 281 height 13
paste input "https://natalykay.ru/politika-konfidenczialnosti"
type input "https://natalykay.ru/politika-konfidenczialnosti"
click at [212, 244] on input "text" at bounding box center [336, 247] width 281 height 13
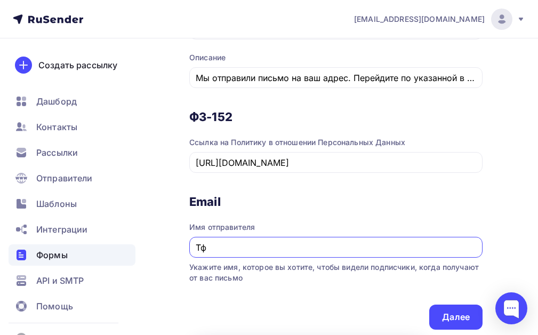
type input "Т"
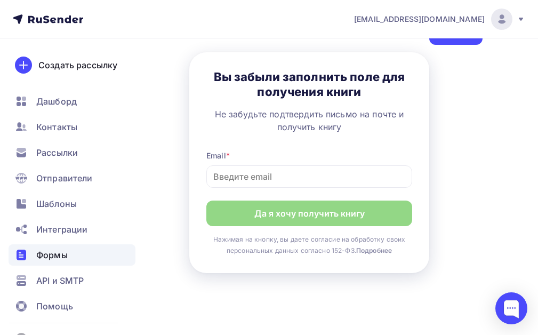
scroll to position [793, 0]
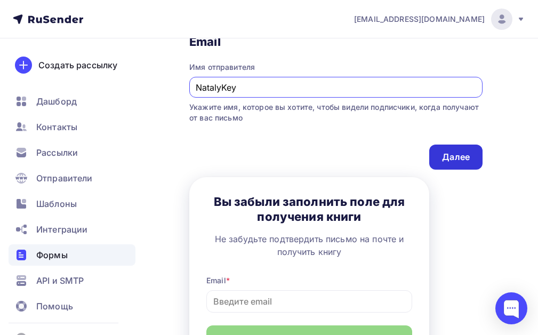
type input "NatalyKey"
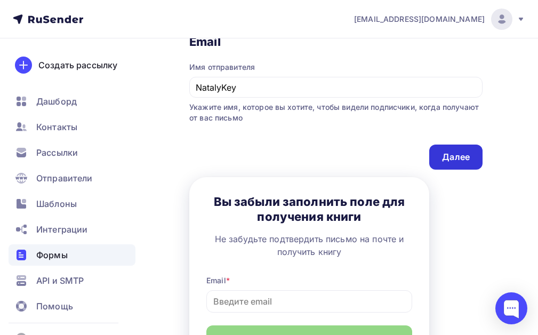
click at [452, 154] on div "Далее" at bounding box center [456, 157] width 28 height 12
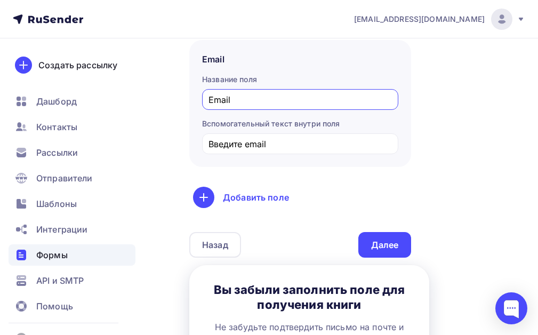
scroll to position [266, 0]
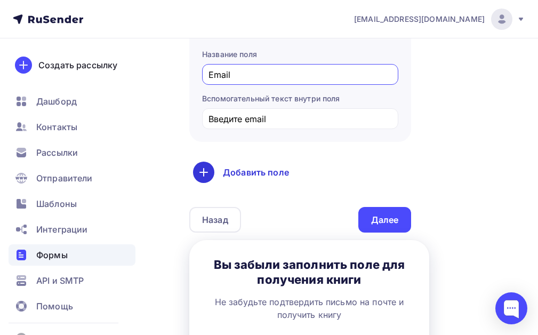
click at [249, 173] on div "Добавить поле" at bounding box center [300, 171] width 214 height 21
click at [213, 203] on link "Имя" at bounding box center [227, 206] width 62 height 21
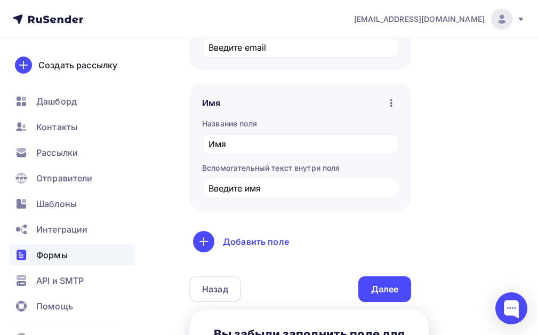
scroll to position [317, 0]
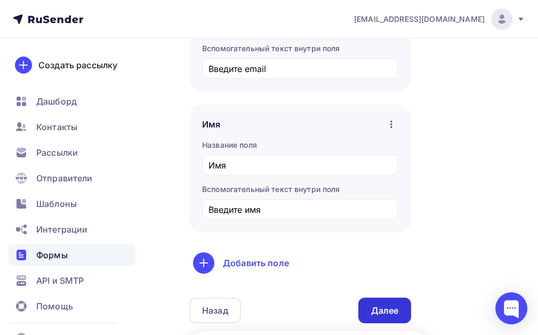
click at [383, 307] on div "Далее" at bounding box center [385, 310] width 28 height 12
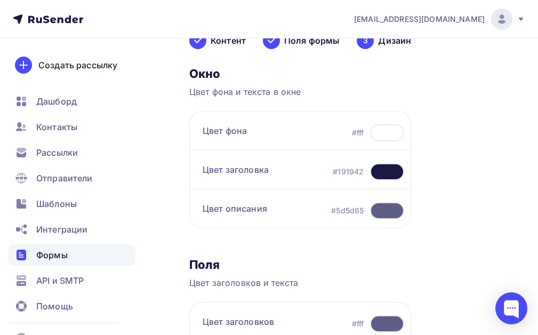
scroll to position [160, 0]
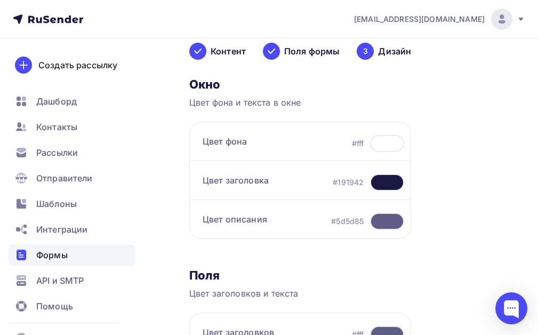
click at [379, 145] on div at bounding box center [387, 143] width 34 height 17
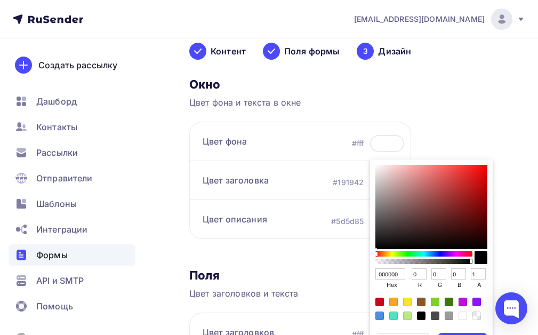
drag, startPoint x: 400, startPoint y: 272, endPoint x: 387, endPoint y: 272, distance: 12.3
click at [378, 273] on input "000000" at bounding box center [390, 274] width 30 height 12
paste input "3348ED"
type input "3348ED"
type input "51"
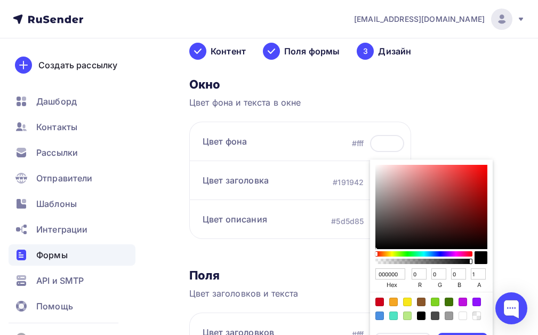
type input "72"
type input "237"
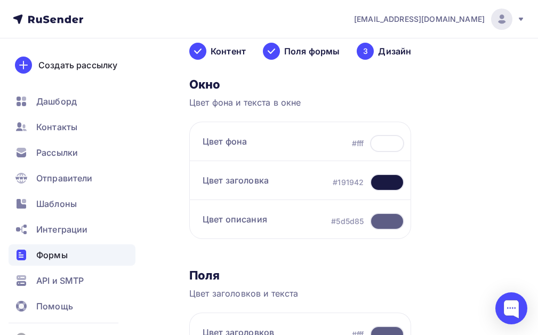
click at [337, 187] on div "#191942" at bounding box center [348, 182] width 31 height 11
click at [378, 182] on div at bounding box center [387, 182] width 34 height 17
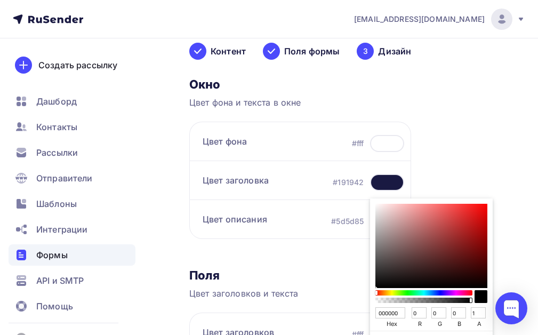
drag, startPoint x: 398, startPoint y: 314, endPoint x: 370, endPoint y: 314, distance: 28.2
click at [370, 314] on div "000000 hex 0 r 0 g 0 b 1 a" at bounding box center [431, 281] width 123 height 166
paste input "FFFFFF"
type input "FFFFFF"
type input "255"
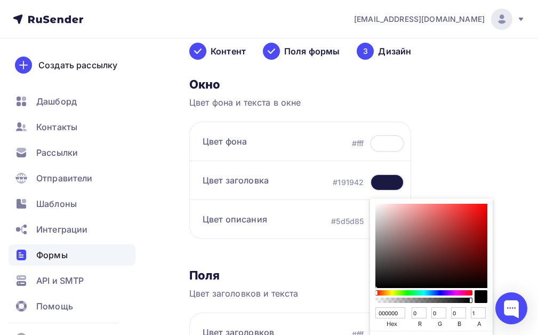
type input "255"
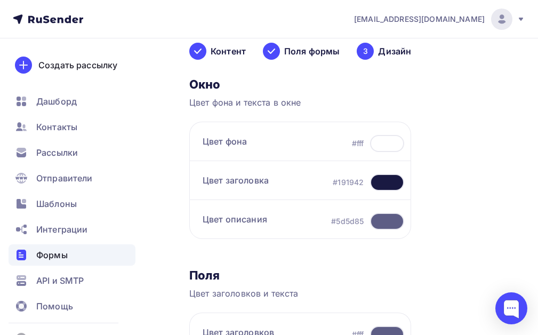
click at [345, 217] on div "#5d5d85" at bounding box center [347, 221] width 33 height 11
click at [382, 220] on div at bounding box center [387, 221] width 34 height 17
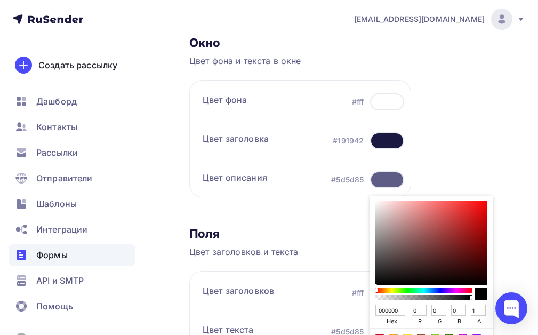
scroll to position [266, 0]
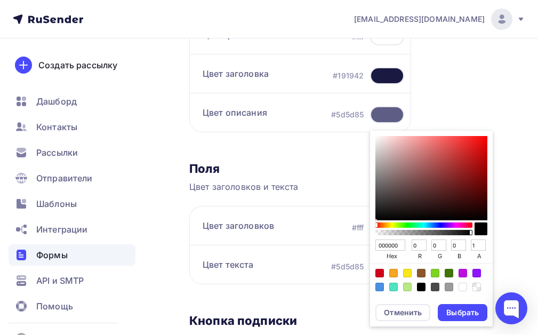
drag, startPoint x: 399, startPoint y: 245, endPoint x: 373, endPoint y: 245, distance: 25.6
click at [373, 245] on div "000000 hex 0 r 0 g 0 b 1 a" at bounding box center [431, 214] width 123 height 166
paste input "F8E71C"
type input "F8E71C"
type input "248"
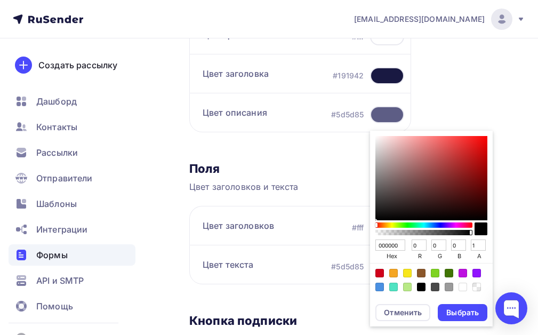
type input "231"
type input "28"
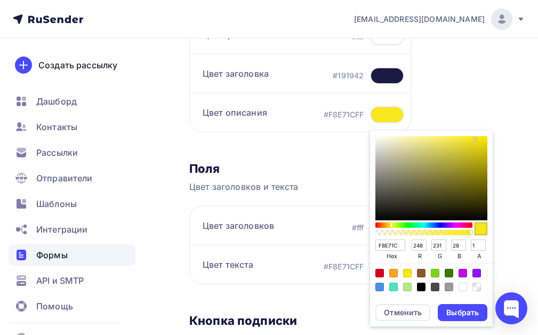
click at [336, 142] on div "Окно Цвет фона и текста в окне Цвет фона #fff Цвет заголовка #191942 Цвет описа…" at bounding box center [300, 230] width 222 height 520
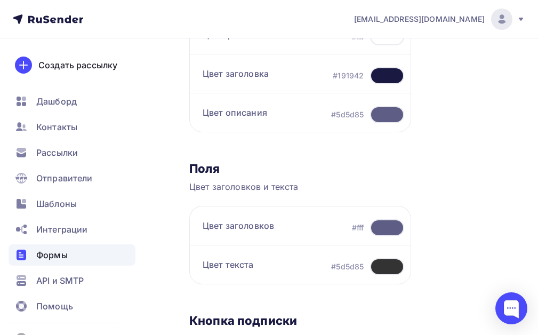
click at [382, 116] on div at bounding box center [387, 114] width 34 height 17
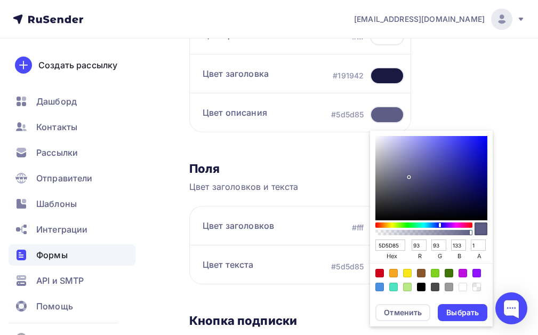
click at [408, 174] on div "Sketch color picker" at bounding box center [431, 178] width 112 height 84
type input "61618B"
type input "97"
type input "139"
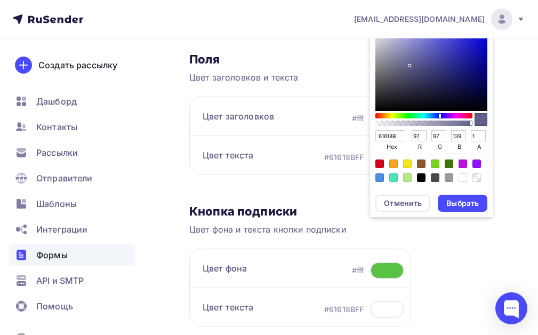
scroll to position [373, 0]
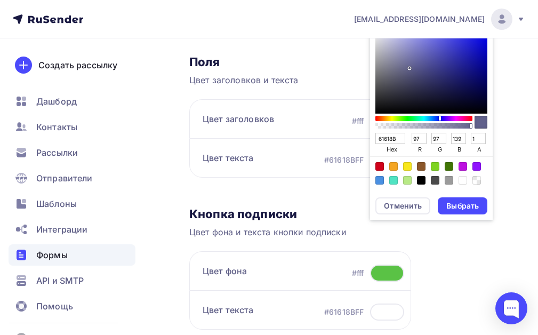
click at [392, 167] on div "Color:#F5A623" at bounding box center [393, 166] width 9 height 9
type input "F5A623"
type input "245"
type input "166"
type input "35"
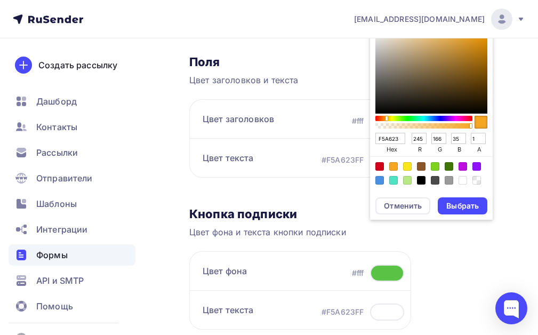
click at [483, 257] on div "Контент Поля формы 3 Дизайн Тип формы Выберите способ установки формы Встроенна…" at bounding box center [341, 254] width 304 height 884
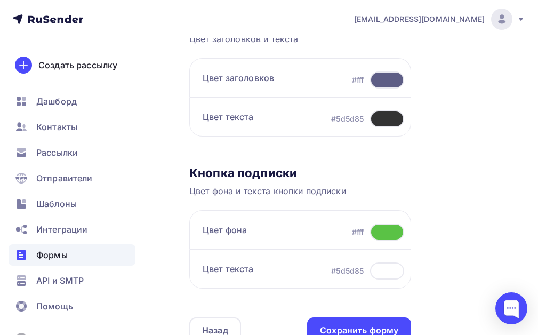
scroll to position [426, 0]
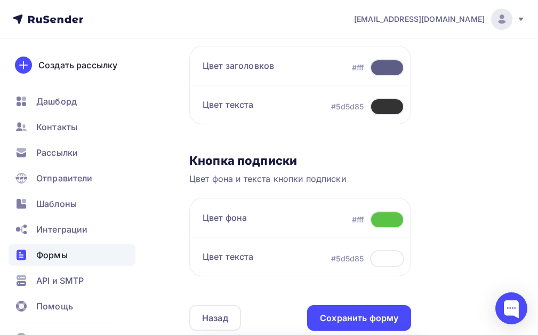
click at [391, 218] on div at bounding box center [387, 219] width 34 height 17
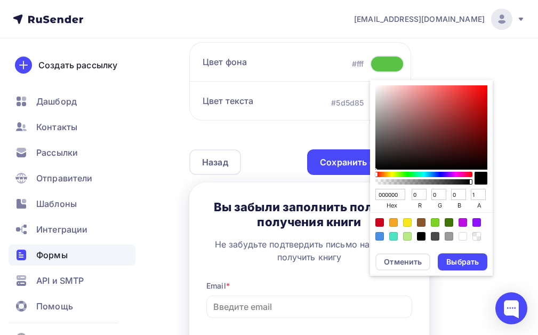
scroll to position [586, 0]
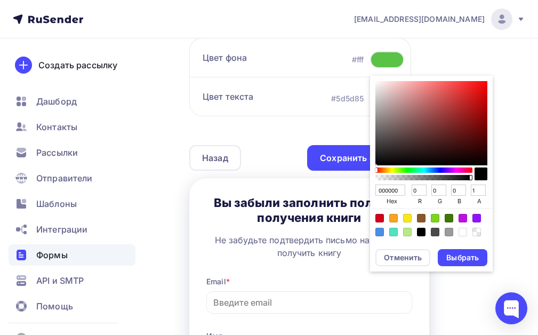
click at [393, 218] on div "Color:#F5A623" at bounding box center [393, 218] width 9 height 9
type input "F5A623"
type input "245"
type input "166"
type input "35"
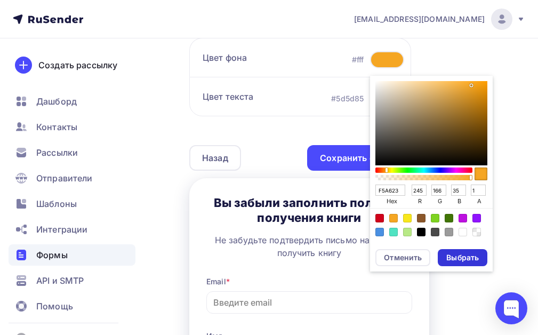
click at [467, 256] on div "Выбрать" at bounding box center [462, 257] width 33 height 11
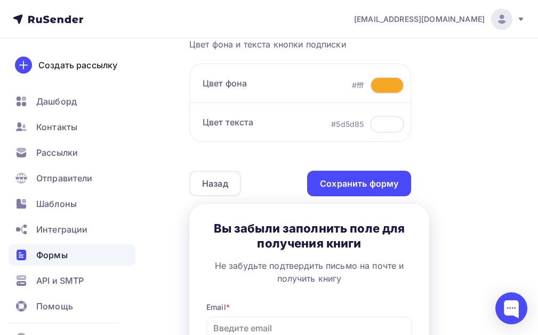
scroll to position [487, 0]
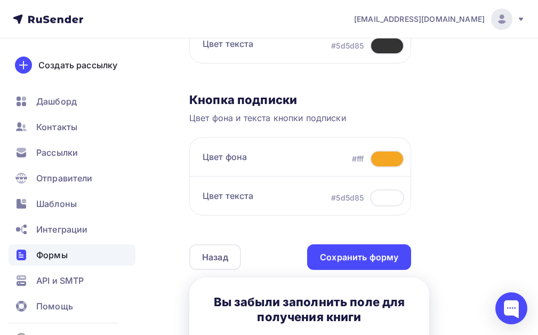
click at [381, 197] on div at bounding box center [387, 197] width 34 height 17
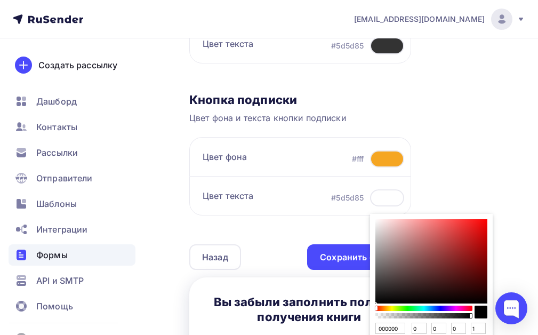
click at [383, 160] on div at bounding box center [387, 158] width 34 height 17
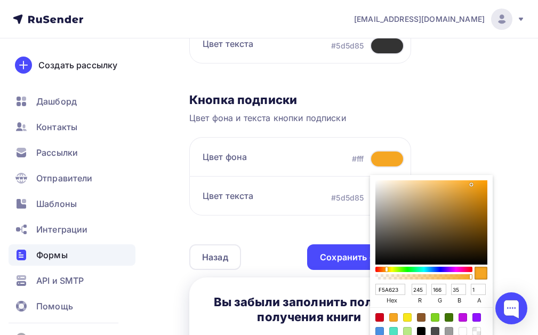
click at [407, 315] on div "Color:#F8E71C" at bounding box center [407, 317] width 9 height 9
type input "F8E71C"
type input "248"
type input "231"
type input "28"
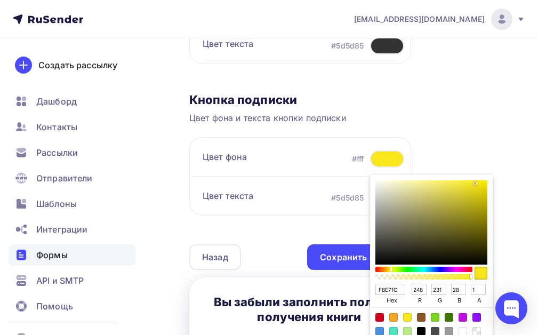
click at [330, 229] on div "Окно Цвет фона и текста в окне Цвет фона #fff Цвет заголовка #191942 Цвет описа…" at bounding box center [300, 10] width 222 height 520
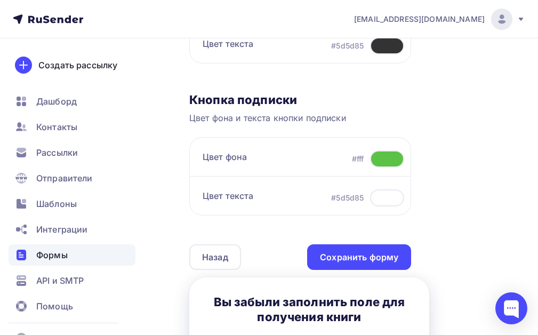
click at [383, 197] on div at bounding box center [387, 197] width 34 height 17
click at [381, 156] on div at bounding box center [387, 158] width 34 height 17
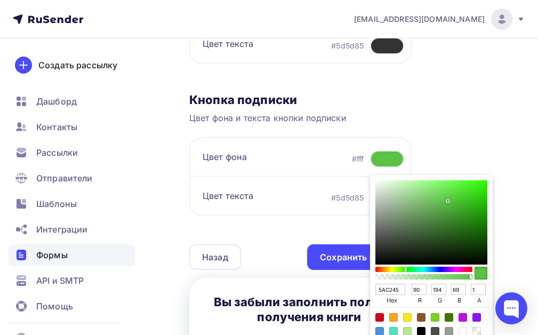
click at [404, 315] on div "Color:#F8E71C" at bounding box center [407, 317] width 9 height 9
type input "F8E71C"
type input "248"
type input "231"
type input "28"
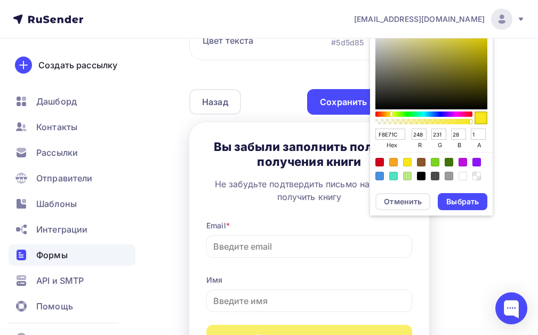
scroll to position [647, 0]
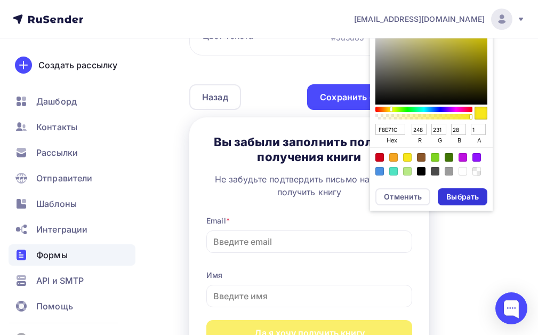
click at [459, 195] on div "Выбрать" at bounding box center [462, 196] width 33 height 11
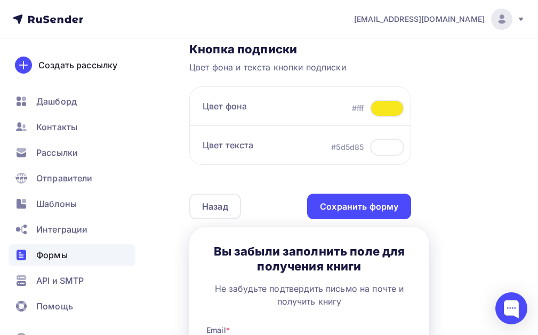
scroll to position [487, 0]
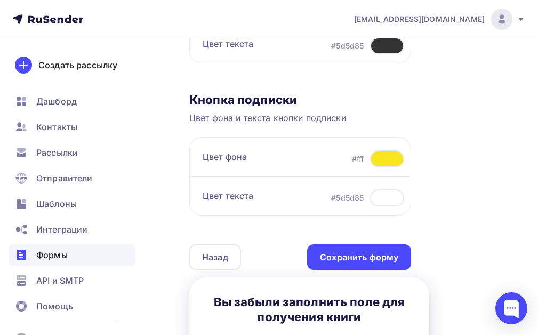
click at [385, 196] on div at bounding box center [387, 197] width 34 height 17
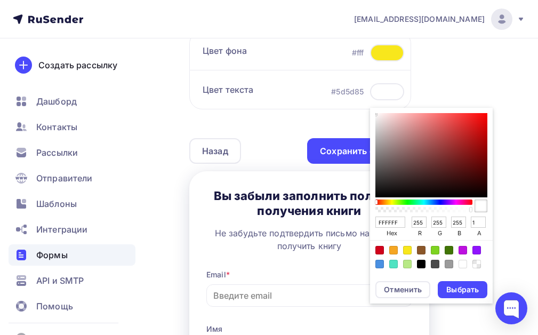
scroll to position [594, 0]
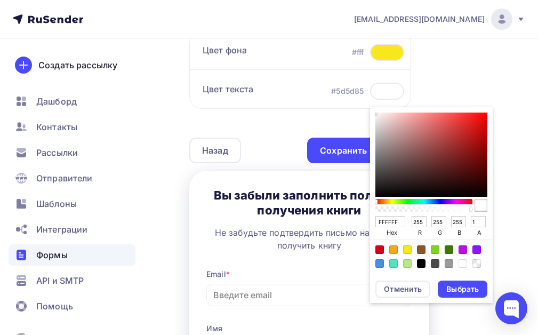
click at [436, 201] on div "Sketch color picker" at bounding box center [423, 201] width 95 height 5
click at [376, 265] on div "Color:#4A90E2" at bounding box center [379, 263] width 9 height 9
type input "4A90E2"
type input "74"
type input "144"
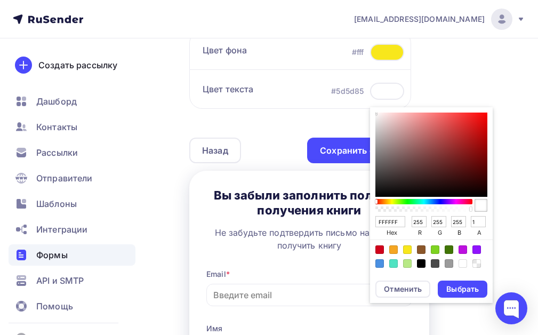
type input "226"
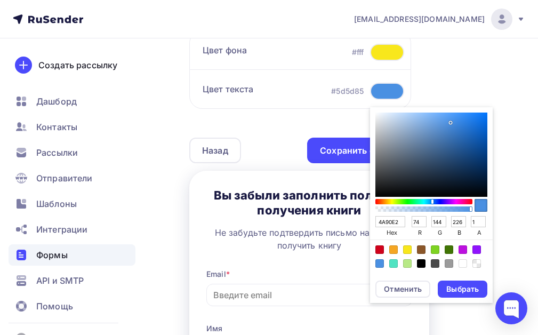
type input "4A84E2"
type input "132"
type input "4A75E2"
type input "117"
type input "4A70E2"
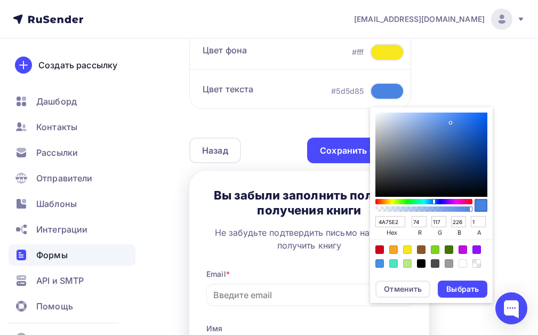
type input "112"
type input "4A6BE2"
type input "107"
type input "4A66E2"
type input "102"
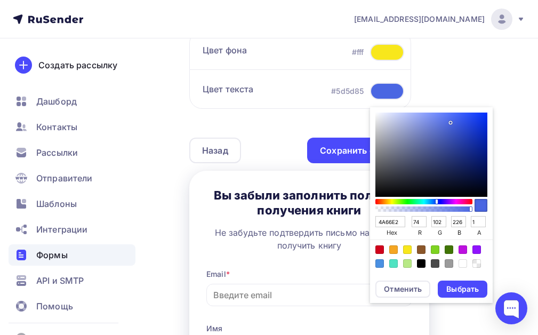
type input "4A61E2"
type input "97"
type input "4A5BE2"
type input "91"
type input "4A56E2"
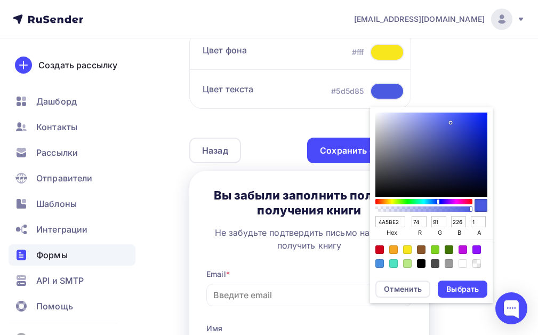
type input "86"
click at [439, 202] on div "Sketch color picker" at bounding box center [440, 201] width 2 height 5
type input "4955E8"
type input "73"
type input "85"
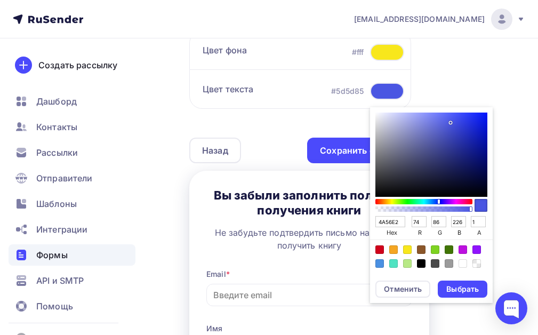
type input "232"
type input "4753E8"
type input "71"
type input "83"
type input "424FE8"
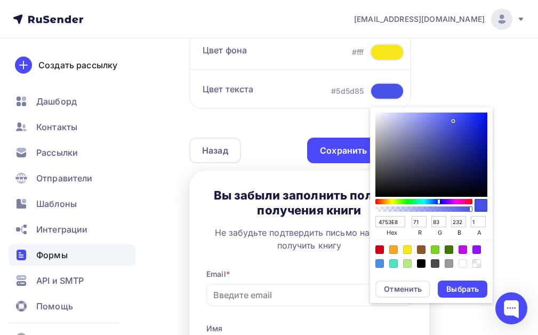
type input "66"
type input "79"
type input "3F4CE8"
type input "63"
type input "76"
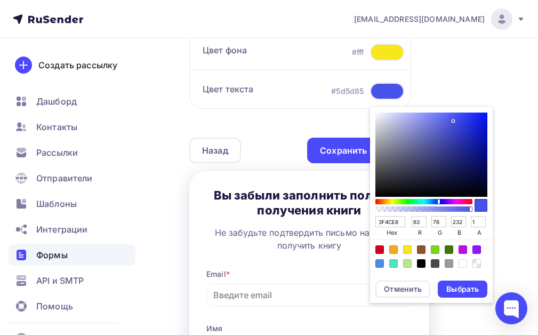
type input "3E4BE8"
type input "62"
type input "75"
type input "3C49E5"
type input "60"
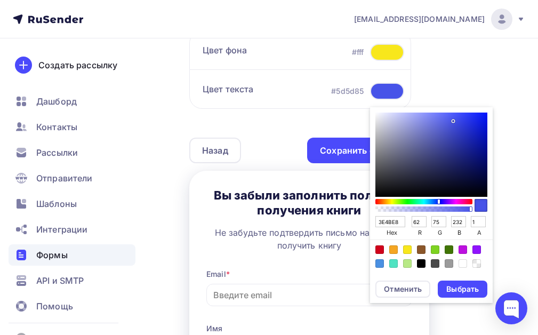
type input "73"
type input "229"
type input "3A47E4"
type input "58"
type input "71"
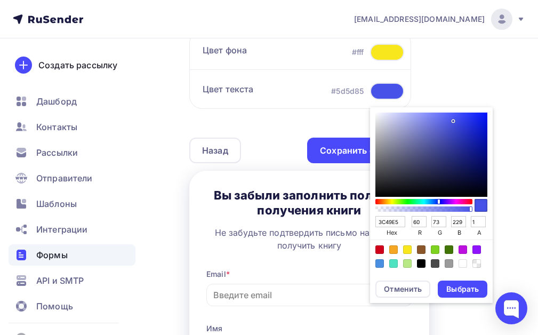
type input "228"
type input "3845E0"
type input "56"
type input "69"
type input "224"
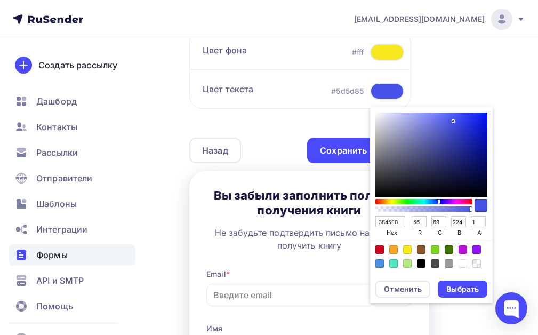
type input "3744DF"
type input "55"
type input "68"
type input "223"
type input "3643DF"
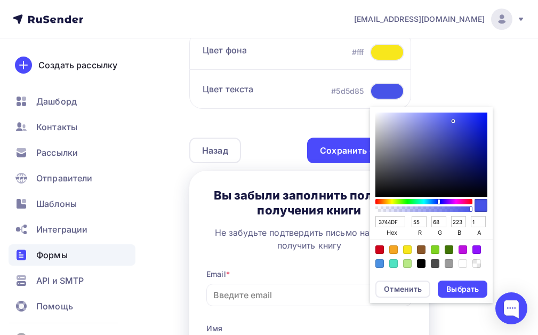
type input "54"
type input "67"
type input "3542DD"
type input "53"
type input "66"
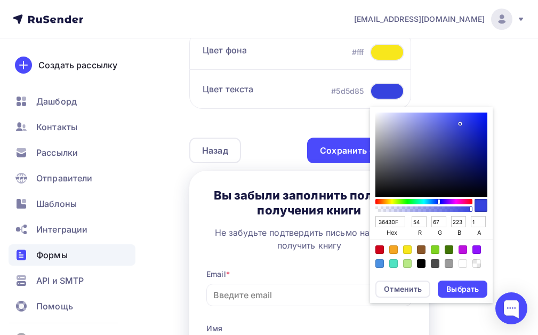
type input "221"
type input "3643E0"
type input "54"
type input "67"
type input "224"
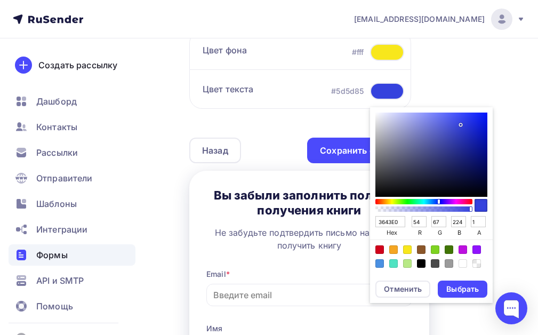
type input "3744E4"
type input "55"
type input "68"
type input "228"
type input "3845E4"
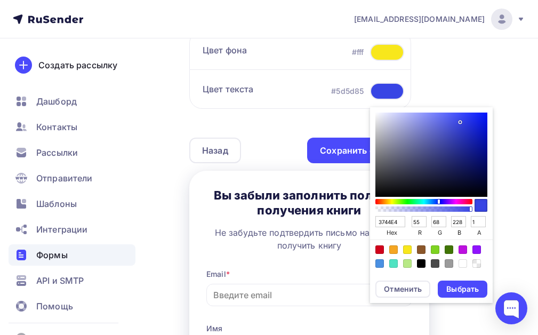
type input "56"
type input "69"
type input "3744E0"
type input "55"
type input "68"
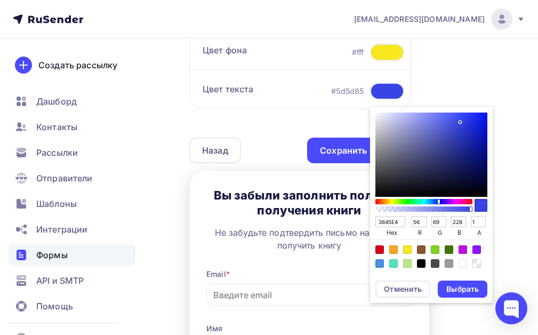
type input "224"
drag, startPoint x: 449, startPoint y: 120, endPoint x: 458, endPoint y: 123, distance: 9.6
click at [458, 123] on div "Sketch color picker" at bounding box center [431, 154] width 112 height 84
type input "3744DF"
type input "223"
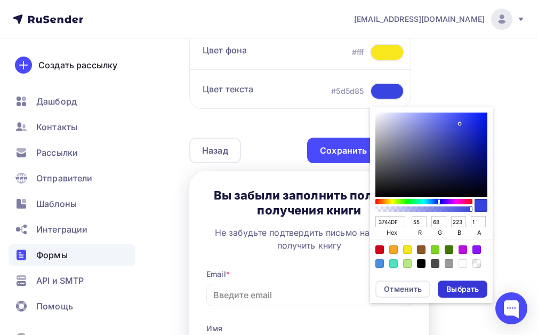
click at [463, 288] on div "Выбрать" at bounding box center [462, 289] width 33 height 11
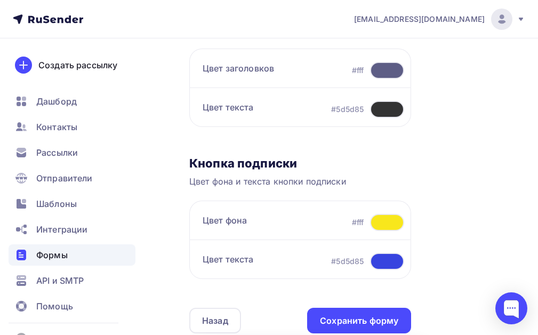
scroll to position [434, 0]
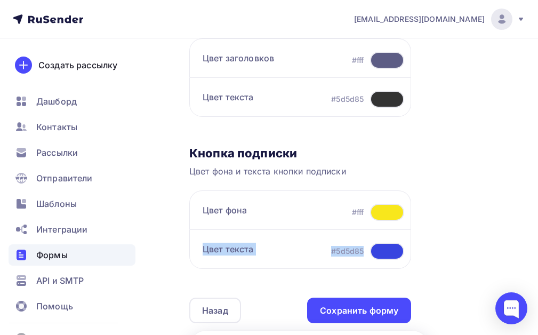
drag, startPoint x: 382, startPoint y: 209, endPoint x: 358, endPoint y: 253, distance: 49.6
click at [375, 248] on div "Цвет фона #fff Цвет текста #5d5d85" at bounding box center [300, 229] width 222 height 78
click at [331, 253] on div "#5d5d85" at bounding box center [347, 251] width 33 height 11
drag, startPoint x: 328, startPoint y: 253, endPoint x: 364, endPoint y: 250, distance: 35.8
click at [364, 250] on div "Цвет текста #5d5d85" at bounding box center [300, 248] width 222 height 39
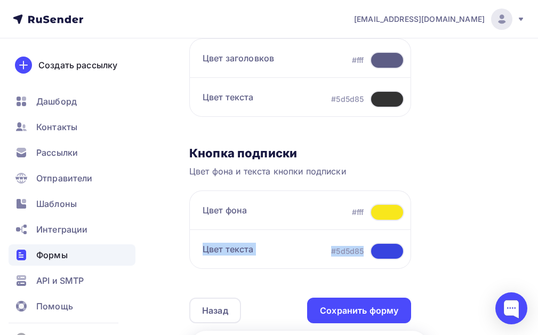
copy div "#5d5d85"
click at [379, 212] on div at bounding box center [387, 212] width 34 height 17
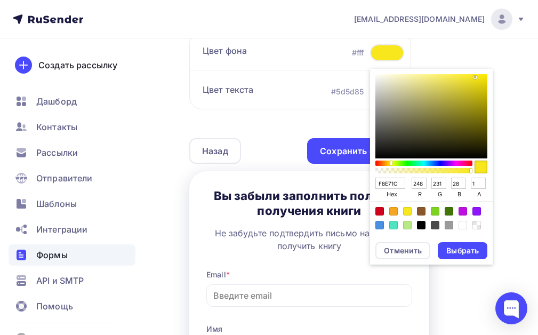
scroll to position [594, 0]
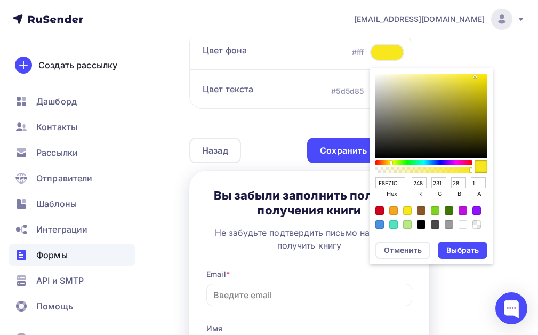
drag, startPoint x: 400, startPoint y: 183, endPoint x: 373, endPoint y: 186, distance: 26.8
click at [373, 186] on div "F8E71C hex 248 r 231 g 28 b 1 a" at bounding box center [431, 151] width 123 height 166
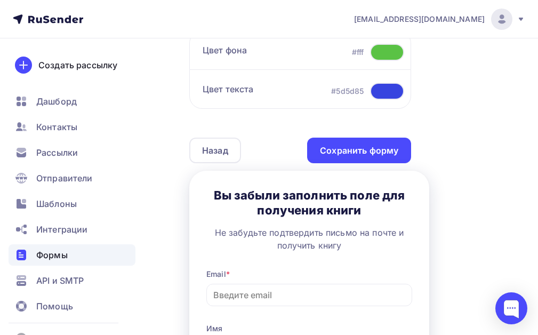
click at [384, 51] on div at bounding box center [387, 52] width 34 height 17
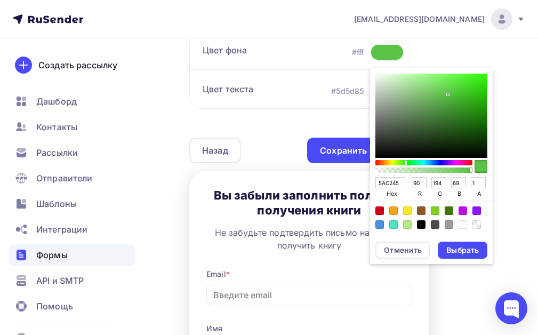
click at [405, 211] on div "Color:#F8E71C" at bounding box center [407, 210] width 9 height 9
type input "F8E71C"
type input "248"
type input "231"
type input "28"
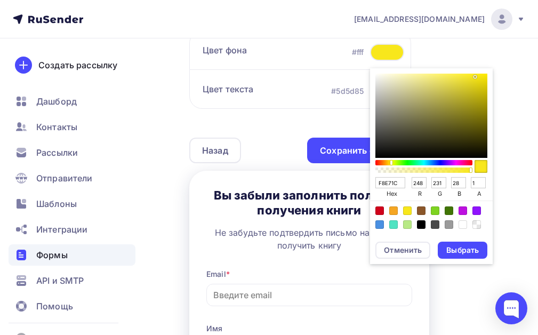
type input "F4E31D"
type input "244"
type input "227"
type input "29"
type input "F2E11D"
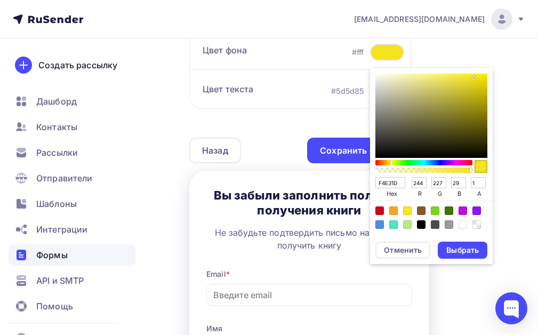
type input "242"
type input "225"
type input "EFDE1D"
type input "239"
type input "222"
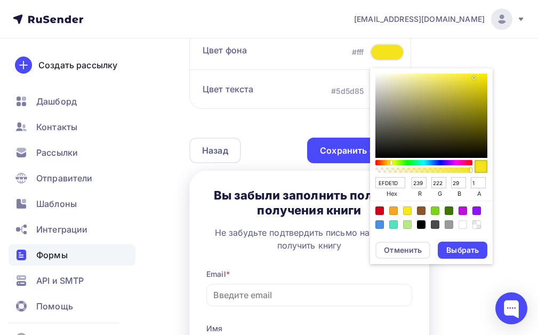
type input "EDDC1E"
type input "237"
type input "220"
type input "30"
type input "EDDC21"
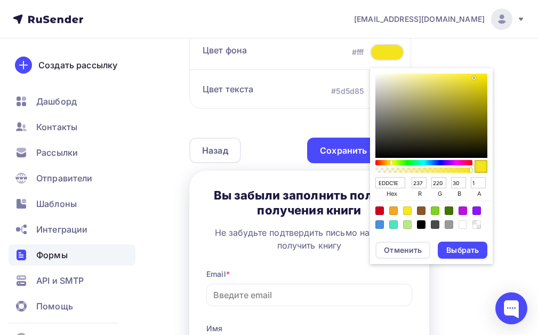
type input "33"
type input "ECDB21"
type input "236"
type input "219"
type input "E8D822"
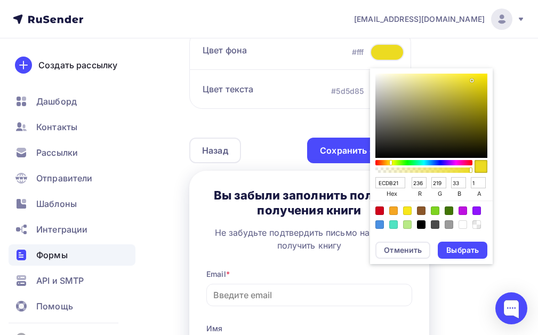
type input "232"
type input "216"
type input "34"
type input "E8D926"
type input "217"
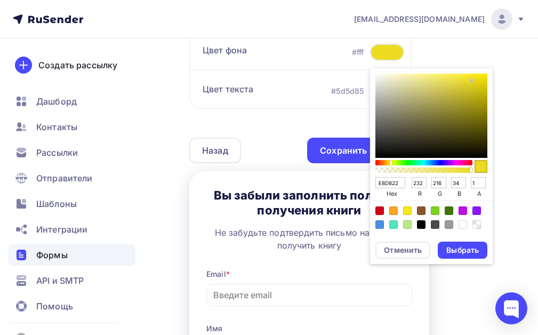
type input "38"
type input "E7D828"
type input "231"
type input "216"
type input "40"
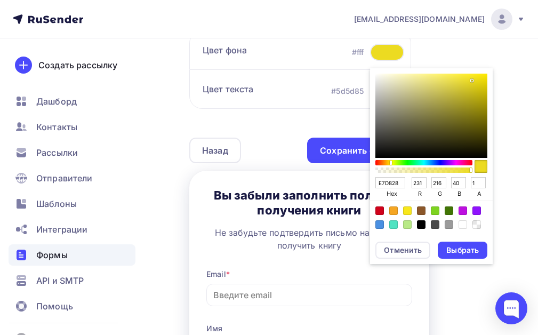
type input "E7D829"
type input "41"
type input "E5D62A"
type input "229"
type input "214"
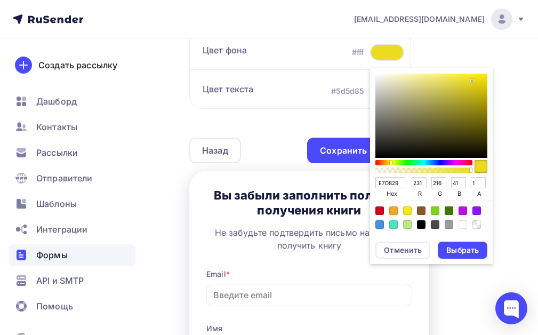
type input "42"
type input "E5D62B"
type input "43"
type input "E5D62C"
type input "44"
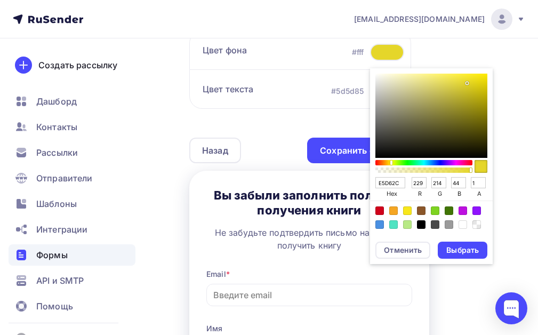
type input "E5D62E"
type input "46"
type input "E7D82E"
type input "231"
type input "216"
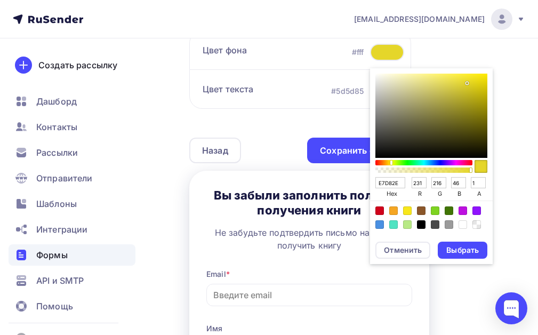
type input "E8D92F"
type input "232"
type input "217"
type input "47"
type input "EADB30"
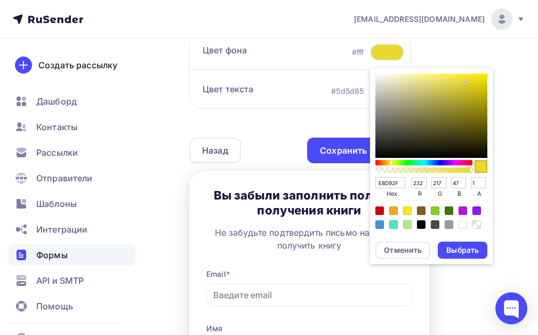
type input "234"
type input "219"
type input "48"
type input "EADB31"
type input "49"
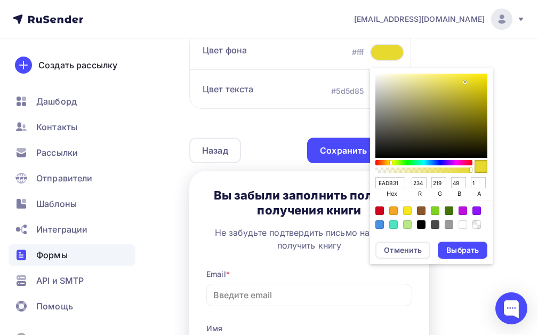
type input "ECDD32"
type input "236"
type input "221"
type input "50"
type input "ECDD33"
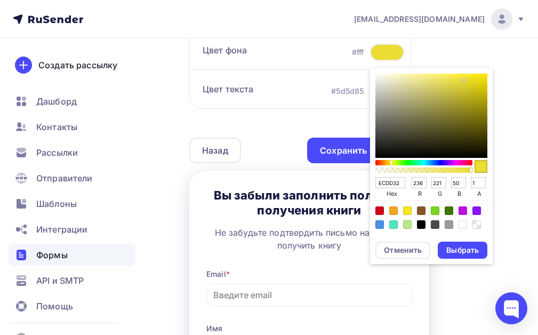
type input "51"
type input "ECDD34"
type input "52"
type input "E8DA34"
type input "232"
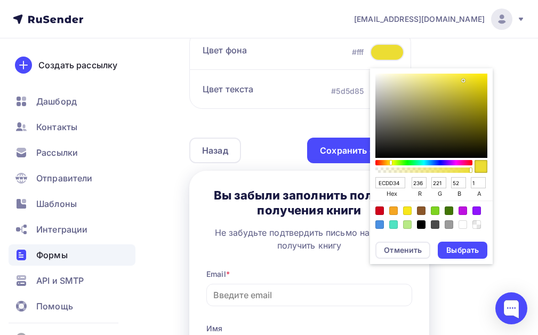
type input "218"
type input "E5D734"
type input "229"
type input "215"
type input "E4D634"
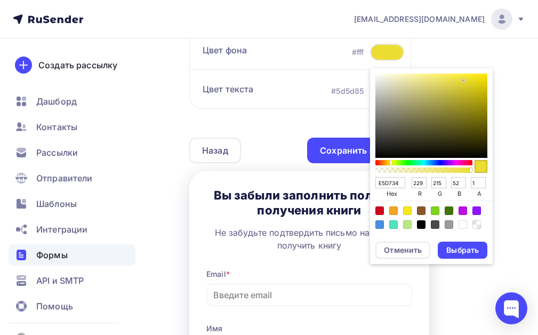
type input "228"
type input "214"
drag, startPoint x: 474, startPoint y: 76, endPoint x: 460, endPoint y: 83, distance: 15.5
click at [460, 83] on div "Sketch color picker" at bounding box center [461, 83] width 2 height 2
type input "E4D635"
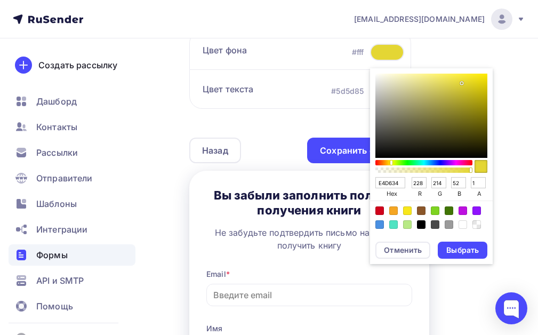
type input "53"
click at [465, 247] on div "Выбрать" at bounding box center [462, 250] width 33 height 11
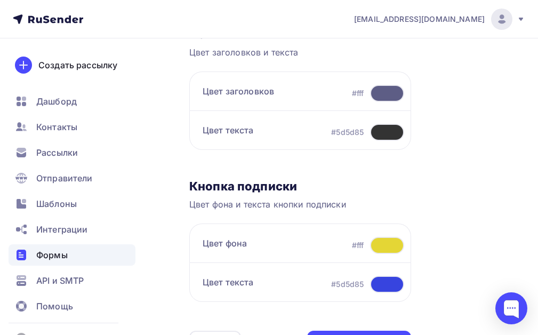
scroll to position [478, 0]
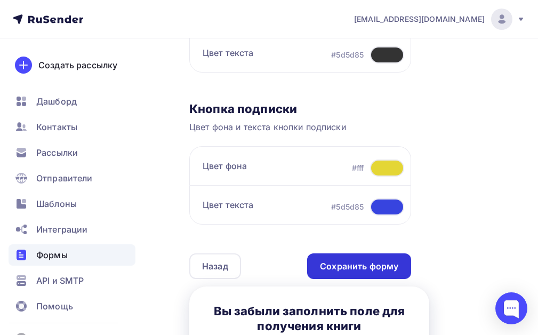
click at [363, 268] on div "Сохранить форму" at bounding box center [359, 266] width 78 height 12
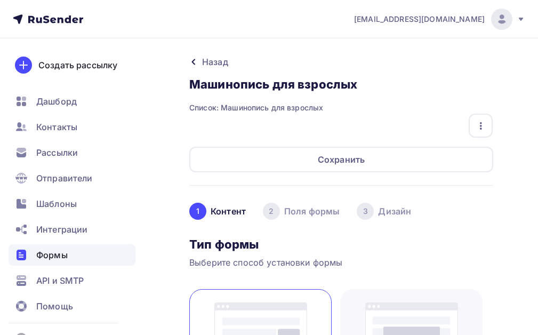
scroll to position [313, 0]
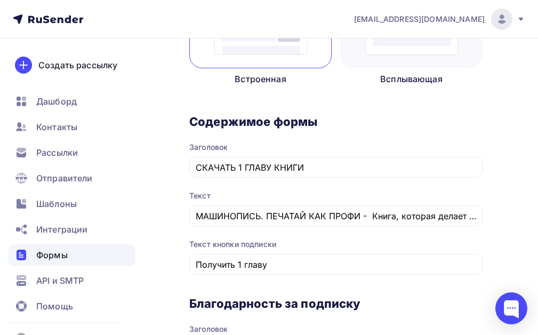
click at [47, 248] on div "Формы" at bounding box center [72, 254] width 127 height 21
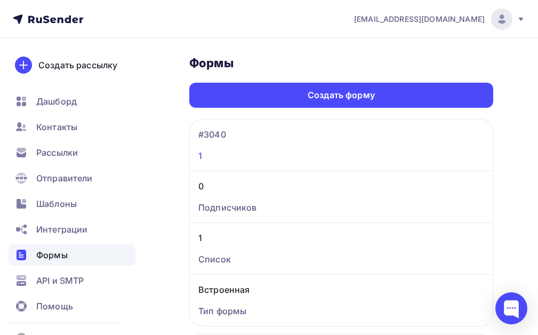
click at [241, 152] on link "1" at bounding box center [341, 155] width 286 height 13
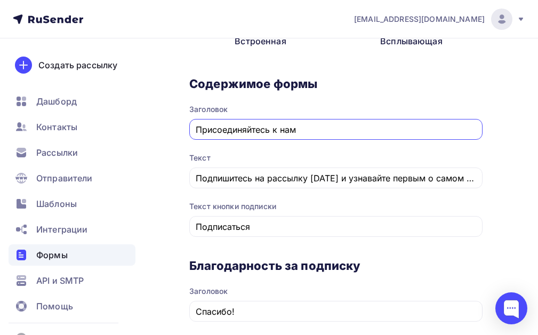
scroll to position [313, 0]
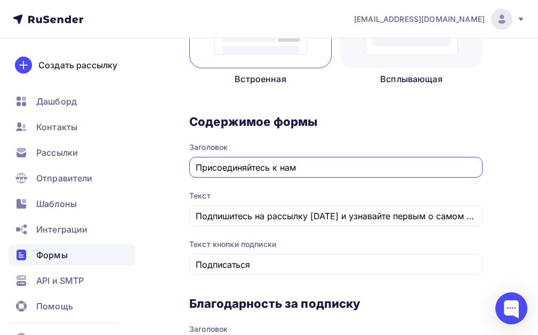
click at [62, 256] on span "Формы" at bounding box center [51, 254] width 31 height 13
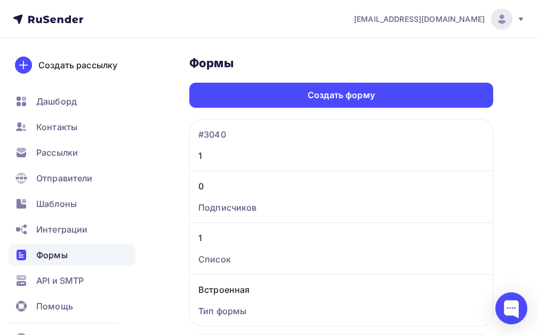
click at [217, 163] on div "1 #3040" at bounding box center [341, 144] width 303 height 51
click at [217, 159] on link "1" at bounding box center [341, 155] width 286 height 13
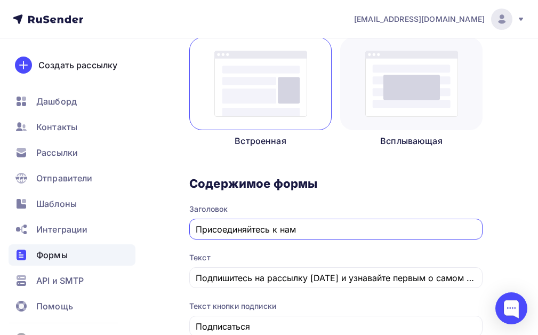
scroll to position [207, 0]
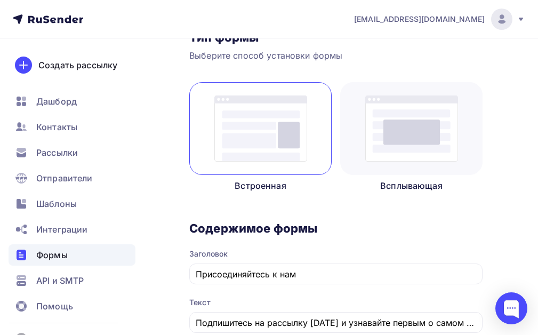
click at [406, 182] on p "Всплывающая" at bounding box center [411, 185] width 142 height 13
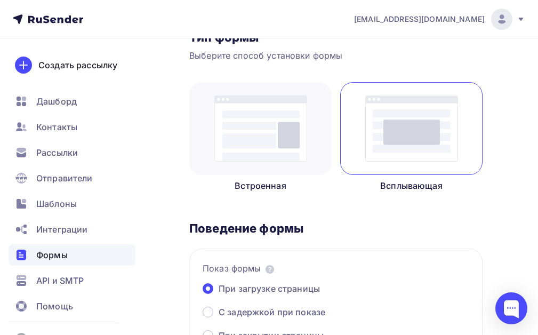
click at [408, 139] on img at bounding box center [411, 128] width 93 height 66
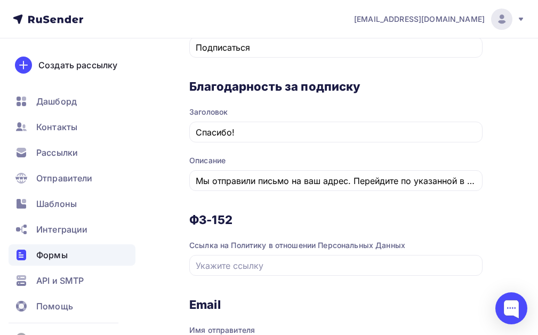
scroll to position [793, 0]
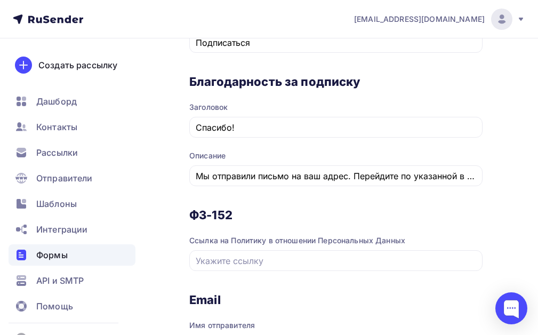
click at [72, 256] on div "Формы" at bounding box center [72, 254] width 127 height 21
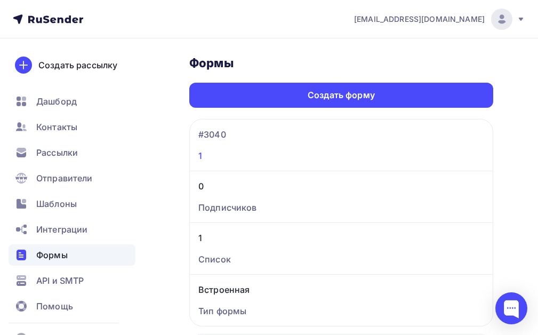
click at [201, 156] on link "1" at bounding box center [341, 155] width 286 height 13
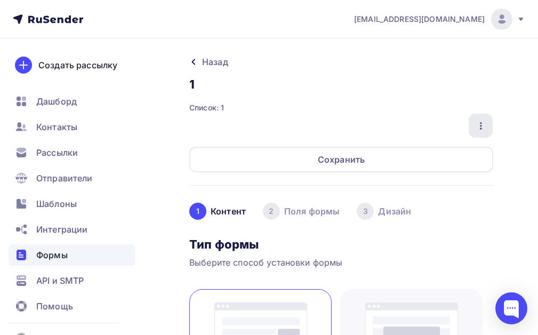
click at [481, 120] on icon "button" at bounding box center [480, 125] width 13 height 13
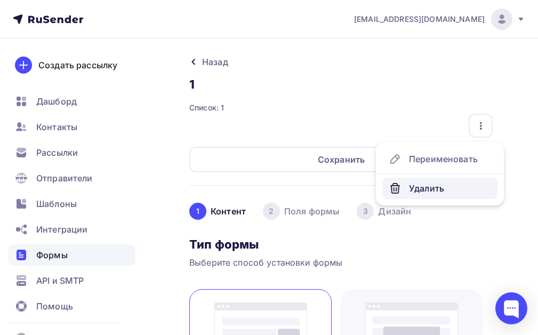
click at [428, 188] on div "Удалить" at bounding box center [439, 188] width 102 height 13
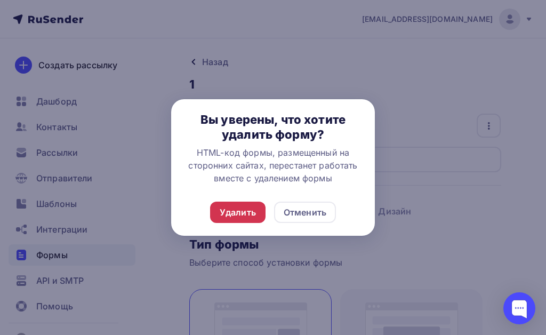
click at [224, 219] on div "Удалить" at bounding box center [237, 211] width 55 height 21
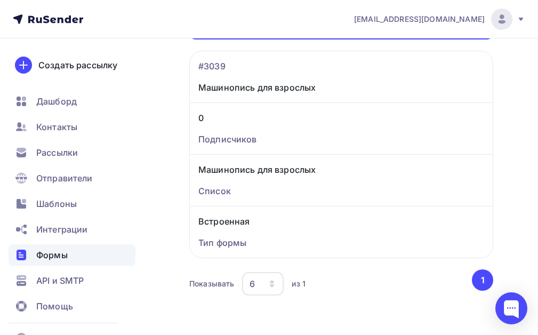
scroll to position [74, 0]
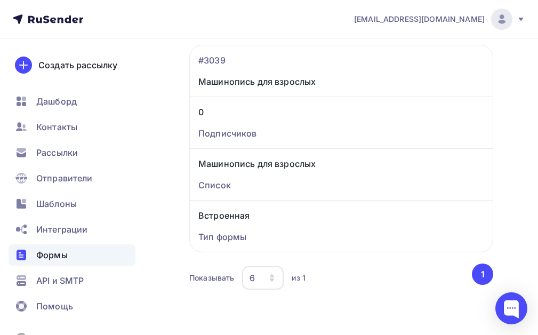
click at [482, 271] on button "1" at bounding box center [482, 273] width 21 height 21
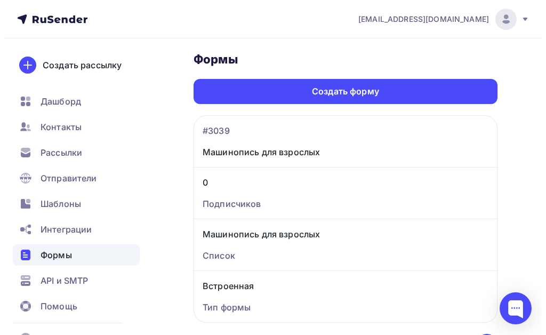
scroll to position [0, 0]
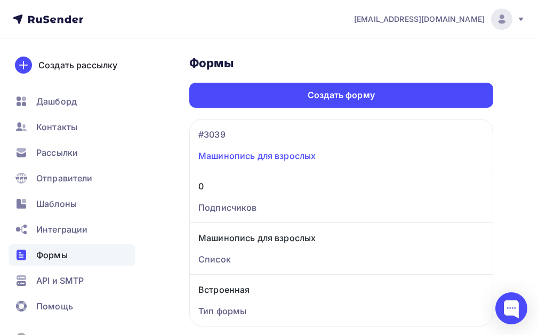
click at [325, 155] on link "Машинопись для взрослых" at bounding box center [341, 155] width 286 height 13
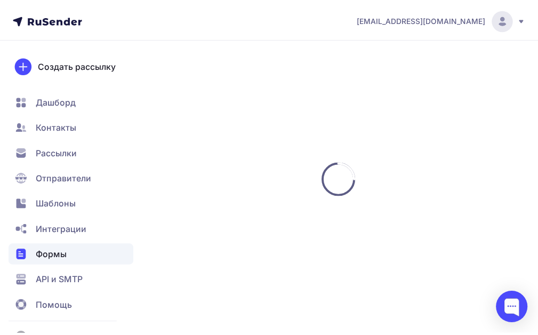
scroll to position [313, 0]
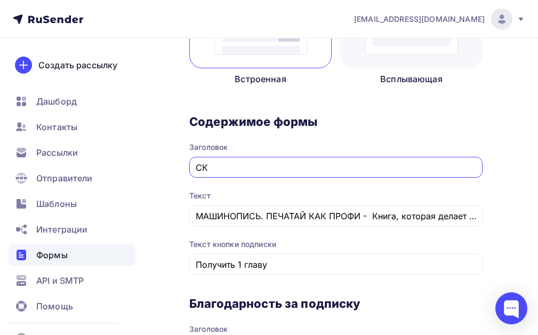
type input "С"
type input "Заполните поля для получения книги"
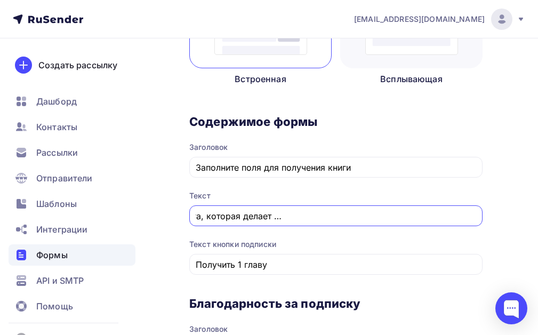
scroll to position [0, 247]
drag, startPoint x: 197, startPoint y: 216, endPoint x: 545, endPoint y: 200, distance: 348.4
type input "П"
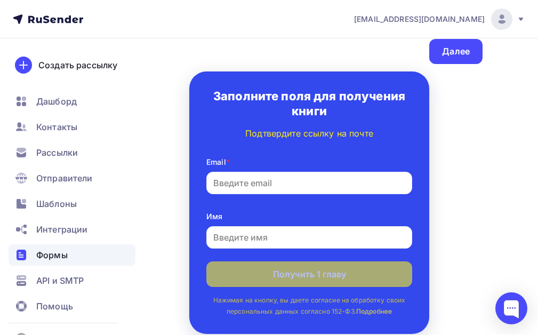
scroll to position [740, 0]
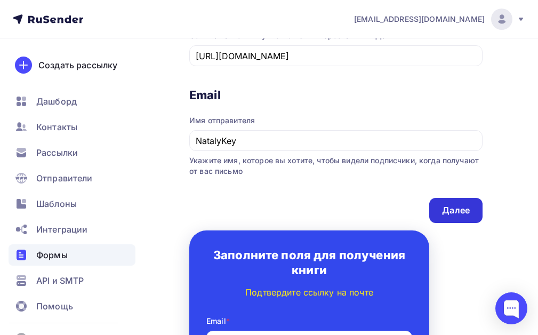
type input "Подтвердите ссылку на почте"
click at [461, 212] on div "Далее" at bounding box center [456, 210] width 28 height 12
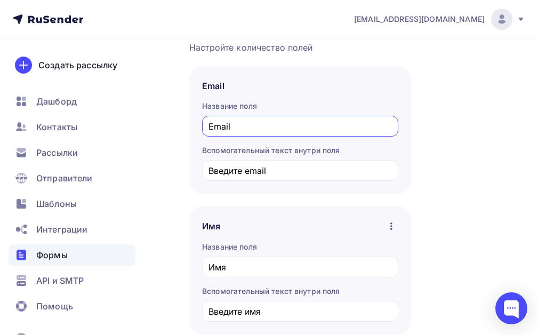
scroll to position [213, 0]
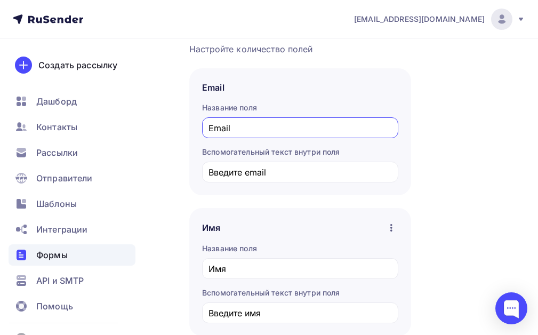
drag, startPoint x: 390, startPoint y: 227, endPoint x: 416, endPoint y: 176, distance: 56.7
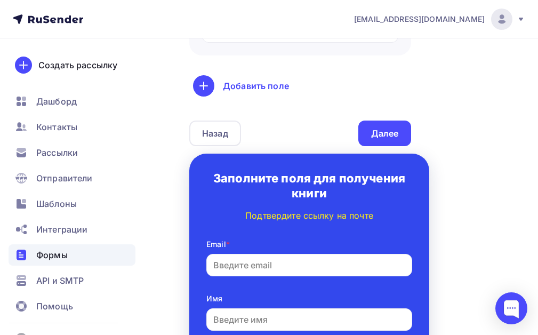
scroll to position [410, 0]
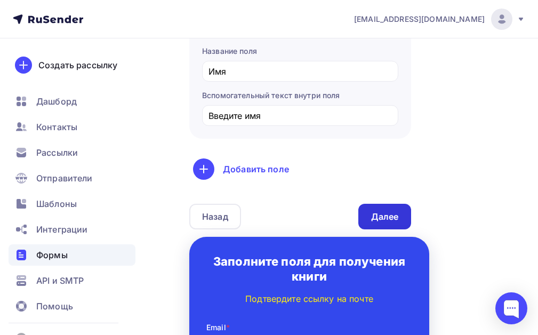
click at [390, 216] on div "Далее" at bounding box center [385, 217] width 28 height 12
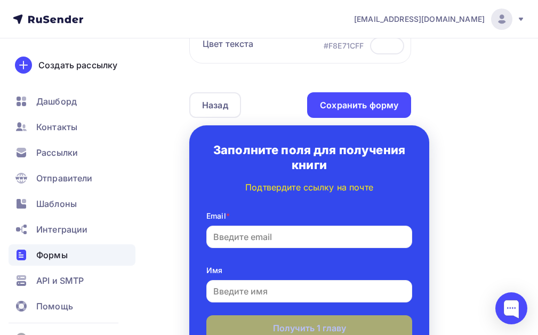
scroll to position [634, 0]
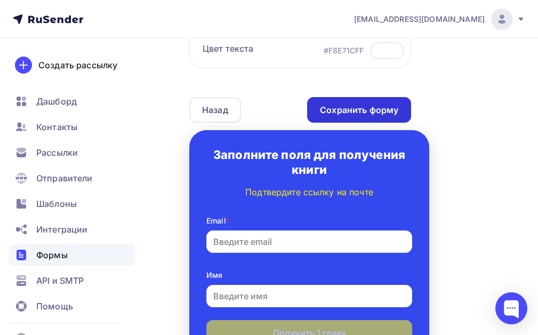
click at [362, 108] on div "Сохранить форму" at bounding box center [359, 110] width 78 height 12
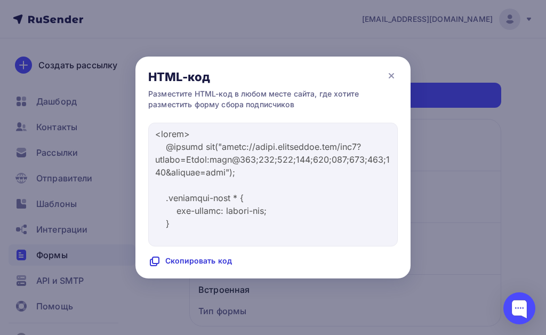
click at [157, 259] on icon at bounding box center [154, 261] width 13 height 13
click at [390, 73] on icon at bounding box center [391, 75] width 13 height 13
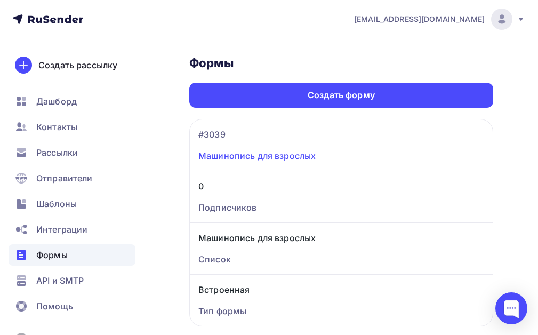
click at [250, 155] on link "Машинопись для взрослых" at bounding box center [341, 155] width 286 height 13
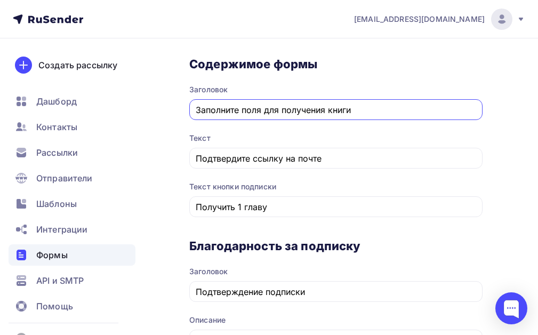
scroll to position [633, 0]
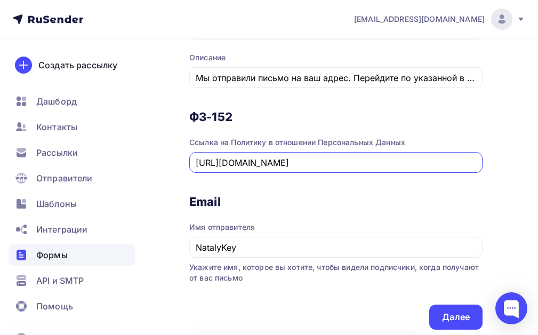
drag, startPoint x: 198, startPoint y: 164, endPoint x: 392, endPoint y: 152, distance: 194.3
click at [392, 152] on div "[URL][DOMAIN_NAME]" at bounding box center [335, 162] width 293 height 21
click at [400, 153] on div "[URL][DOMAIN_NAME]" at bounding box center [335, 162] width 293 height 21
drag, startPoint x: 396, startPoint y: 160, endPoint x: 182, endPoint y: 165, distance: 214.3
click at [182, 165] on div "Назад Машинопись для взрослых Машинопись для взрослых Список: Машинопись для вз…" at bounding box center [269, 53] width 538 height 1296
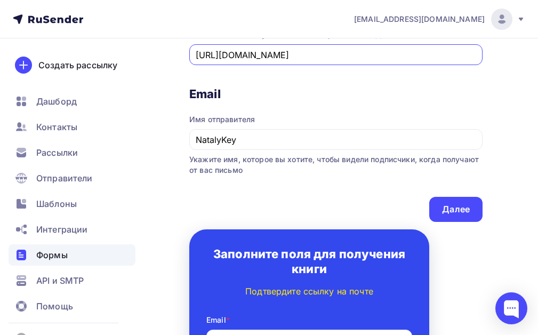
scroll to position [846, 0]
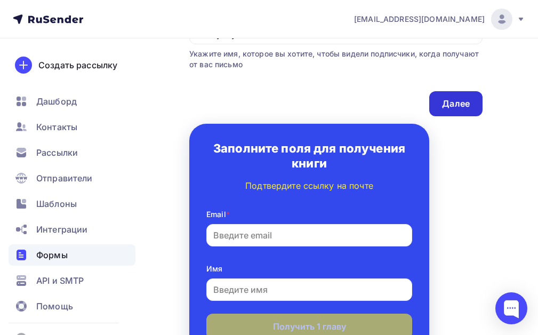
click at [452, 100] on div "Далее" at bounding box center [456, 104] width 28 height 12
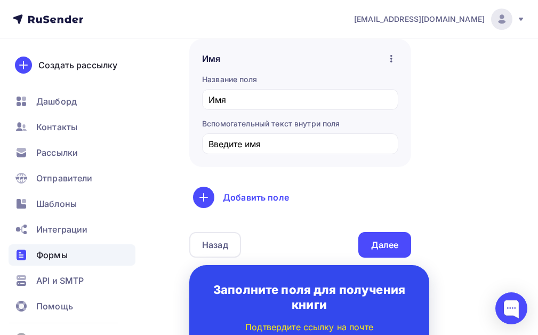
scroll to position [426, 0]
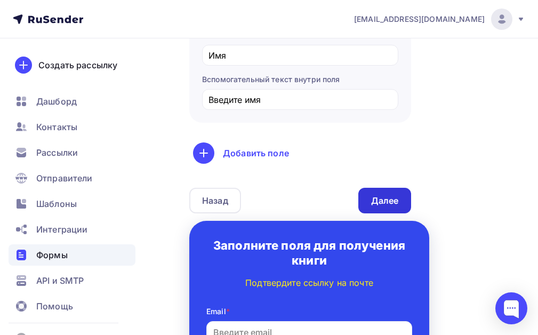
click at [384, 190] on div "Далее" at bounding box center [384, 201] width 53 height 26
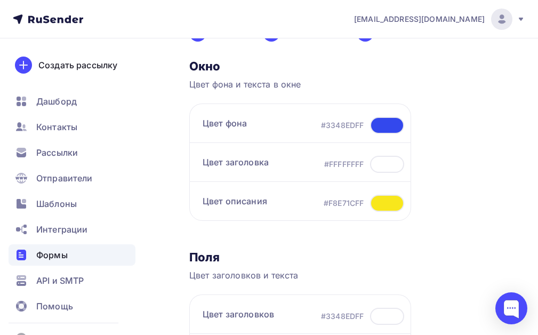
scroll to position [213, 0]
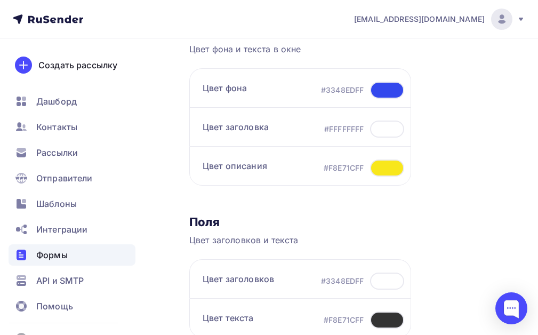
drag, startPoint x: 320, startPoint y: 91, endPoint x: 365, endPoint y: 91, distance: 45.3
click at [365, 91] on div "#3348EDFF" at bounding box center [362, 90] width 83 height 17
copy div "#3348EDFF"
drag, startPoint x: 363, startPoint y: 127, endPoint x: 318, endPoint y: 128, distance: 44.8
click at [317, 128] on div "Цвет заголовка #FFFFFFFF" at bounding box center [300, 126] width 222 height 39
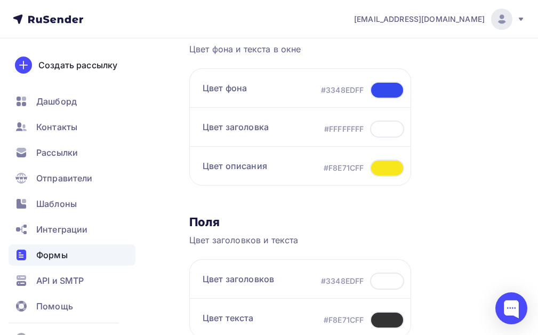
copy div "#FFFFFFFF"
drag, startPoint x: 319, startPoint y: 164, endPoint x: 363, endPoint y: 167, distance: 44.8
click at [363, 167] on div "Цвет описания #F8E71CFF" at bounding box center [300, 165] width 222 height 39
copy div "#F8E71CFF"
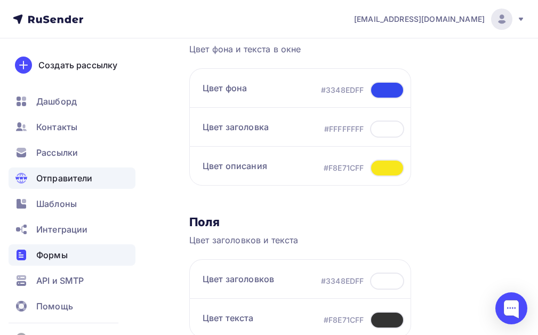
click at [86, 181] on span "Отправители" at bounding box center [64, 178] width 56 height 13
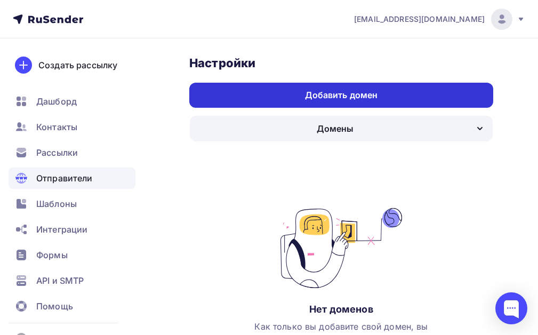
click at [320, 99] on div "Добавить домен" at bounding box center [341, 95] width 73 height 12
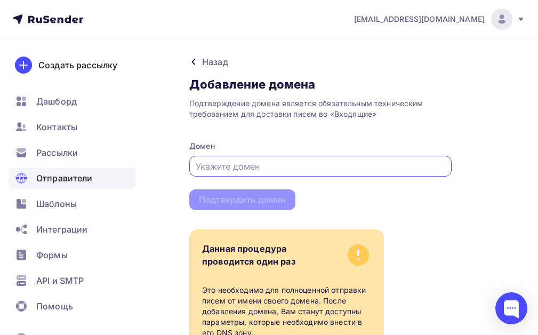
click at [254, 165] on input "text" at bounding box center [321, 166] width 250 height 13
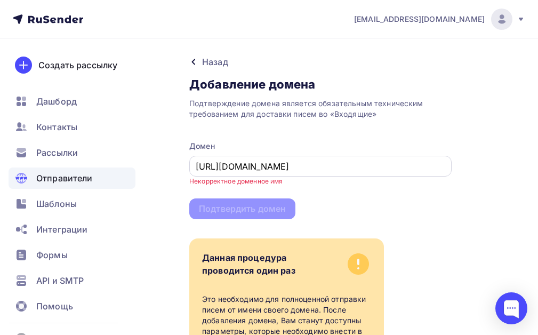
click at [195, 167] on div "https://natalykay.ru" at bounding box center [320, 166] width 262 height 21
click at [301, 183] on div "Подтверждение домена является обязательным техническим требованием для доставки…" at bounding box center [320, 155] width 262 height 127
click at [225, 172] on input "https://natalykay.ru" at bounding box center [321, 166] width 250 height 13
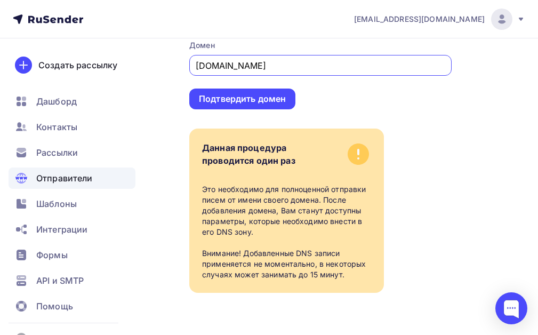
scroll to position [101, 0]
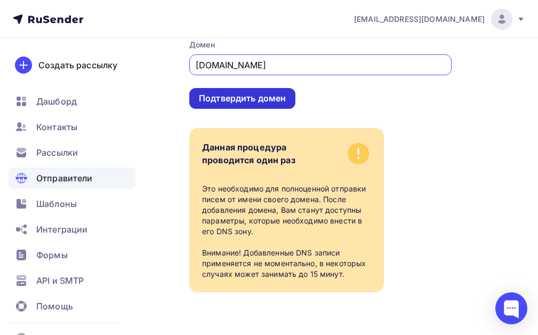
type input "natalykay.ru"
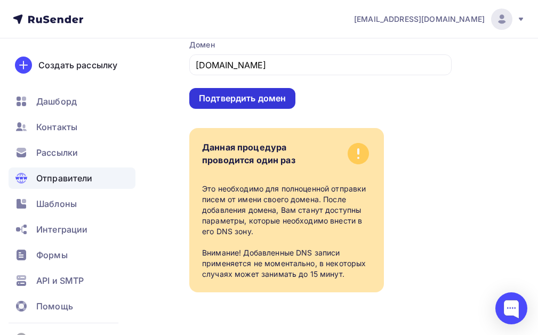
click at [262, 100] on div "Подтвердить домен" at bounding box center [242, 98] width 87 height 12
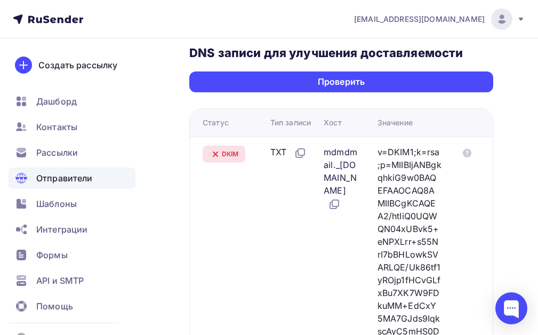
scroll to position [373, 0]
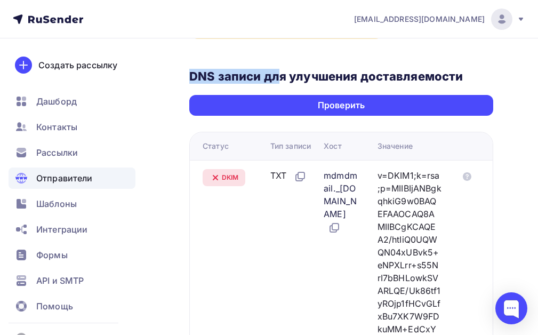
drag, startPoint x: 187, startPoint y: 77, endPoint x: 281, endPoint y: 75, distance: 94.4
click at [281, 75] on div "Назад natalykay.ru Не подтвержден Подтверждение домена Подтверждение домена явл…" at bounding box center [269, 327] width 538 height 1325
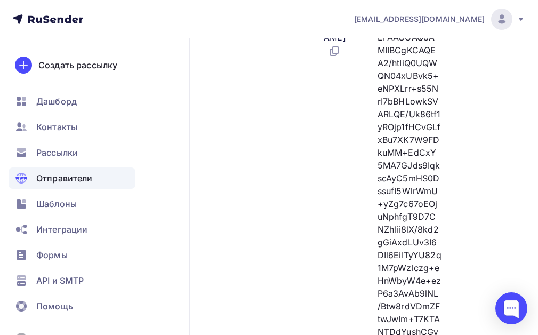
scroll to position [480, 0]
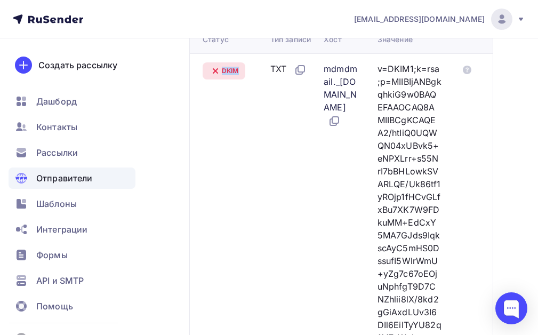
drag, startPoint x: 247, startPoint y: 69, endPoint x: 207, endPoint y: 69, distance: 39.4
click at [207, 69] on div "DKIM" at bounding box center [232, 70] width 59 height 17
copy span "DKIM"
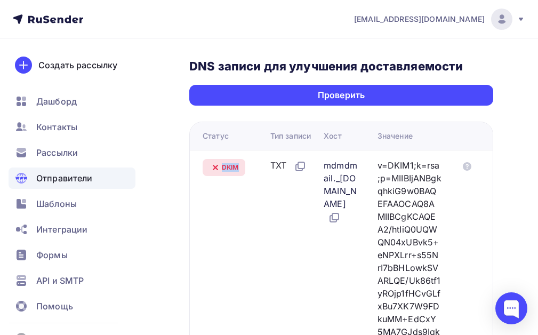
scroll to position [373, 0]
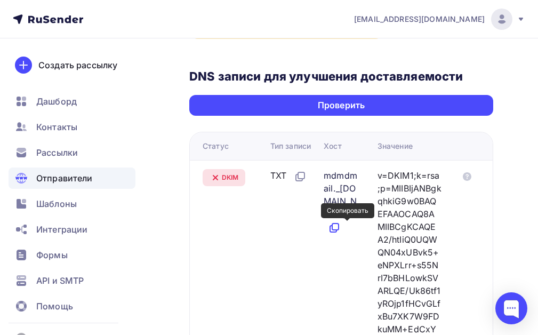
click at [341, 226] on icon at bounding box center [334, 227] width 13 height 13
drag, startPoint x: 240, startPoint y: 176, endPoint x: 218, endPoint y: 175, distance: 21.3
click at [218, 175] on div "DKIM" at bounding box center [224, 177] width 43 height 17
copy span "DKIM"
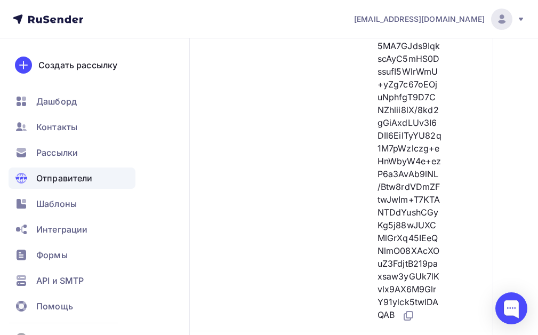
scroll to position [799, 0]
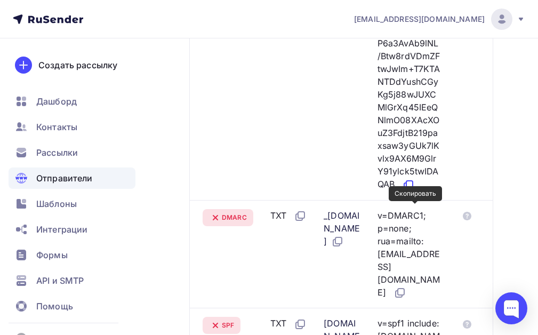
click at [415, 191] on icon at bounding box center [408, 185] width 13 height 13
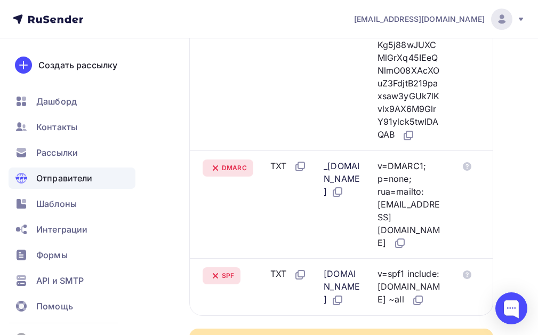
scroll to position [853, 0]
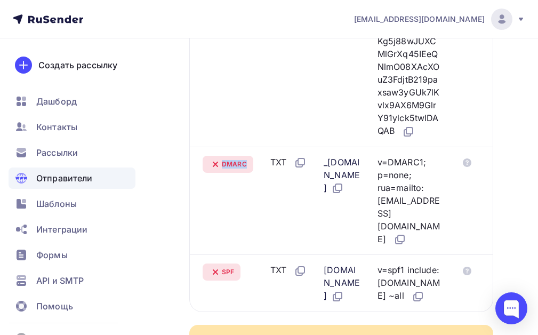
drag, startPoint x: 252, startPoint y: 191, endPoint x: 217, endPoint y: 190, distance: 34.7
click at [217, 173] on div "DMARC" at bounding box center [228, 164] width 51 height 17
copy span "DMARC"
click at [344, 195] on icon at bounding box center [337, 188] width 13 height 13
click at [404, 241] on icon at bounding box center [401, 238] width 6 height 6
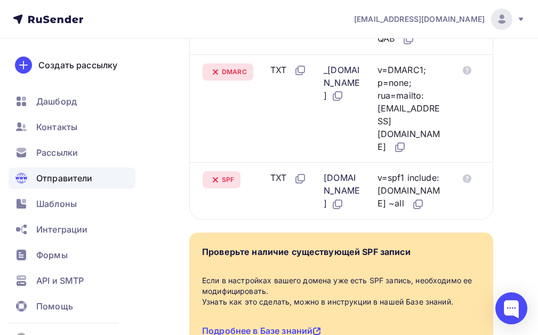
scroll to position [959, 0]
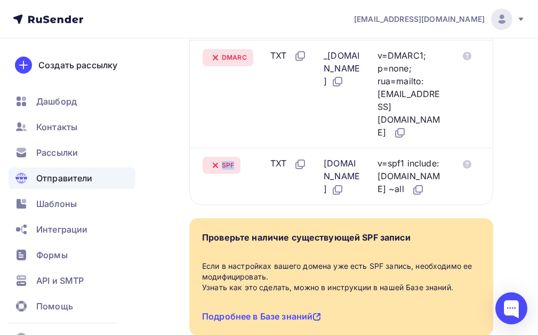
drag, startPoint x: 244, startPoint y: 176, endPoint x: 219, endPoint y: 175, distance: 24.5
click at [219, 174] on div "SPF" at bounding box center [232, 165] width 59 height 17
copy span "SPF"
click at [339, 190] on icon at bounding box center [336, 191] width 6 height 6
click at [417, 196] on icon at bounding box center [417, 189] width 13 height 13
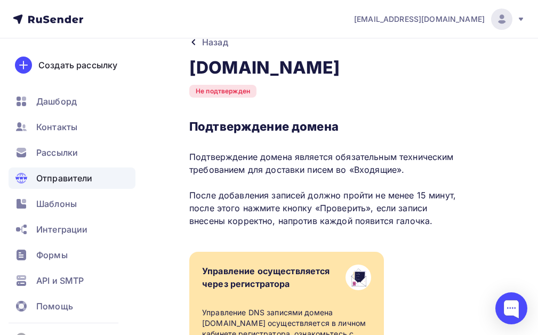
scroll to position [15, 0]
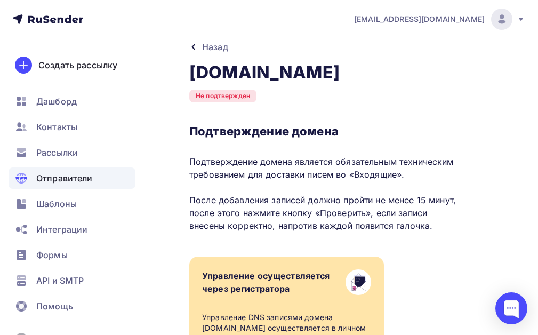
click at [520, 19] on icon at bounding box center [521, 19] width 4 height 3
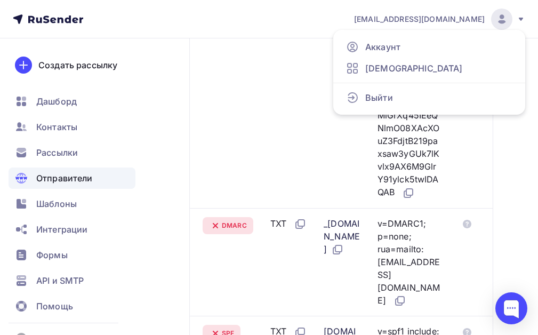
scroll to position [942, 0]
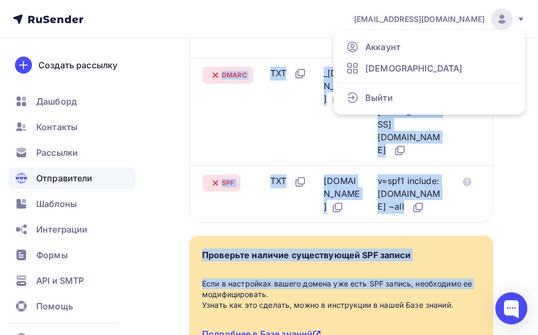
drag, startPoint x: 378, startPoint y: 160, endPoint x: 449, endPoint y: 292, distance: 150.0
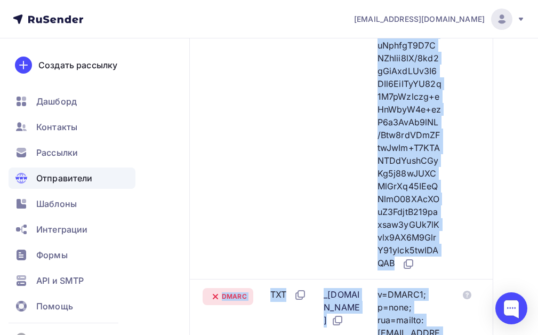
scroll to position [728, 0]
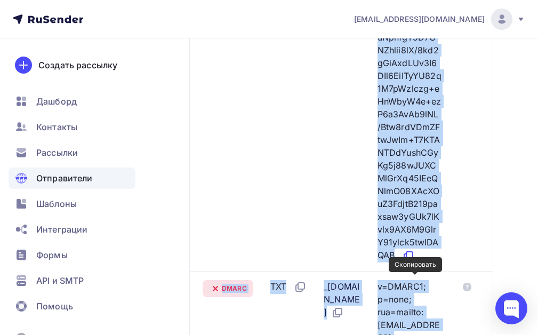
click at [410, 260] on icon at bounding box center [407, 257] width 6 height 6
copy div "v=DKIM1;k=rsa;p=MIIBIjANBgkqhkiG9w0BAQEFAAOCAQ8AMIIBCgKCAQEA2/htIiQ0UQWQN04xUBv…"
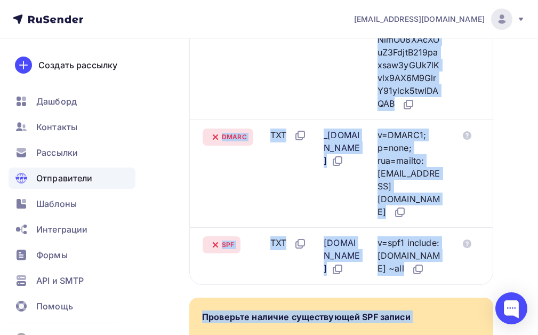
scroll to position [942, 0]
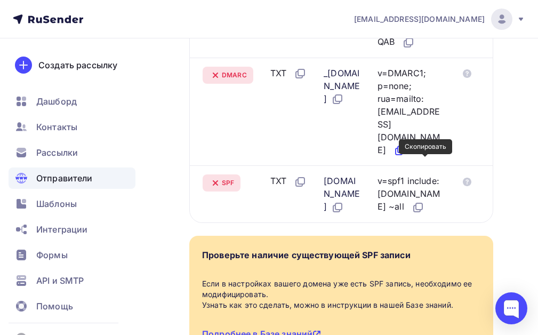
click at [406, 157] on icon at bounding box center [399, 150] width 13 height 13
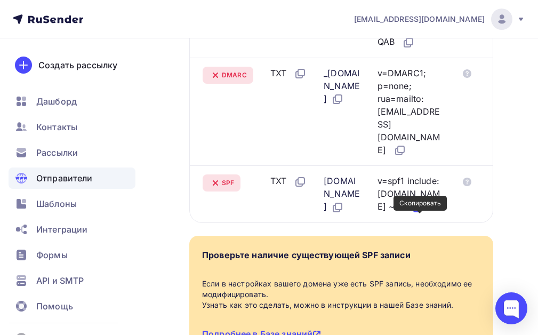
click at [422, 214] on icon at bounding box center [417, 207] width 13 height 13
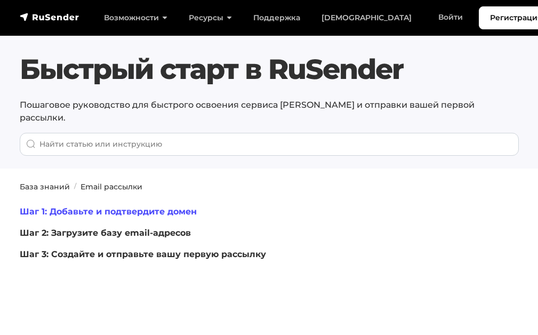
click at [179, 206] on link "Шаг 1: Добавьте и подтвердите домен" at bounding box center [108, 211] width 177 height 10
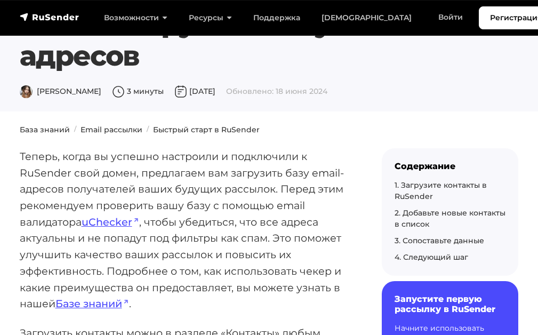
scroll to position [52, 0]
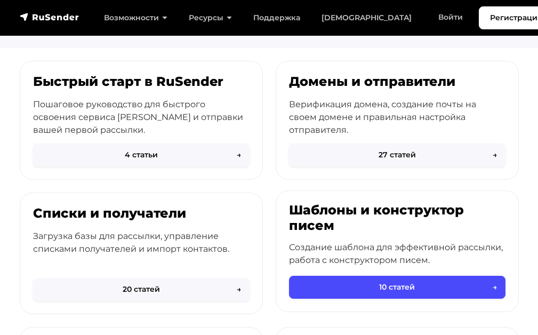
scroll to position [107, 0]
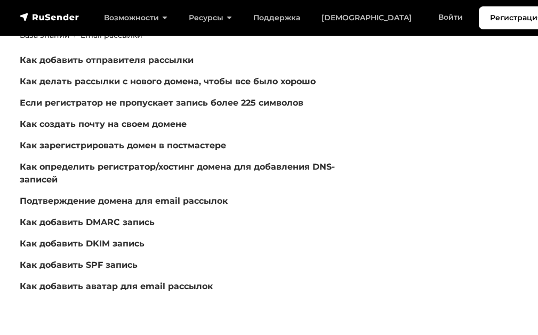
scroll to position [160, 0]
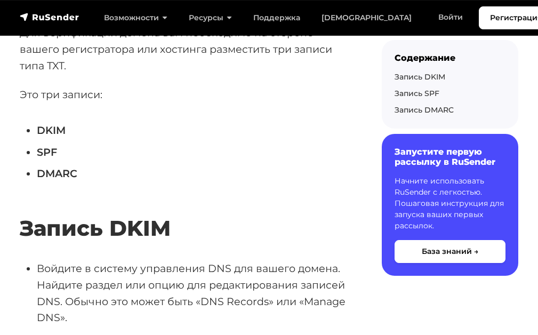
scroll to position [569, 0]
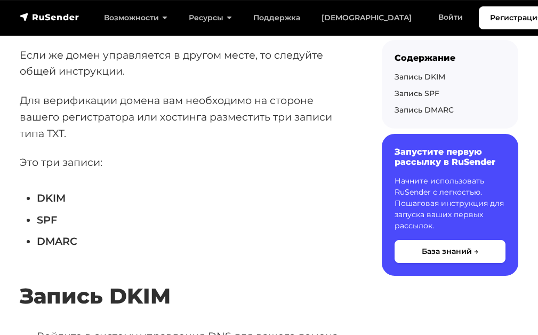
click at [279, 190] on li "DKIM" at bounding box center [192, 198] width 311 height 17
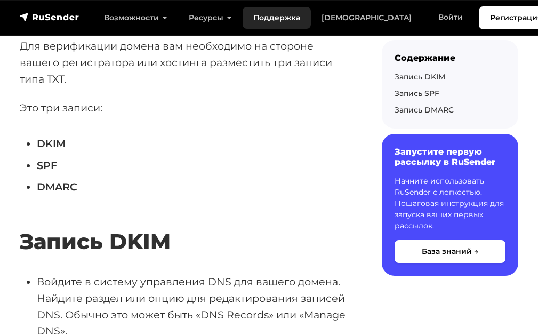
scroll to position [622, 0]
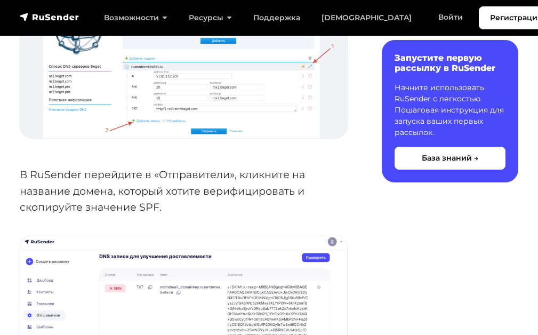
scroll to position [640, 0]
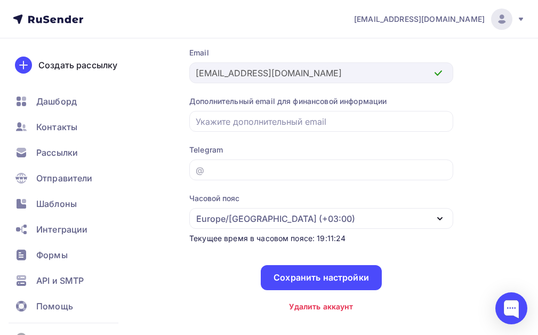
scroll to position [107, 0]
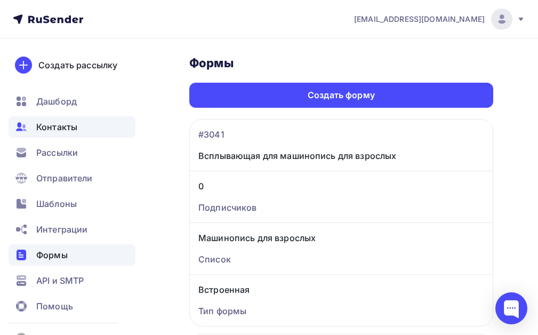
click at [65, 120] on span "Контакты" at bounding box center [56, 126] width 41 height 13
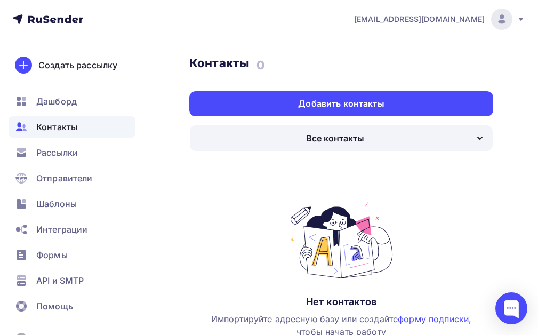
click at [443, 143] on div "Все контакты" at bounding box center [341, 138] width 303 height 26
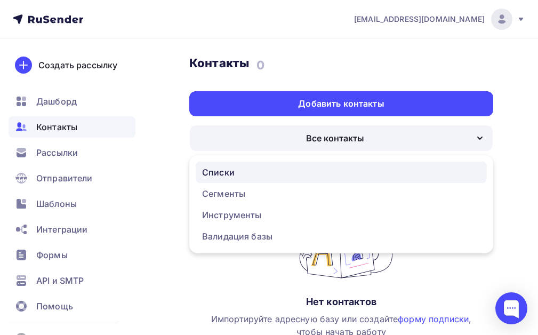
click at [211, 173] on div "Списки" at bounding box center [218, 172] width 33 height 13
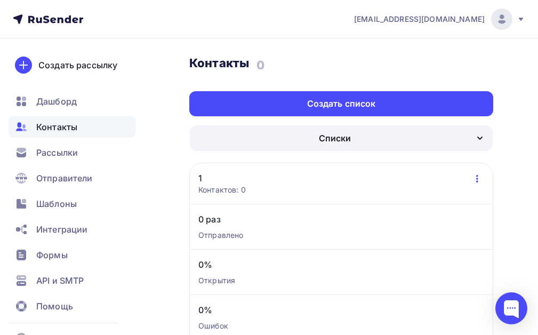
click at [479, 177] on icon "button" at bounding box center [477, 178] width 13 height 13
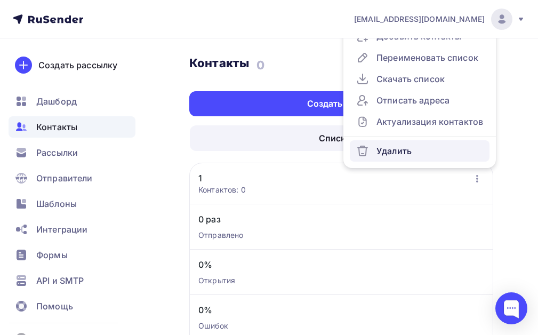
click at [392, 150] on div "Удалить" at bounding box center [419, 150] width 127 height 13
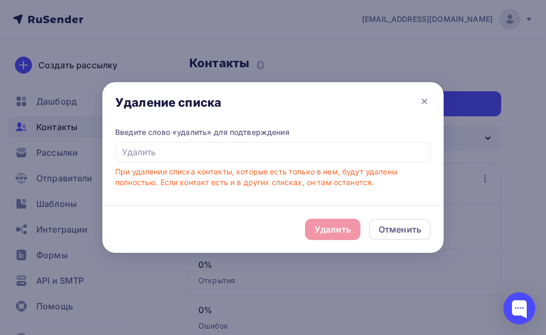
click at [338, 225] on div "Удалить Отменить" at bounding box center [272, 228] width 341 height 47
click at [354, 156] on input "text" at bounding box center [272, 152] width 315 height 20
click at [337, 227] on div "Удалить Отменить" at bounding box center [272, 228] width 341 height 47
click at [196, 153] on input "text" at bounding box center [272, 152] width 315 height 20
click at [419, 101] on icon at bounding box center [424, 101] width 13 height 13
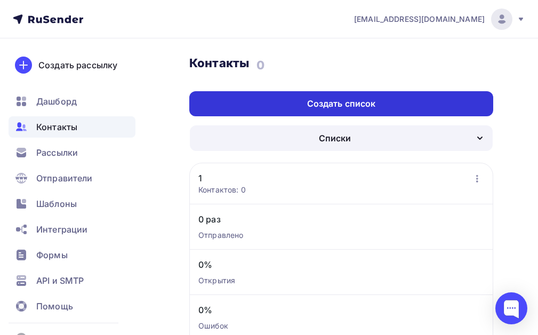
click at [358, 106] on div "Создать список" at bounding box center [341, 104] width 69 height 12
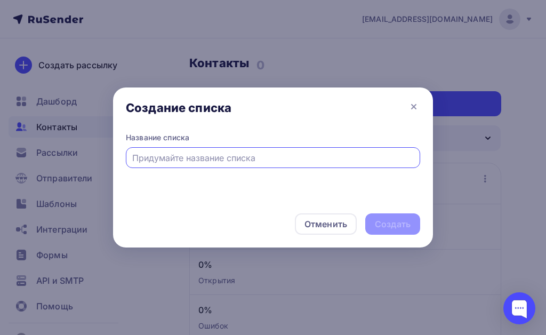
click at [281, 149] on div at bounding box center [273, 157] width 294 height 21
click at [280, 156] on input "text" at bounding box center [273, 157] width 282 height 13
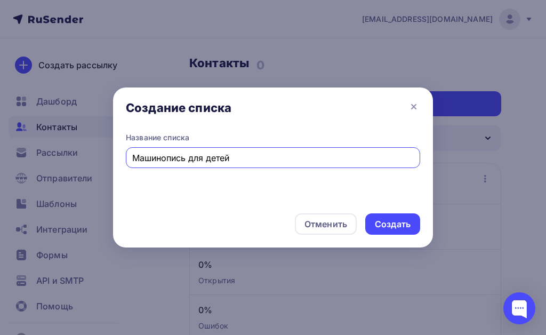
type input "Машинопись для детей"
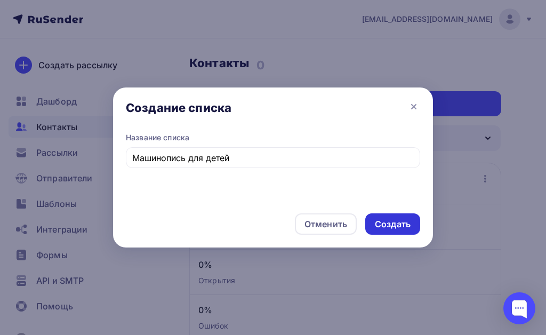
drag, startPoint x: 408, startPoint y: 209, endPoint x: 404, endPoint y: 219, distance: 10.8
click at [404, 219] on div "Отменить Создать" at bounding box center [273, 223] width 320 height 47
click at [403, 222] on div "Создать" at bounding box center [393, 224] width 36 height 12
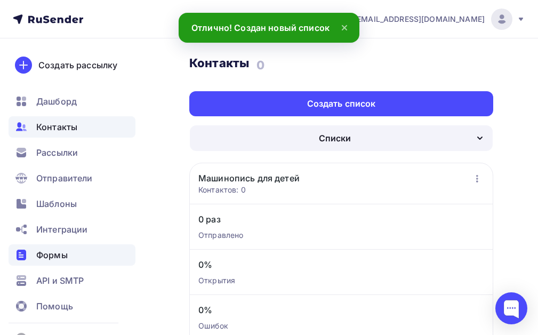
click at [59, 256] on span "Формы" at bounding box center [51, 254] width 31 height 13
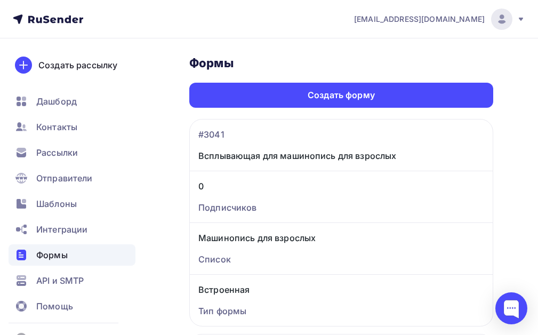
drag, startPoint x: 357, startPoint y: 85, endPoint x: 389, endPoint y: 113, distance: 42.3
click at [389, 113] on div "Формы Формы Создать форму Всплывающая для машинопись для взрослых #3041 Подписч…" at bounding box center [341, 317] width 304 height 525
click at [484, 156] on div "Всплывающая для машинопись для взрослых #3041" at bounding box center [341, 144] width 303 height 51
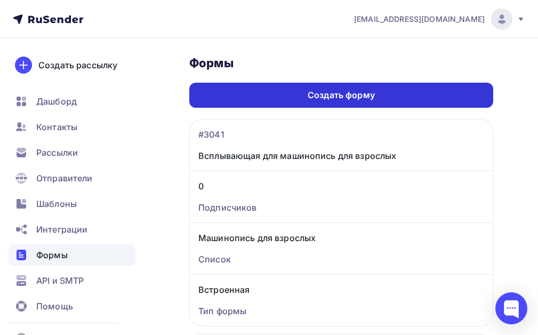
click at [351, 92] on div "Создать форму" at bounding box center [340, 95] width 67 height 12
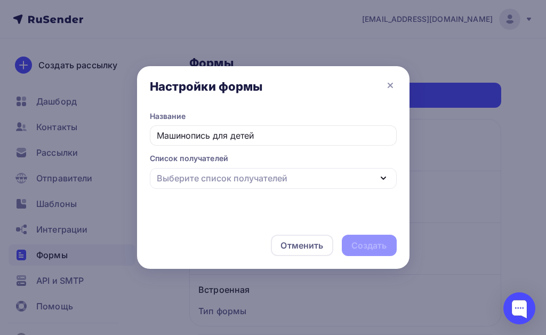
click at [377, 177] on icon "button" at bounding box center [383, 178] width 13 height 13
type input "Машинопись для детей"
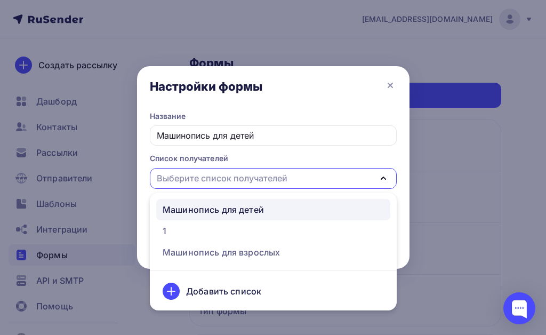
click at [246, 212] on div "Машинопись для детей" at bounding box center [213, 209] width 101 height 13
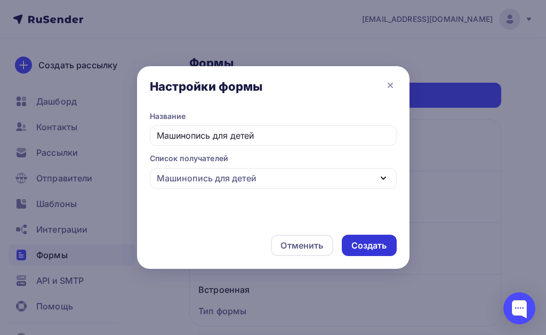
click at [356, 244] on div "Создать" at bounding box center [369, 245] width 36 height 12
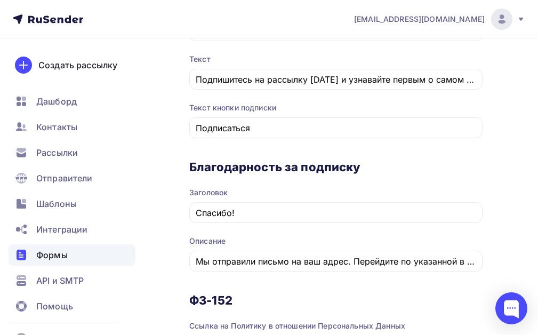
scroll to position [473, 0]
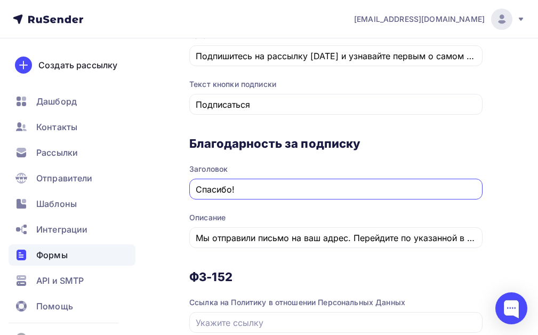
drag, startPoint x: 245, startPoint y: 192, endPoint x: 174, endPoint y: 190, distance: 71.4
click at [173, 190] on div "Назад Машинопись для детей Машинопись для детей Список: Машинопись для детей Пе…" at bounding box center [269, 130] width 538 height 1130
paste input "аполните поля для получения книги"
type input "Заполните поля для получения книги"
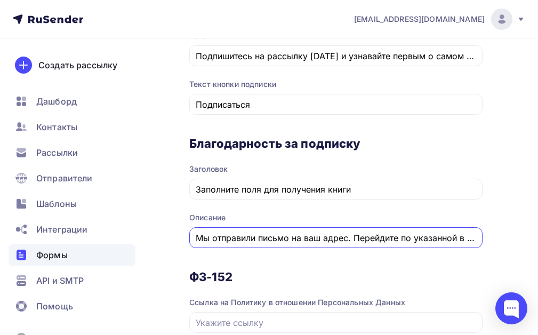
scroll to position [0, 170]
drag, startPoint x: 198, startPoint y: 242, endPoint x: 545, endPoint y: 242, distance: 346.9
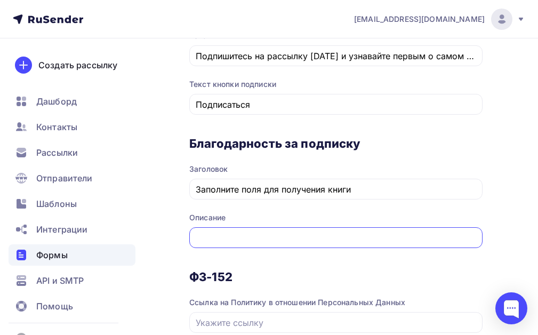
scroll to position [0, 0]
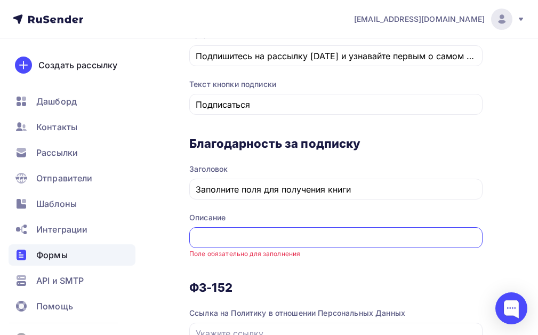
paste input "Подтвердите ссылку на почте"
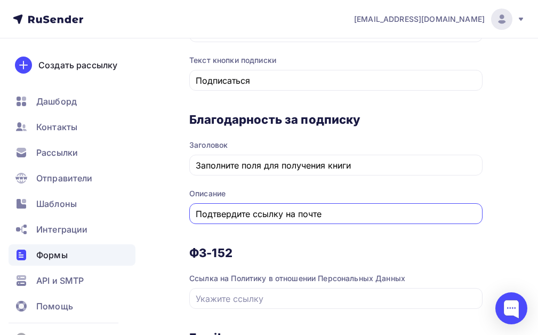
scroll to position [527, 0]
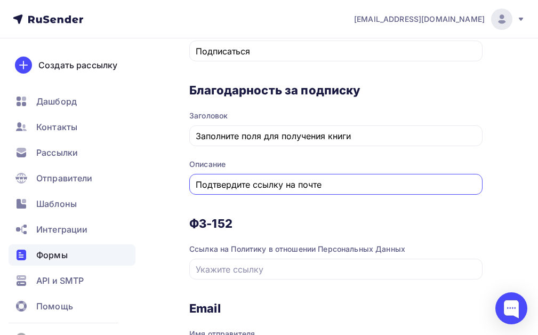
drag, startPoint x: 335, startPoint y: 183, endPoint x: 179, endPoint y: 184, distance: 156.1
click at [179, 184] on div "Назад Машинопись для детей Машинопись для детей Список: Машинопись для детей Пе…" at bounding box center [269, 71] width 538 height 1119
type input "Подтвердите ссылку на почте"
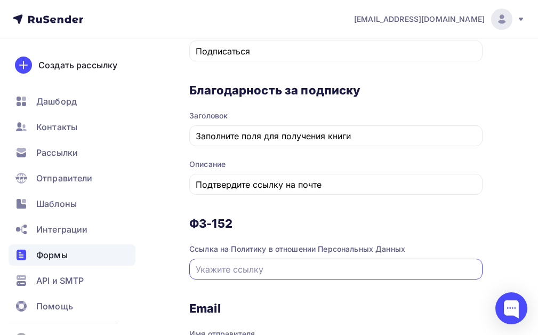
click at [261, 270] on input "text" at bounding box center [336, 269] width 281 height 13
click at [237, 266] on input "text" at bounding box center [336, 269] width 281 height 13
paste input "[URL][DOMAIN_NAME]"
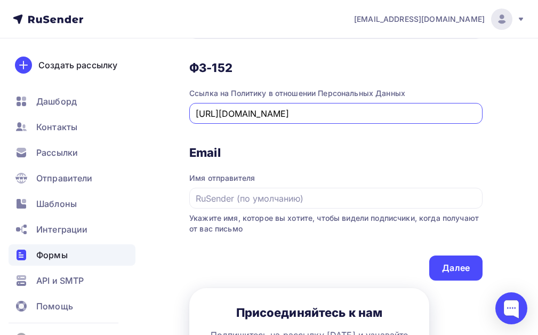
scroll to position [686, 0]
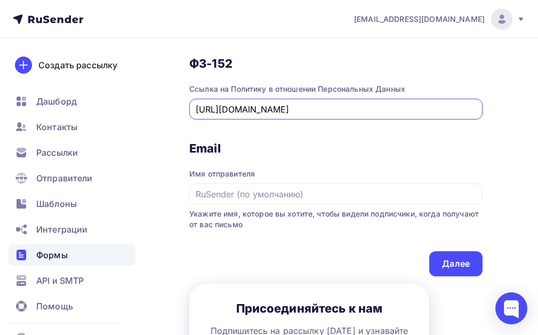
type input "[URL][DOMAIN_NAME]"
click at [239, 172] on div "Имя отправителя" at bounding box center [335, 173] width 293 height 11
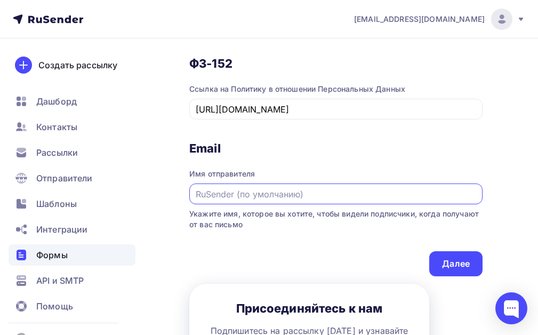
drag, startPoint x: 238, startPoint y: 195, endPoint x: 217, endPoint y: 144, distance: 54.5
click at [238, 192] on input "text" at bounding box center [336, 194] width 281 height 13
click at [216, 147] on h3 "Email" at bounding box center [335, 148] width 293 height 15
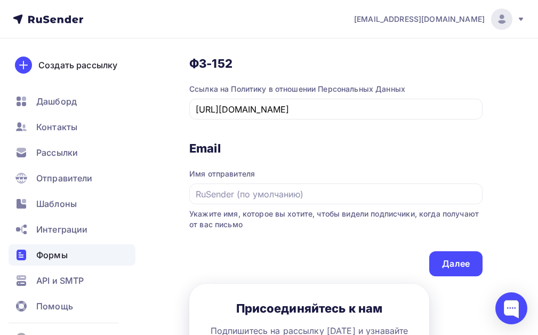
click at [207, 149] on h3 "Email" at bounding box center [335, 148] width 293 height 15
click at [193, 149] on h3 "Email" at bounding box center [335, 148] width 293 height 15
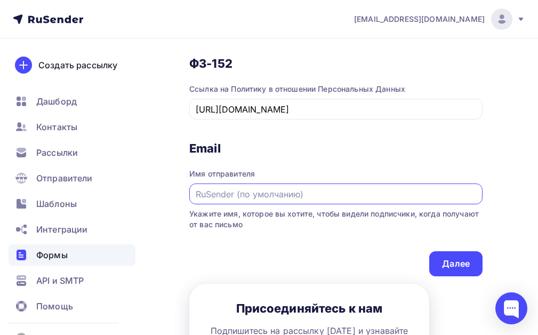
click at [231, 195] on input "text" at bounding box center [336, 194] width 281 height 13
click at [222, 192] on input "text" at bounding box center [336, 194] width 281 height 13
paste input "NatalyKey"
type input "NatalyKey"
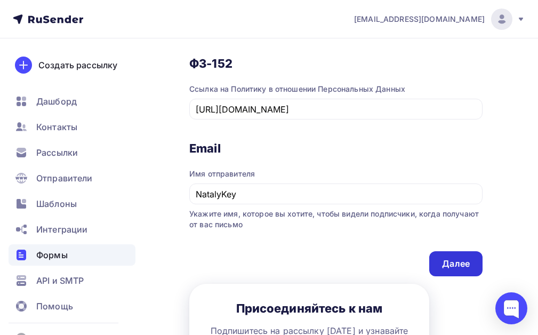
click at [461, 258] on div "Далее" at bounding box center [456, 263] width 28 height 12
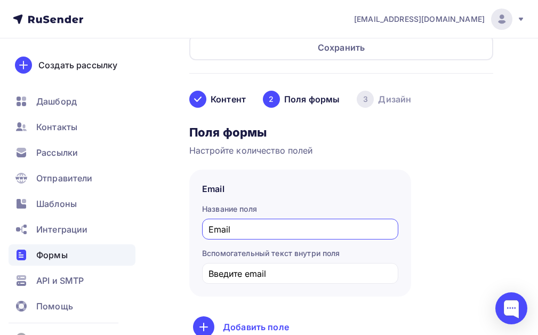
scroll to position [160, 0]
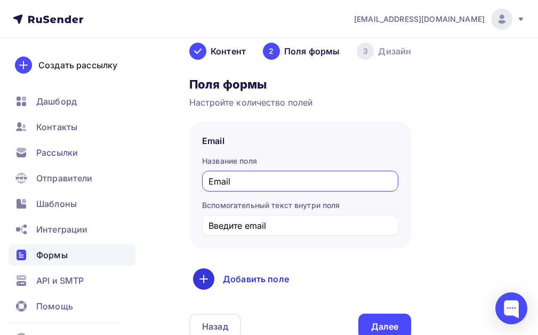
click at [261, 281] on div "Добавить поле" at bounding box center [300, 278] width 214 height 21
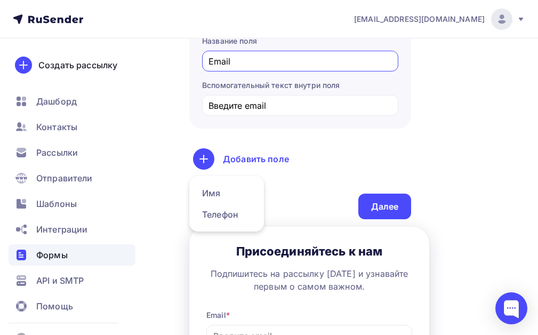
scroll to position [283, 0]
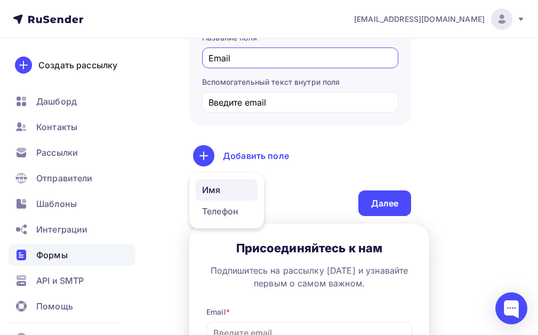
click at [209, 192] on link "Имя" at bounding box center [227, 189] width 62 height 21
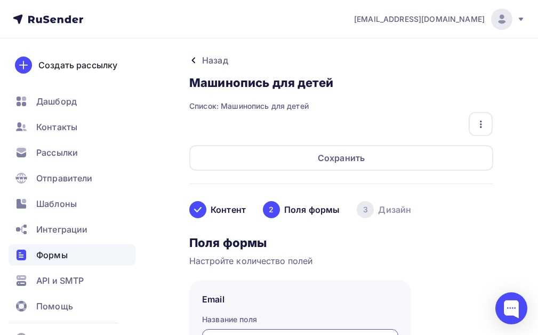
scroll to position [0, 0]
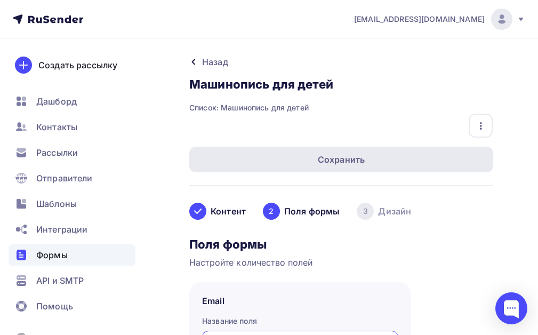
click at [342, 153] on div "Сохранить" at bounding box center [341, 159] width 47 height 13
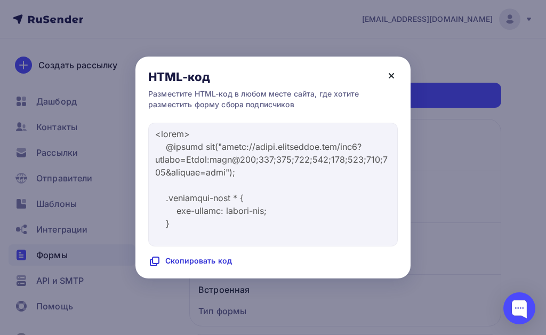
click at [392, 72] on icon at bounding box center [391, 75] width 13 height 13
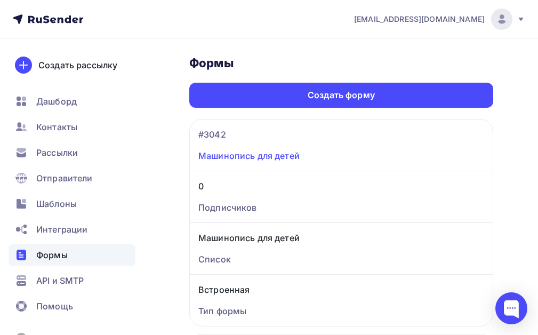
click at [289, 151] on link "Машинопись для детей" at bounding box center [341, 155] width 286 height 13
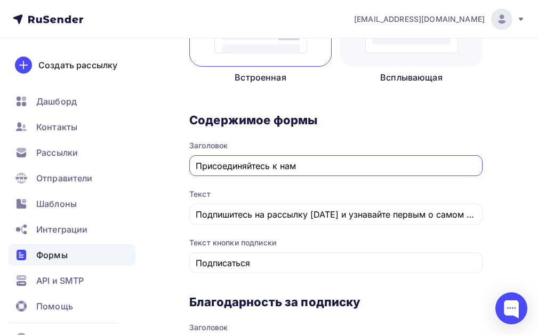
scroll to position [313, 0]
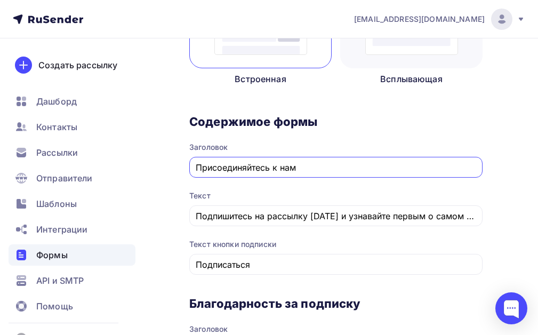
drag, startPoint x: 326, startPoint y: 165, endPoint x: 180, endPoint y: 171, distance: 146.1
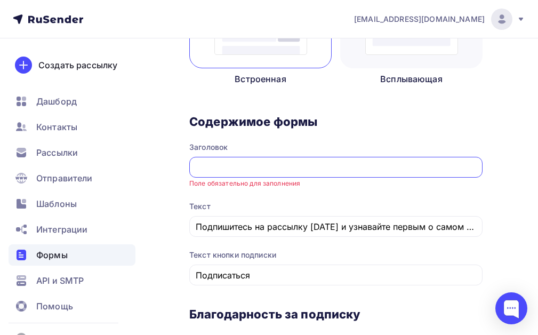
click at [229, 163] on input "text" at bounding box center [336, 167] width 281 height 13
paste input "Заполните поля для получения книги"
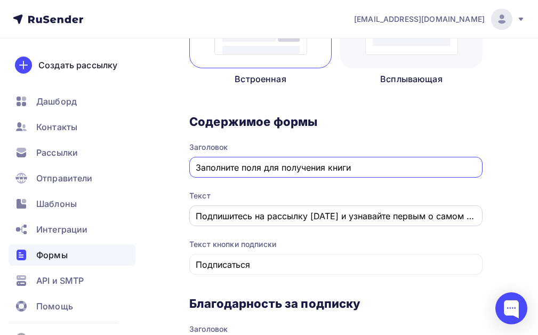
type input "Заполните поля для получения книги"
drag, startPoint x: 195, startPoint y: 214, endPoint x: 545, endPoint y: 209, distance: 350.7
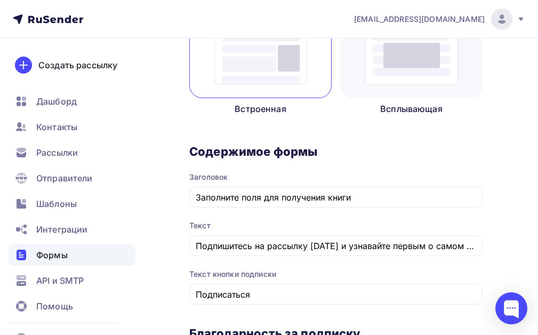
scroll to position [260, 0]
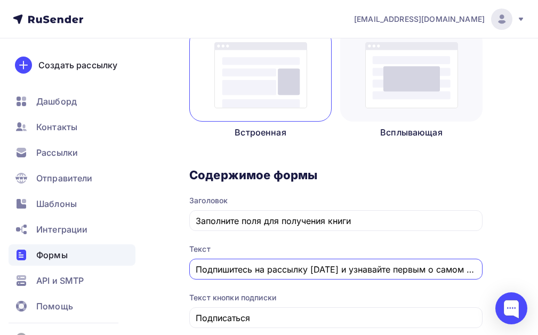
click at [201, 270] on input "Подпишитесь на рассылку [DATE] и узнавайте первым о самом важном." at bounding box center [336, 269] width 281 height 13
drag, startPoint x: 197, startPoint y: 271, endPoint x: 545, endPoint y: 269, distance: 348.5
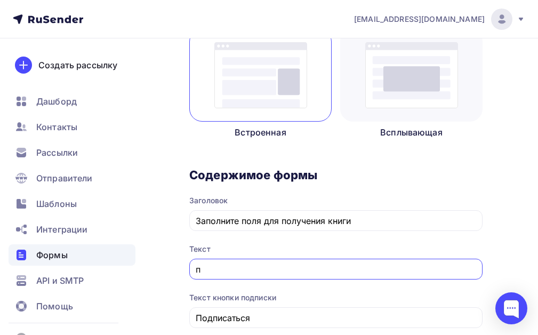
scroll to position [0, 0]
type input "п"
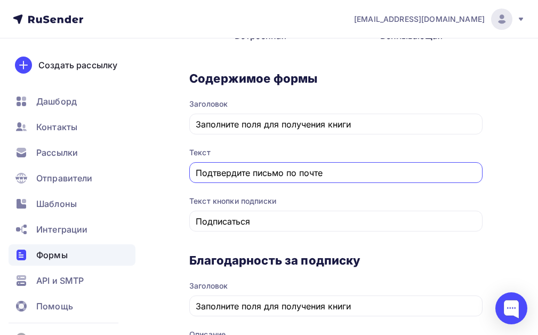
scroll to position [367, 0]
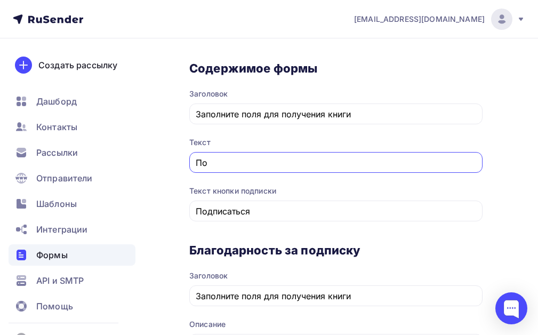
type input "П"
type input "Скачать бесплатно 1 главу"
drag, startPoint x: 311, startPoint y: 165, endPoint x: 171, endPoint y: 171, distance: 140.3
click at [171, 171] on div "Назад Машинопись для детей Машинопись для детей Список: Машинопись для детей Пе…" at bounding box center [269, 320] width 538 height 1296
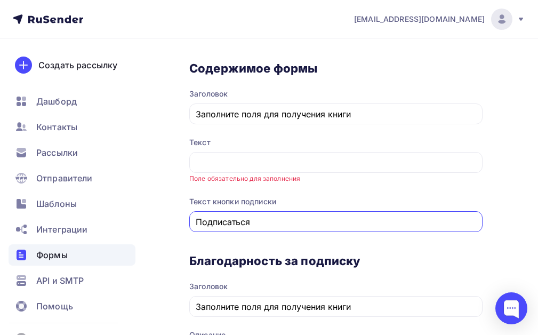
drag, startPoint x: 261, startPoint y: 223, endPoint x: 191, endPoint y: 223, distance: 69.3
click at [191, 223] on div "Подписаться" at bounding box center [335, 221] width 293 height 21
paste input "качать бесплатно 1 главу"
type input "Скачать бесплатно 1 главу"
click at [237, 165] on input "text" at bounding box center [336, 162] width 281 height 13
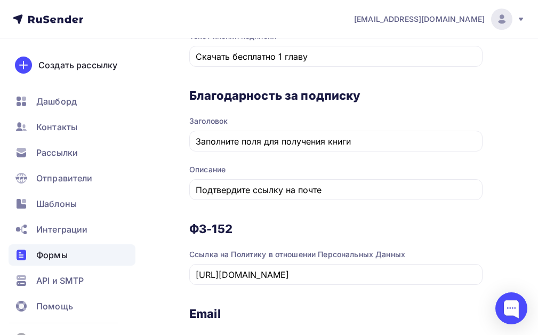
scroll to position [527, 0]
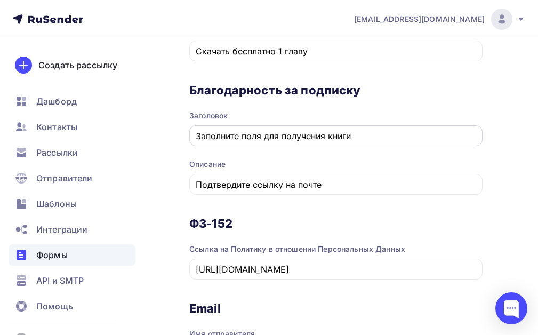
type input "Подтвердите письмо по почте"
drag, startPoint x: 357, startPoint y: 135, endPoint x: 182, endPoint y: 142, distance: 175.5
click at [182, 142] on div "Назад Машинопись для детей Машинопись для детей Список: Машинопись для детей Пе…" at bounding box center [269, 71] width 538 height 1119
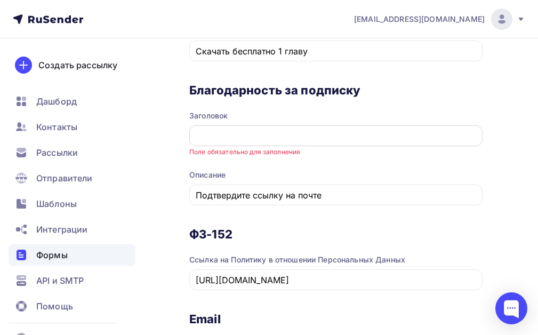
click at [203, 137] on input "text" at bounding box center [336, 135] width 281 height 13
paste input "Подтверждение подписки"
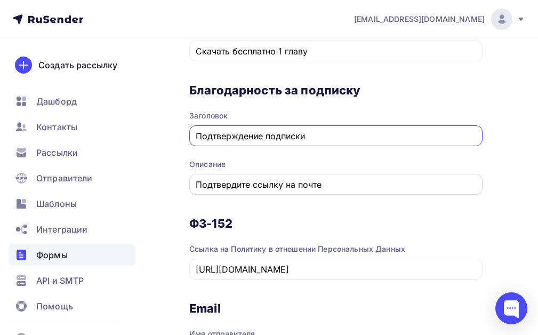
type input "Подтверждение подписки"
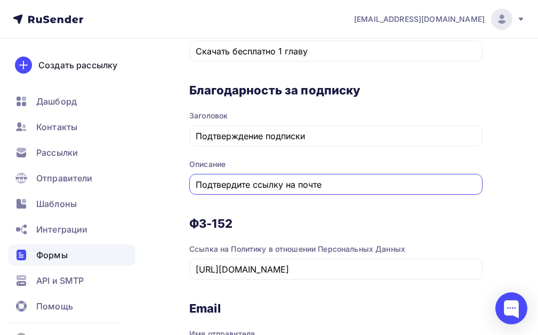
drag, startPoint x: 328, startPoint y: 186, endPoint x: 177, endPoint y: 179, distance: 151.0
click at [177, 179] on div "Назад Машинопись для детей Машинопись для детей Список: Машинопись для детей Пе…" at bounding box center [269, 64] width 538 height 1104
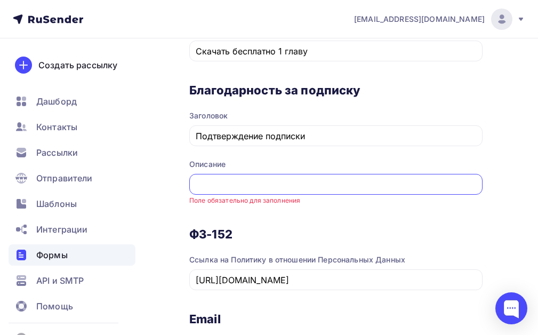
paste input "Мы отправили письмо на ваш адрес. Перейдите по указанной в нем ссылке для подтв…"
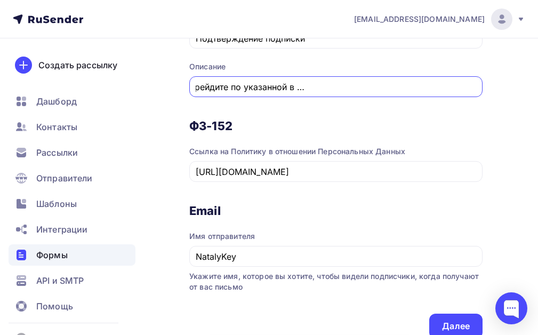
scroll to position [633, 0]
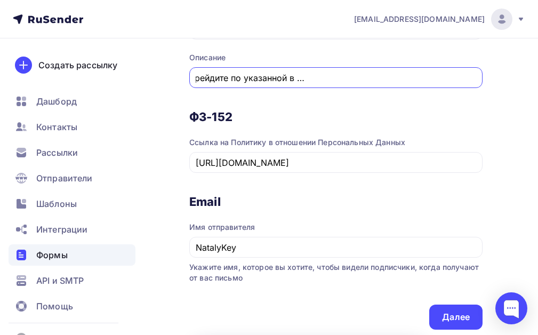
type input "Мы отправили письмо на ваш адрес. Перейдите по указанной в нем ссылке для подтв…"
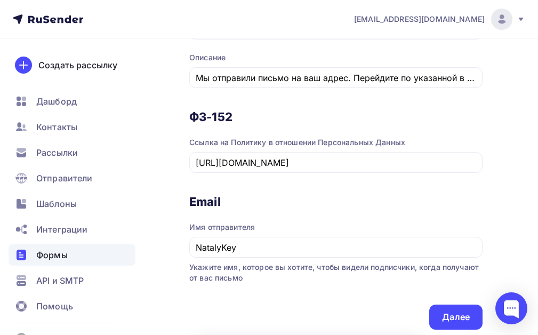
click at [355, 208] on h3 "Email" at bounding box center [335, 201] width 293 height 15
click at [440, 314] on div "Далее" at bounding box center [455, 316] width 53 height 25
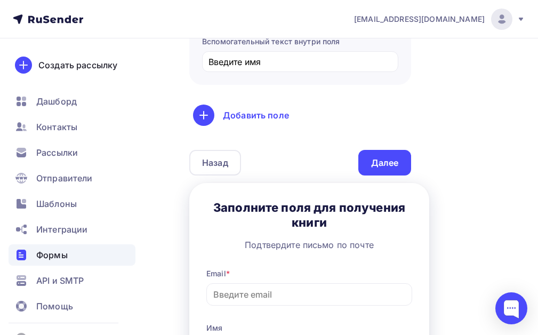
scroll to position [464, 0]
click at [391, 164] on div "Далее" at bounding box center [385, 163] width 28 height 12
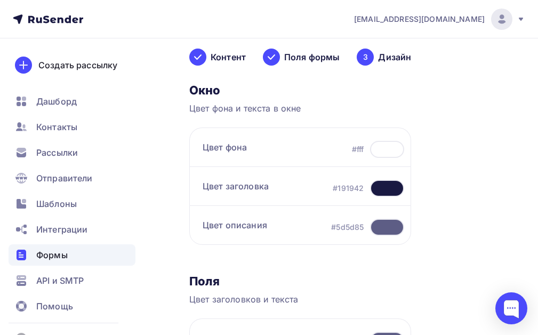
scroll to position [160, 0]
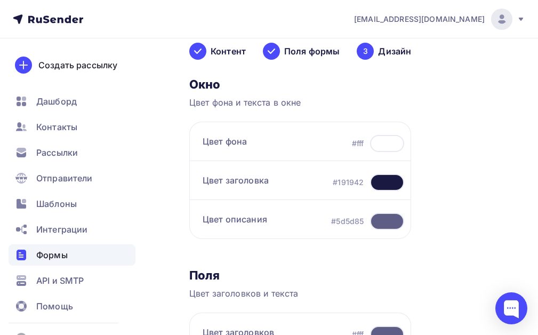
click at [382, 144] on div at bounding box center [387, 143] width 34 height 17
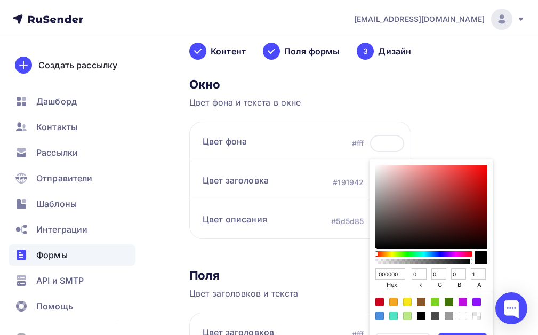
drag, startPoint x: 401, startPoint y: 275, endPoint x: 373, endPoint y: 271, distance: 28.5
click at [373, 271] on div "000000 hex 0 r 0 g 0 b 1 a" at bounding box center [431, 242] width 123 height 166
paste input "3348ED"
type input "3348ED"
type input "51"
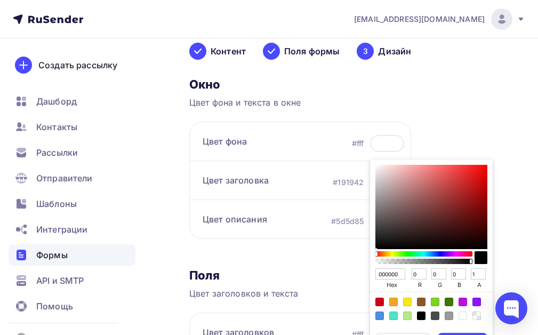
type input "72"
type input "237"
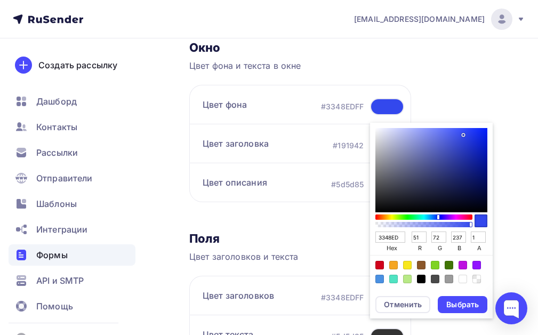
scroll to position [266, 0]
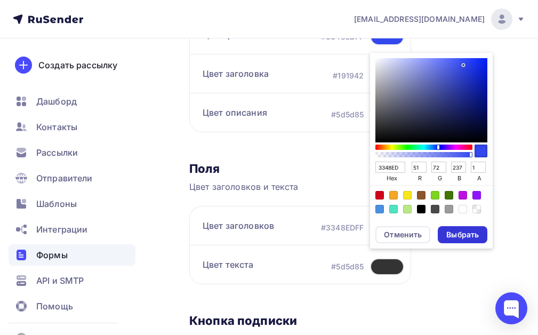
type input "3348ED"
click at [467, 236] on div "Выбрать" at bounding box center [462, 234] width 33 height 11
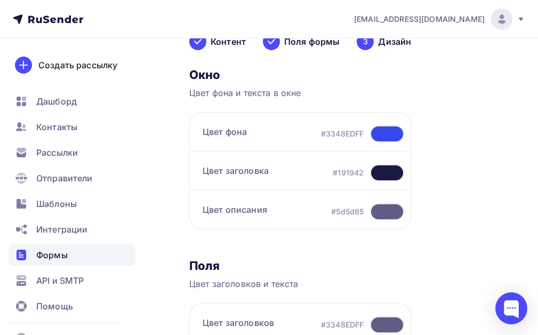
scroll to position [160, 0]
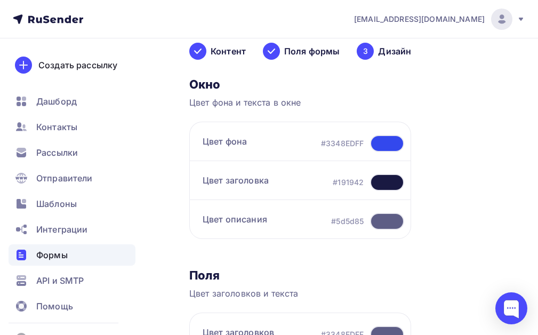
click at [383, 179] on div at bounding box center [387, 182] width 34 height 17
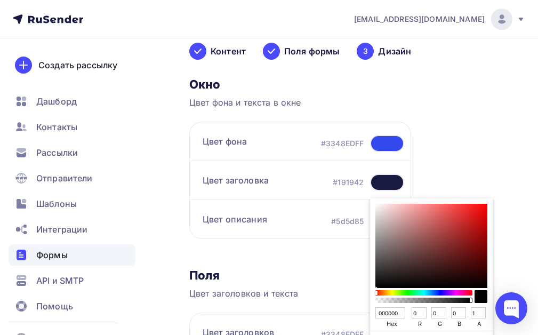
drag, startPoint x: 402, startPoint y: 310, endPoint x: 382, endPoint y: 311, distance: 20.8
click at [371, 312] on div "000000 hex 0 r 0 g 0 b 1 a" at bounding box center [431, 281] width 123 height 166
paste input "FFFFFF"
type input "FFFFFF"
type input "255"
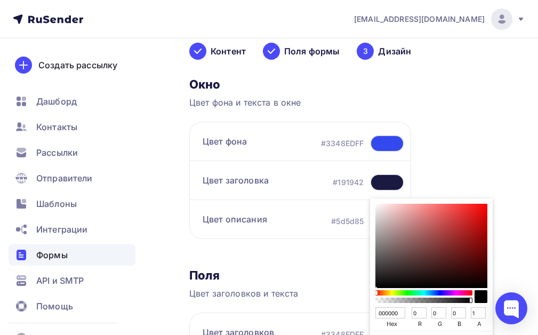
type input "255"
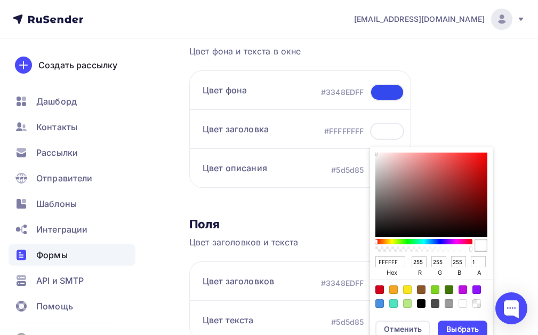
scroll to position [266, 0]
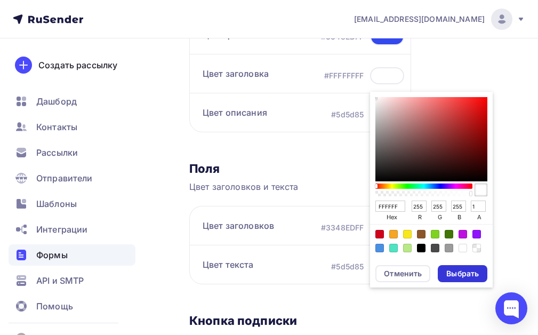
type input "FFFFFF"
click at [470, 272] on div "Выбрать" at bounding box center [462, 273] width 33 height 11
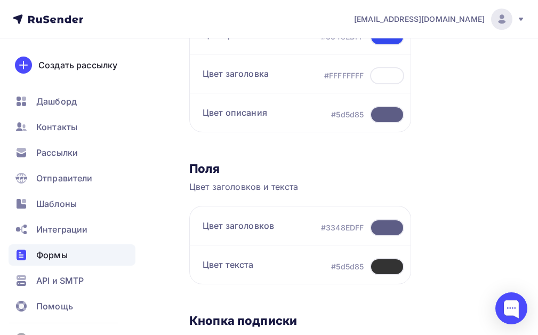
click at [385, 114] on div at bounding box center [387, 114] width 34 height 17
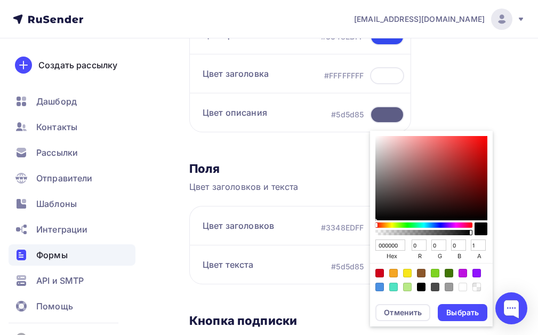
click at [406, 272] on div "Color:#F8E71C" at bounding box center [407, 273] width 9 height 9
type input "F8E71C"
type input "248"
type input "231"
type input "28"
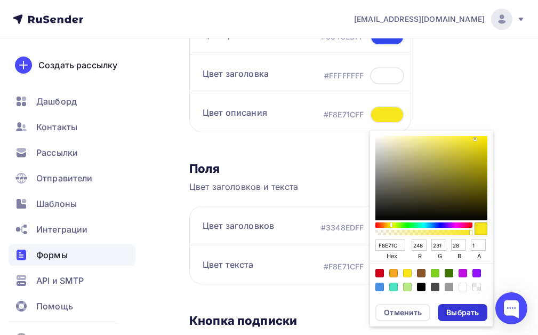
click at [456, 310] on div "Выбрать" at bounding box center [462, 312] width 33 height 11
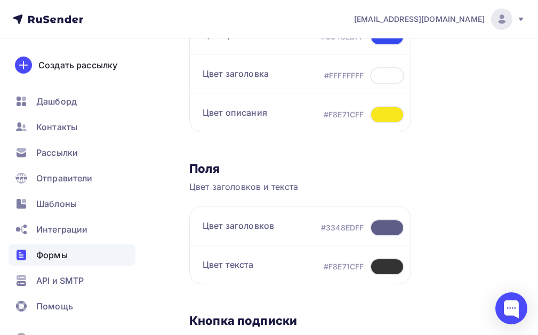
click at [380, 226] on div at bounding box center [387, 227] width 34 height 17
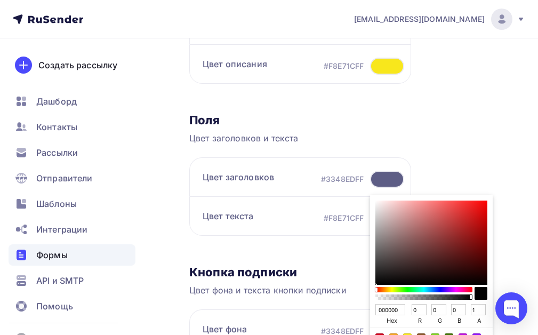
scroll to position [426, 0]
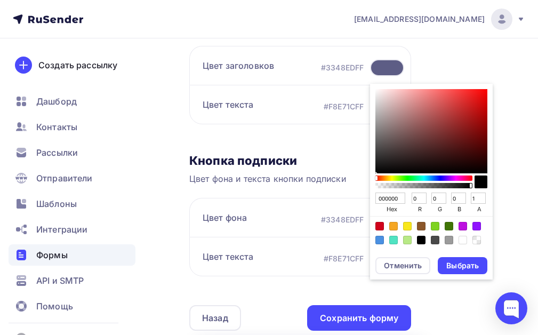
click at [460, 239] on div "Color:#FFFFFF" at bounding box center [462, 240] width 9 height 9
type input "FFFFFF"
type input "255"
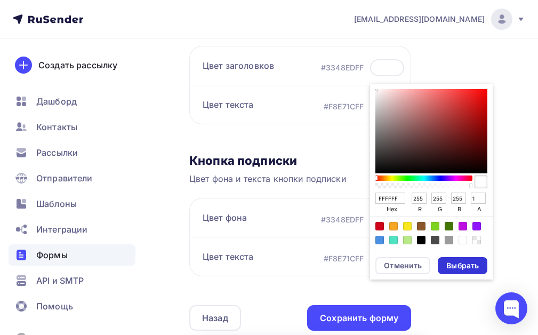
click at [458, 268] on div "Выбрать" at bounding box center [462, 265] width 33 height 11
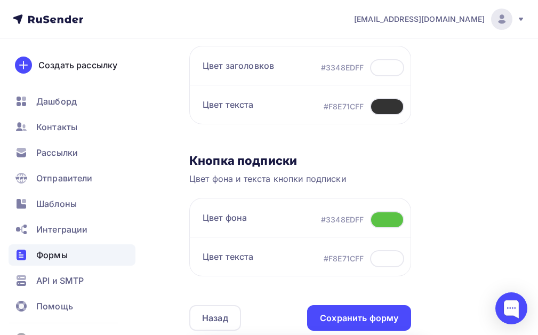
click at [376, 106] on div at bounding box center [387, 106] width 34 height 17
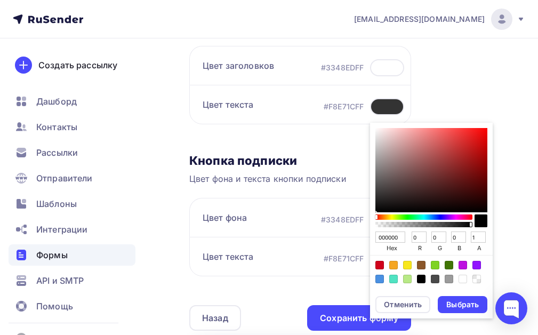
drag, startPoint x: 400, startPoint y: 238, endPoint x: 372, endPoint y: 237, distance: 28.3
click at [372, 237] on div "000000 hex 0 r 0 g 0 b 1 a" at bounding box center [431, 206] width 123 height 166
paste input "F8E71C"
type input "F8E71C"
type input "248"
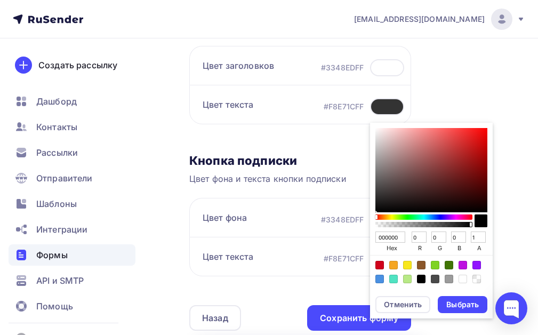
type input "231"
type input "28"
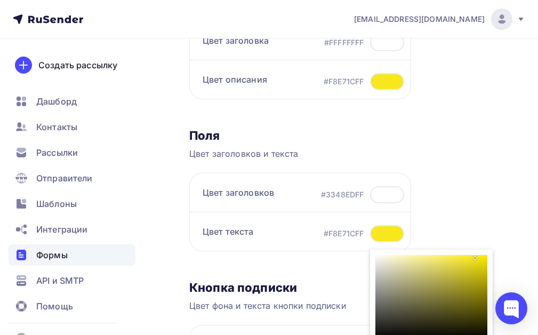
scroll to position [266, 0]
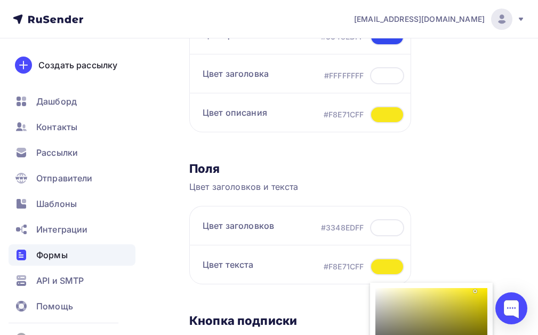
type input "F8E71C"
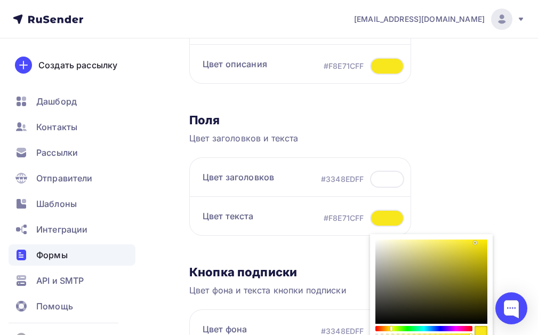
scroll to position [320, 0]
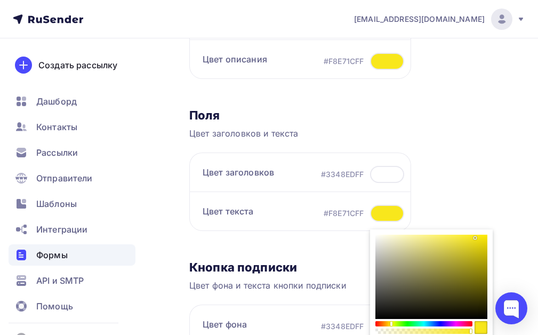
click at [377, 209] on div at bounding box center [387, 213] width 34 height 17
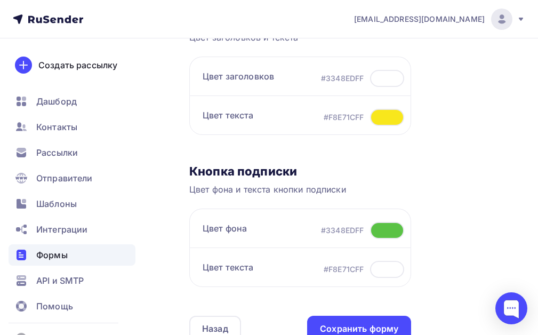
scroll to position [426, 0]
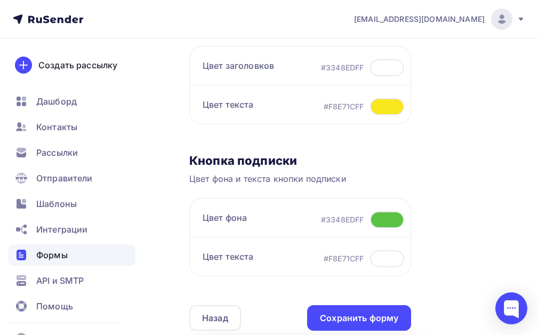
click at [381, 107] on div at bounding box center [387, 106] width 34 height 17
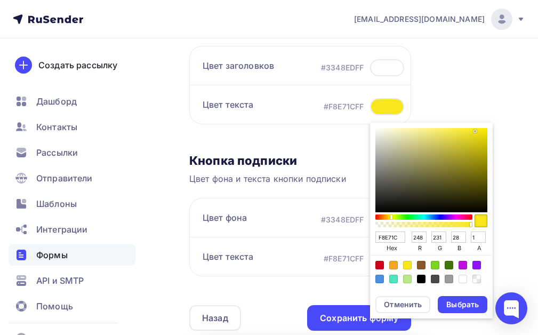
drag, startPoint x: 401, startPoint y: 237, endPoint x: 375, endPoint y: 237, distance: 26.6
click at [375, 237] on input "F8E71C" at bounding box center [390, 237] width 30 height 12
paste input "#F8E71CFF"
type input "#F8E71CFF"
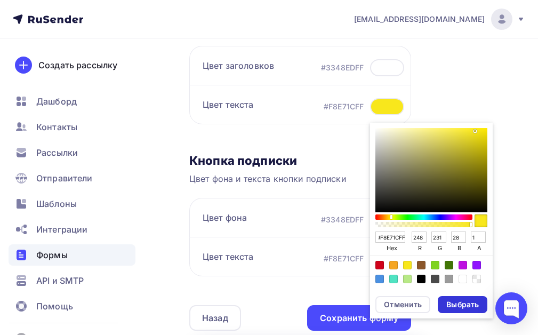
scroll to position [0, 0]
click at [456, 303] on div "Выбрать" at bounding box center [462, 304] width 33 height 11
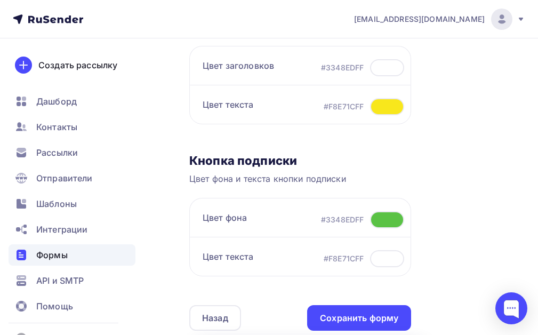
click at [378, 104] on div at bounding box center [387, 106] width 34 height 17
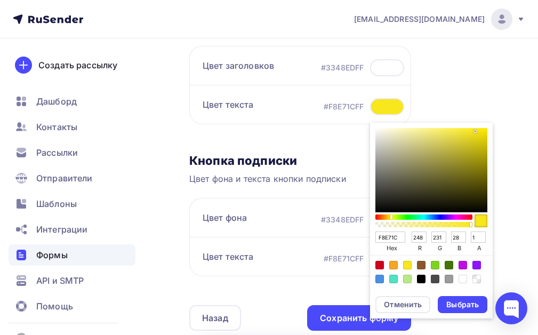
click at [418, 279] on div "Color:#000000" at bounding box center [421, 278] width 9 height 9
type input "000000"
type input "0"
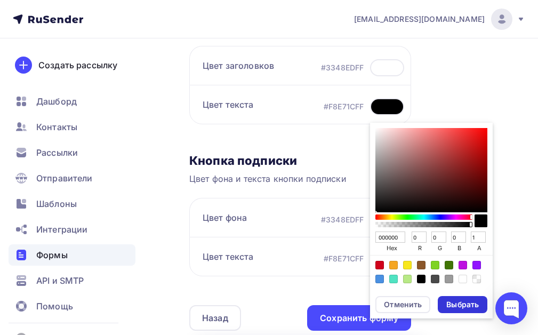
click at [466, 306] on div "Выбрать" at bounding box center [462, 304] width 33 height 11
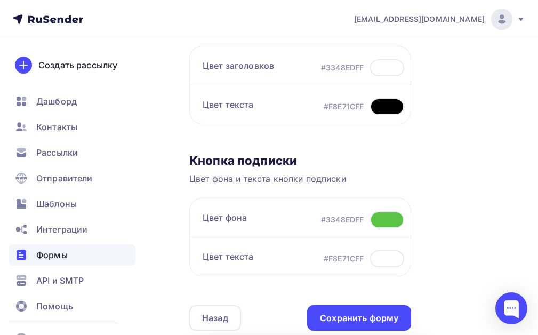
scroll to position [373, 0]
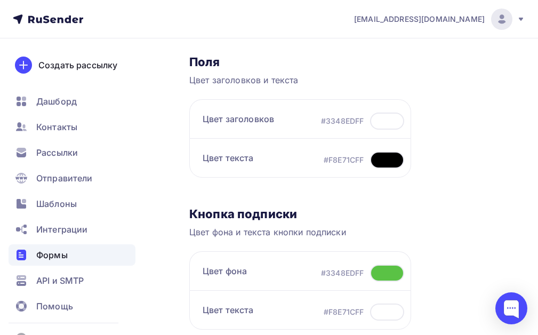
click at [373, 163] on div at bounding box center [387, 159] width 34 height 17
click at [347, 158] on div "#F8E71CFF" at bounding box center [343, 160] width 40 height 11
click at [384, 151] on div "Цвет текста #F8E71CFF" at bounding box center [300, 157] width 222 height 39
click at [379, 159] on div at bounding box center [387, 159] width 34 height 17
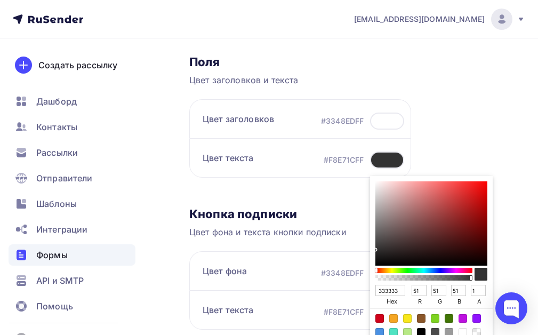
drag, startPoint x: 398, startPoint y: 290, endPoint x: 370, endPoint y: 286, distance: 28.1
click at [370, 286] on div "333333 hex 51 r 51 g 51 b 1 a" at bounding box center [431, 259] width 123 height 166
paste input "F8E71C"
type input "F8E71C"
type input "248"
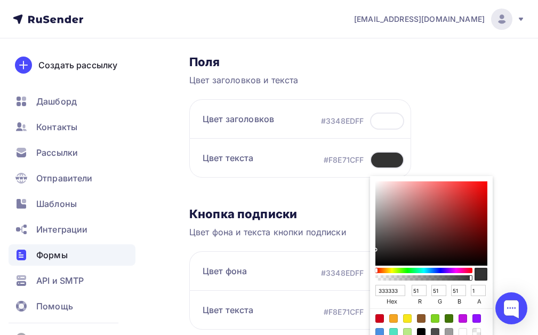
type input "231"
type input "28"
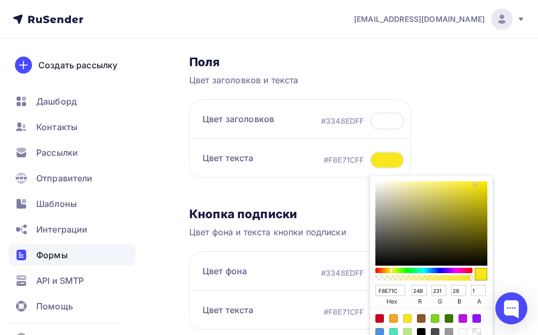
scroll to position [426, 0]
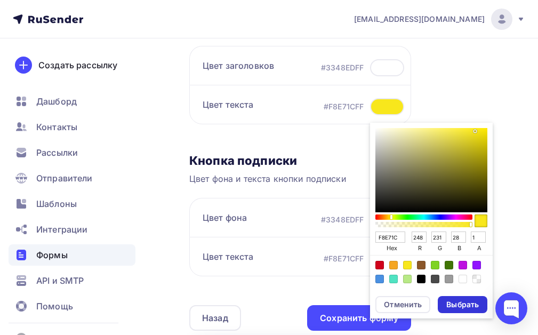
type input "F8E71C"
click at [466, 306] on div "Выбрать" at bounding box center [462, 304] width 33 height 11
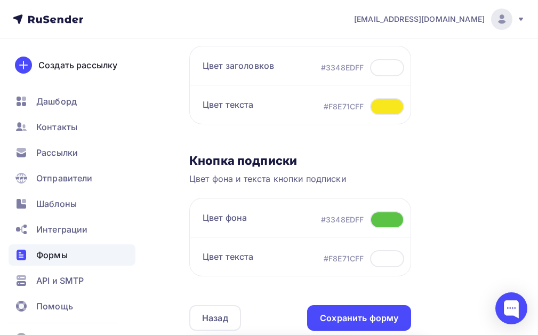
click at [366, 110] on div "#F8E71CFF" at bounding box center [363, 106] width 80 height 17
click at [383, 104] on div at bounding box center [387, 106] width 34 height 17
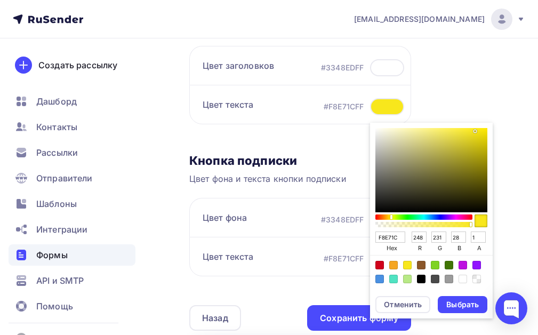
click at [436, 277] on div "Color:#4A4A4A" at bounding box center [435, 278] width 9 height 9
type input "4A4A4A"
type input "74"
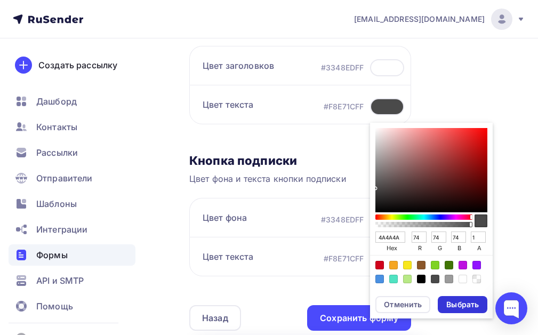
click at [460, 303] on div "Выбрать" at bounding box center [462, 304] width 33 height 11
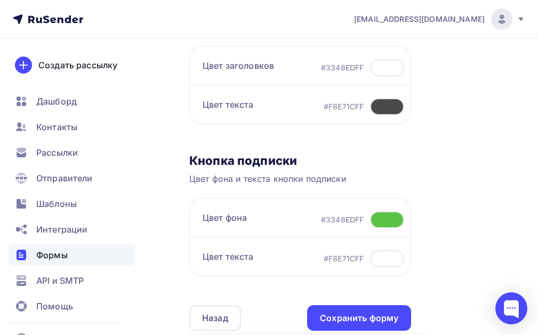
click at [378, 217] on div at bounding box center [387, 219] width 34 height 17
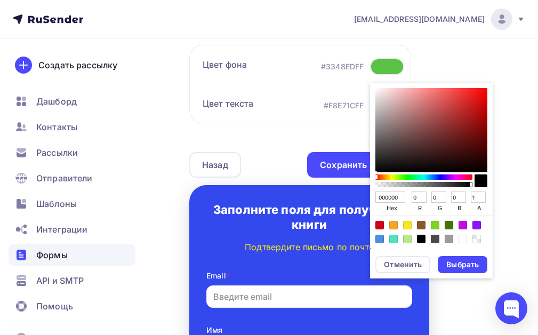
scroll to position [586, 0]
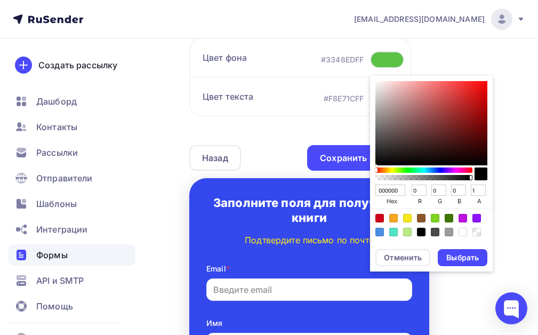
click at [406, 217] on div "Color:#F8E71C" at bounding box center [407, 218] width 9 height 9
type input "F8E71C"
type input "248"
type input "231"
type input "28"
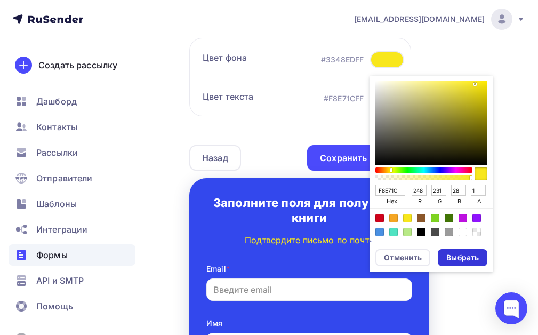
click at [465, 258] on div "Выбрать" at bounding box center [462, 257] width 33 height 11
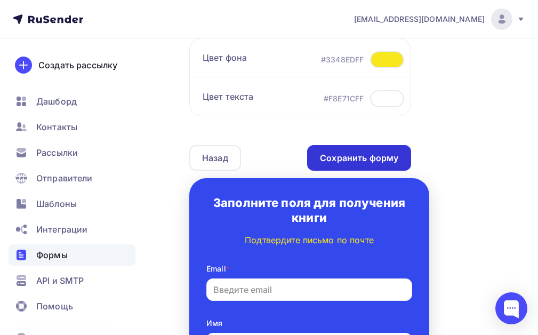
click at [375, 155] on div "Сохранить форму" at bounding box center [359, 158] width 78 height 12
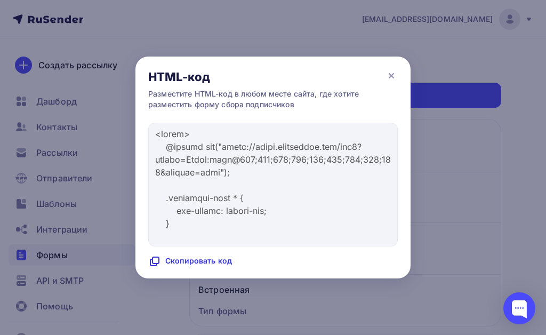
click at [219, 264] on div "Скопировать код" at bounding box center [190, 261] width 84 height 13
click at [393, 74] on icon at bounding box center [391, 76] width 4 height 4
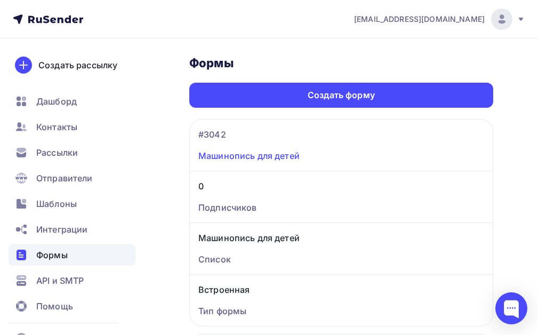
click at [287, 152] on link "Машинопись для детей" at bounding box center [341, 155] width 286 height 13
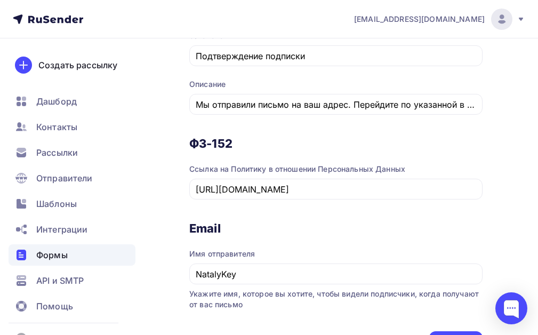
scroll to position [740, 0]
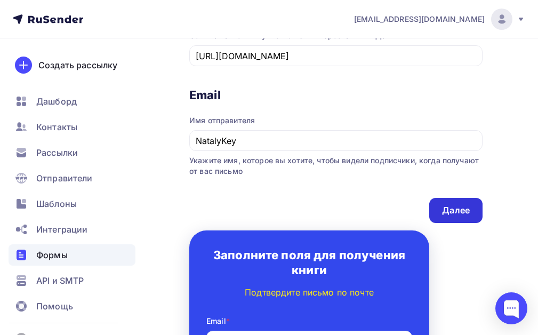
click at [459, 206] on div "Далее" at bounding box center [456, 210] width 28 height 12
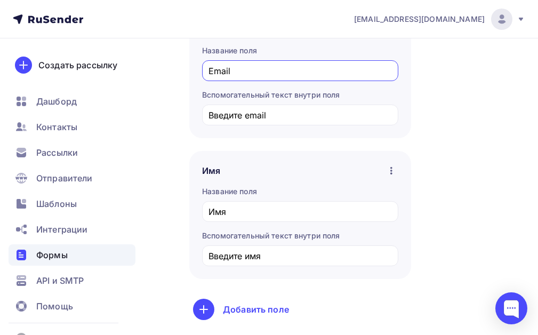
scroll to position [426, 0]
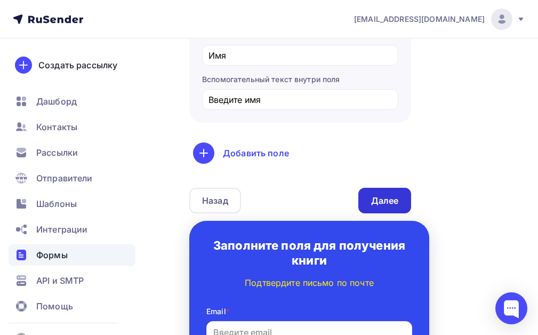
click at [380, 201] on div "Далее" at bounding box center [385, 201] width 28 height 12
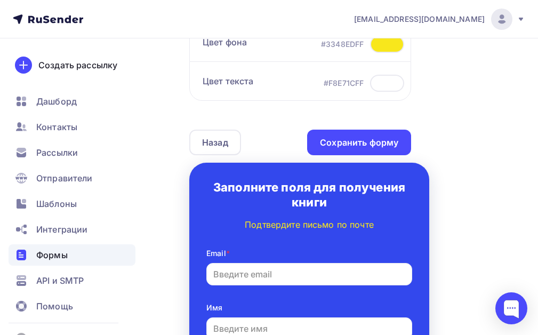
scroll to position [586, 0]
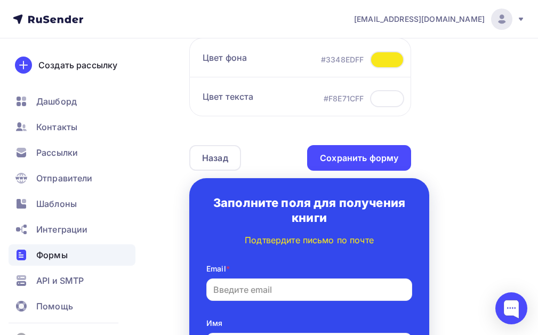
click at [385, 98] on div at bounding box center [387, 98] width 34 height 17
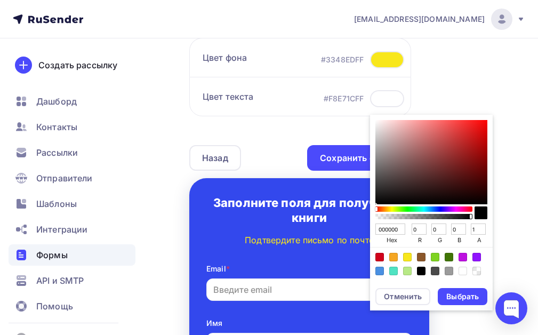
click at [376, 272] on div "Color:#4A90E2" at bounding box center [379, 270] width 9 height 9
type input "4A90E2"
type input "74"
type input "144"
type input "226"
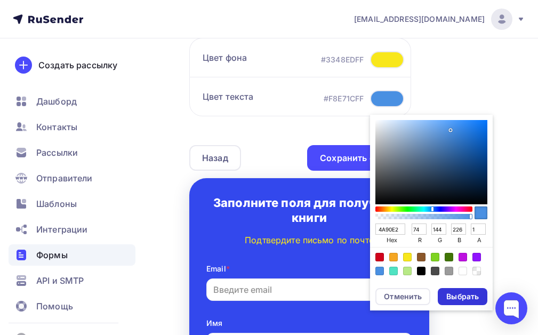
click at [459, 296] on div "Выбрать" at bounding box center [462, 296] width 33 height 11
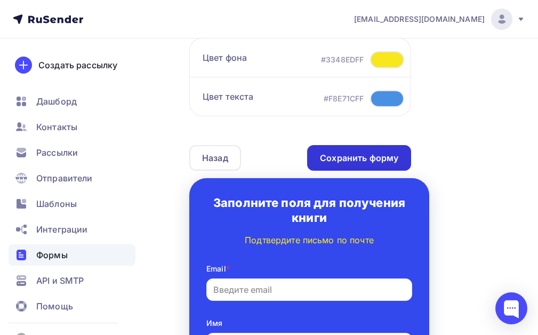
click at [376, 156] on div "Сохранить форму" at bounding box center [359, 158] width 78 height 12
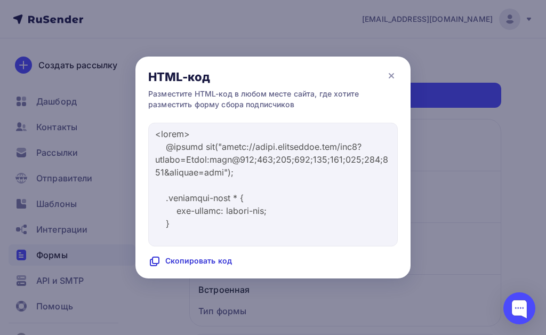
click at [183, 260] on div "Скопировать код" at bounding box center [190, 261] width 84 height 13
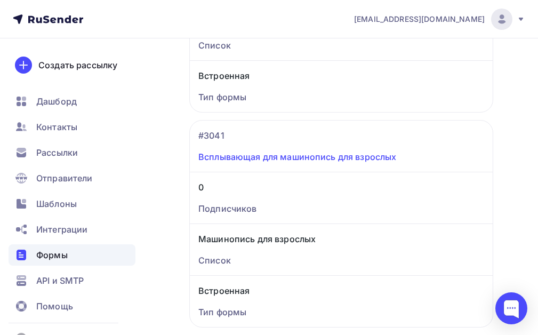
scroll to position [266, 0]
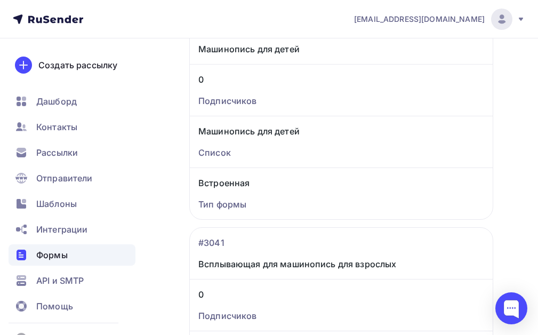
scroll to position [213, 0]
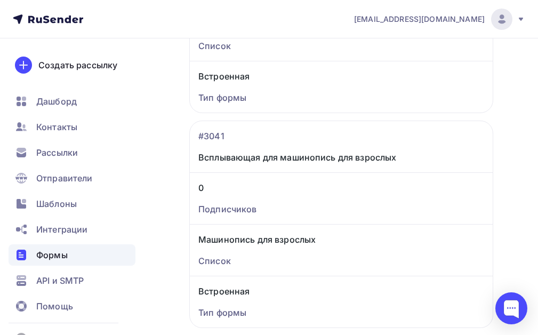
click at [297, 241] on div "Машинопись для взрослых" at bounding box center [341, 239] width 286 height 13
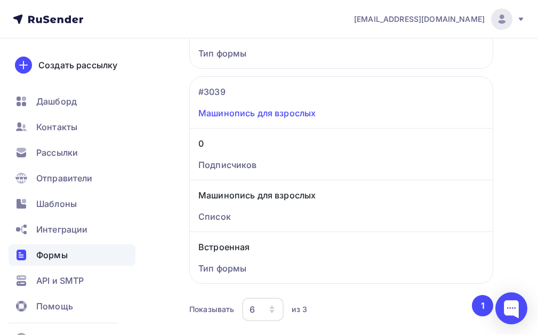
scroll to position [504, 0]
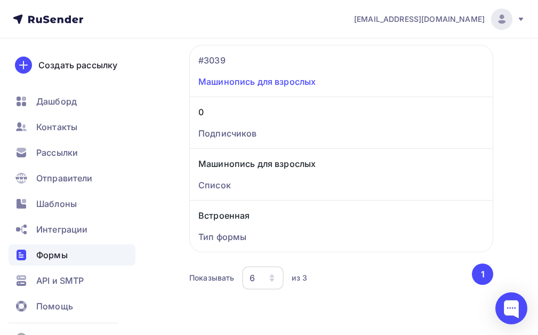
click at [294, 85] on link "Машинопись для взрослых" at bounding box center [341, 81] width 286 height 13
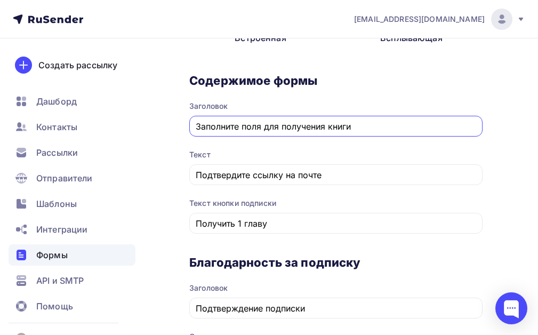
scroll to position [365, 0]
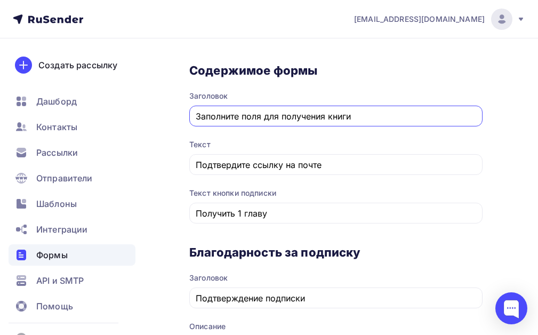
drag, startPoint x: 353, startPoint y: 118, endPoint x: 192, endPoint y: 120, distance: 161.5
click at [192, 120] on div "Заполните поля для получения книги" at bounding box center [335, 116] width 293 height 21
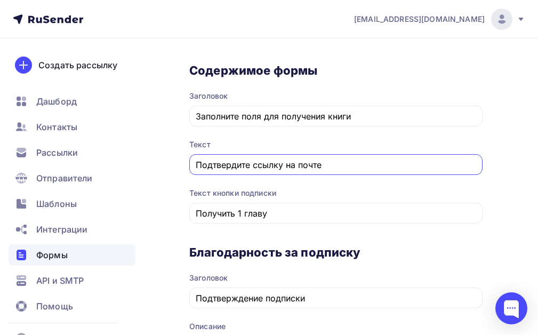
drag, startPoint x: 334, startPoint y: 165, endPoint x: 184, endPoint y: 170, distance: 149.3
click at [184, 170] on div "Назад Машинопись для взрослых Машинопись для взрослых Список: Машинопись для вз…" at bounding box center [269, 322] width 538 height 1296
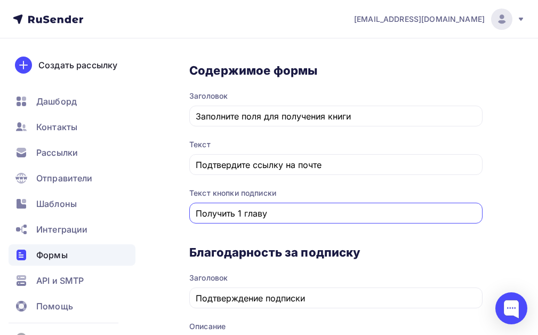
drag, startPoint x: 282, startPoint y: 213, endPoint x: 188, endPoint y: 216, distance: 93.8
click at [188, 216] on div "Назад Машинопись для взрослых Машинопись для взрослых Список: Машинопись для вз…" at bounding box center [269, 322] width 538 height 1296
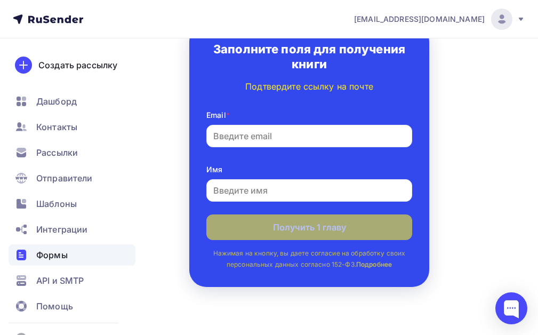
scroll to position [951, 0]
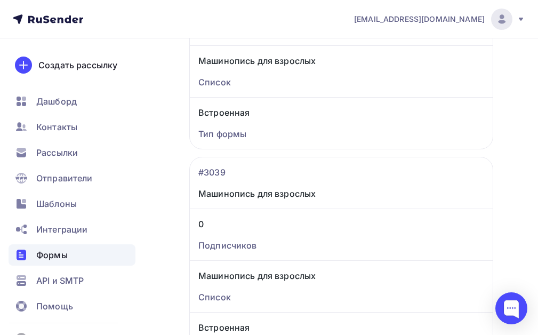
scroll to position [344, 0]
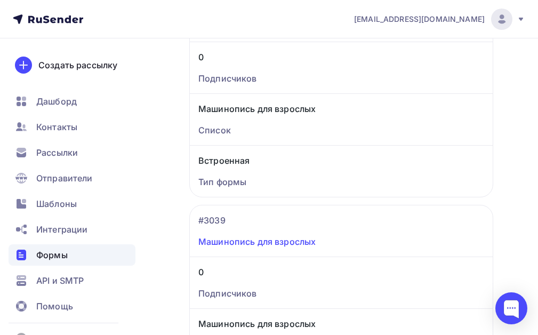
click at [309, 242] on link "Машинопись для взрослых" at bounding box center [341, 241] width 286 height 13
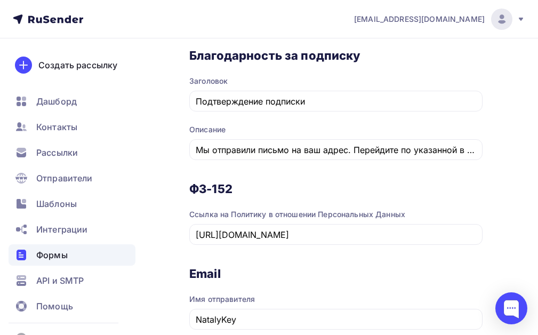
scroll to position [580, 0]
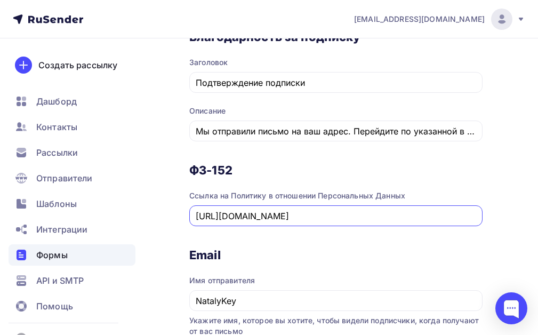
drag, startPoint x: 398, startPoint y: 214, endPoint x: 207, endPoint y: 226, distance: 190.6
click at [192, 225] on div "[URL][DOMAIN_NAME]" at bounding box center [335, 215] width 293 height 21
drag, startPoint x: 196, startPoint y: 215, endPoint x: 418, endPoint y: 219, distance: 222.3
click at [431, 217] on input "[URL][DOMAIN_NAME]" at bounding box center [336, 215] width 281 height 13
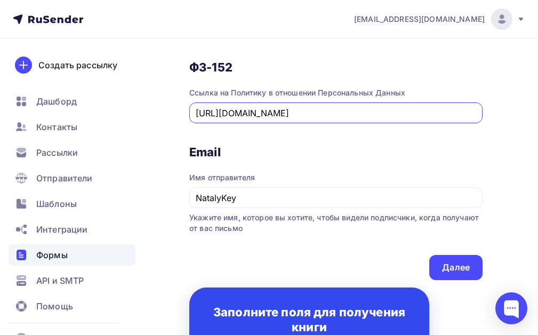
scroll to position [686, 0]
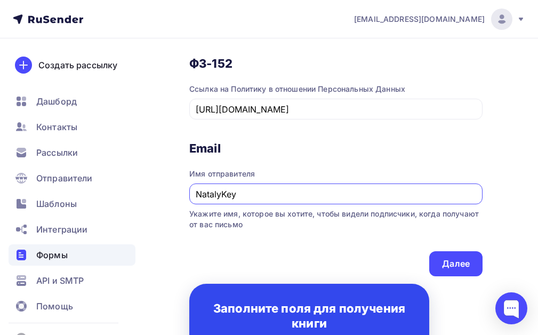
drag, startPoint x: 244, startPoint y: 196, endPoint x: 187, endPoint y: 196, distance: 57.6
click at [187, 196] on div "Назад Машинопись для взрослых Машинопись для взрослых Список: Машинопись для вз…" at bounding box center [269, 0] width 538 height 1296
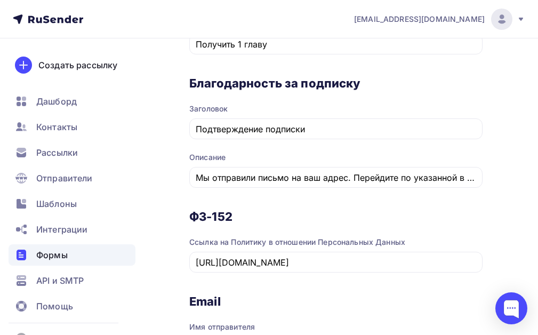
scroll to position [520, 0]
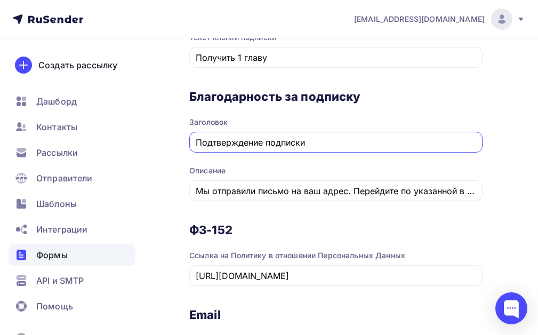
drag, startPoint x: 313, startPoint y: 142, endPoint x: 193, endPoint y: 152, distance: 120.3
click at [193, 152] on div "Подтверждение подписки" at bounding box center [335, 142] width 293 height 21
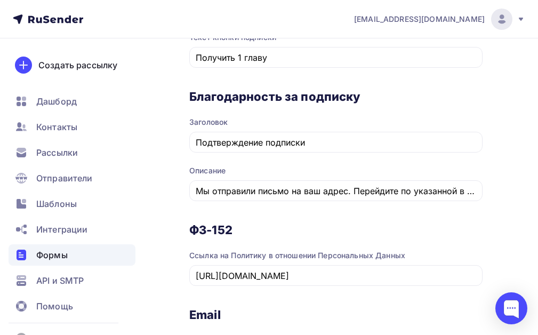
drag, startPoint x: 190, startPoint y: 189, endPoint x: 542, endPoint y: 195, distance: 351.8
click at [446, 196] on input "Мы отправили письмо на ваш адрес. Перейдите по указанной в нем ссылке для подтв…" at bounding box center [336, 190] width 281 height 13
click at [208, 198] on div "Мы отправили письмо на ваш адрес. Перейдите по указанной в нем ссылке для подтв…" at bounding box center [335, 190] width 293 height 21
drag, startPoint x: 197, startPoint y: 191, endPoint x: 545, endPoint y: 193, distance: 348.0
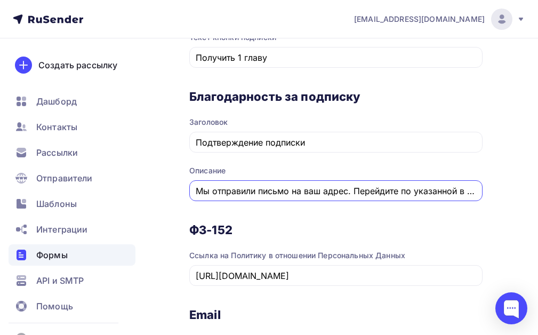
click at [473, 192] on input "Мы отправили письмо на ваш адрес. Перейдите по указанной в нем ссылке для подтв…" at bounding box center [336, 190] width 281 height 13
click at [471, 192] on input "Мы отправили письмо на ваш адрес. Перейдите по указанной в нем ссылке для подтв…" at bounding box center [336, 190] width 281 height 13
click at [471, 193] on input "Мы отправили письмо на ваш адрес. Перейдите по указанной в нем ссылке для подтв…" at bounding box center [336, 190] width 281 height 13
drag, startPoint x: 196, startPoint y: 189, endPoint x: 487, endPoint y: 193, distance: 291.0
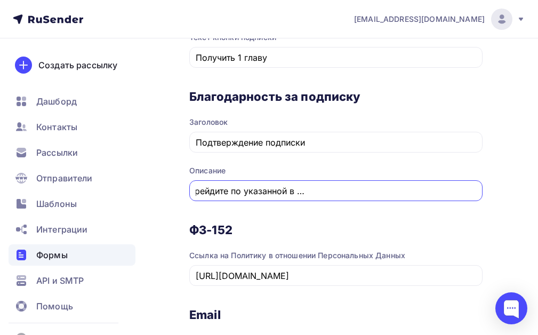
click at [487, 193] on div "1 [GEOGRAPHIC_DATA] 2 Поля формы 3 Дизайн Тип формы Выберите способ установки ф…" at bounding box center [341, 120] width 304 height 910
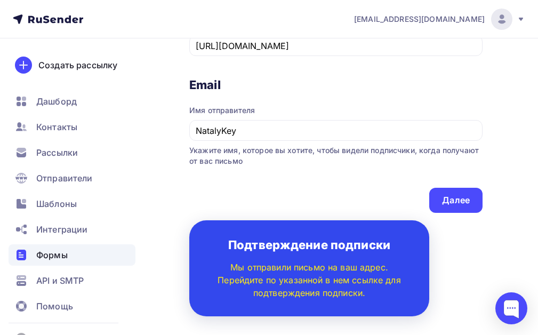
scroll to position [833, 0]
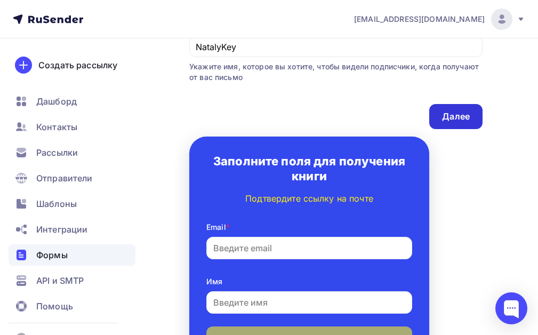
click at [454, 112] on div "Далее" at bounding box center [456, 116] width 28 height 12
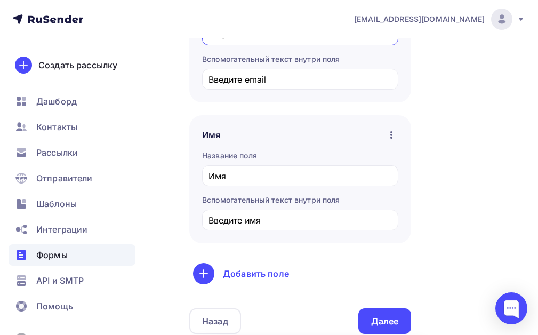
scroll to position [373, 0]
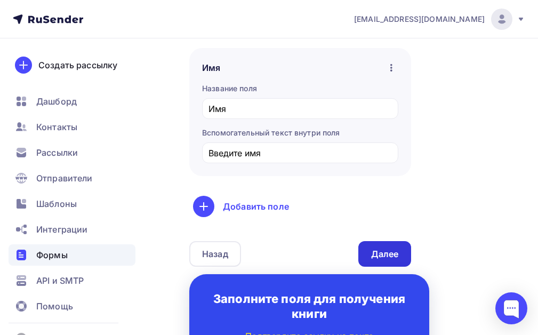
click at [383, 252] on div "Далее" at bounding box center [385, 254] width 28 height 12
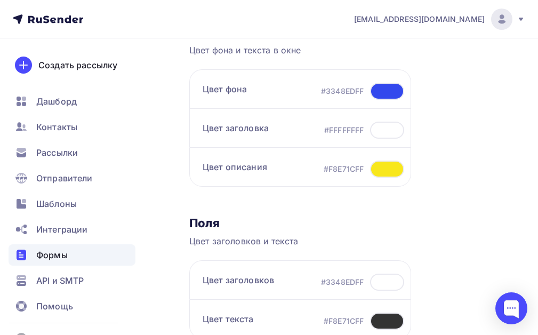
scroll to position [213, 0]
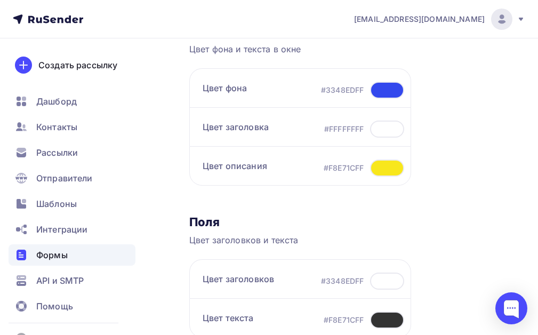
drag, startPoint x: 316, startPoint y: 91, endPoint x: 361, endPoint y: 90, distance: 44.8
click at [361, 90] on div "Цвет фона #3348EDFF" at bounding box center [300, 87] width 222 height 39
copy div "#3348EDFF"
drag, startPoint x: 320, startPoint y: 131, endPoint x: 353, endPoint y: 124, distance: 33.8
click at [362, 126] on div "Цвет заголовка #FFFFFFFF" at bounding box center [300, 126] width 222 height 39
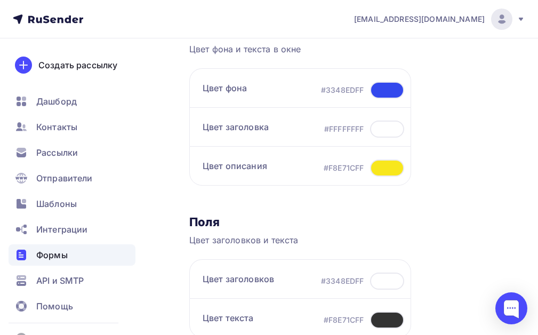
copy div "#FFFFFFFF"
click at [384, 169] on div at bounding box center [387, 167] width 34 height 17
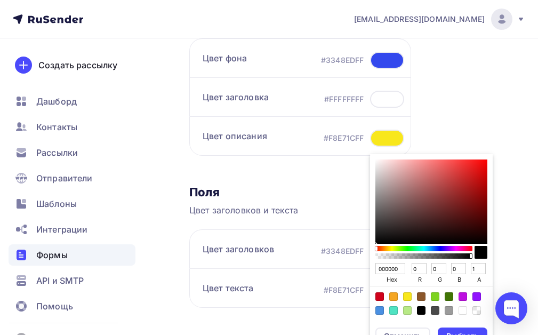
scroll to position [266, 0]
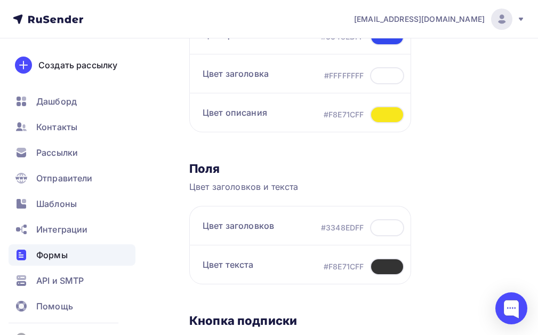
click at [330, 152] on div "Окно Цвет фона и текста в окне Цвет фона #3348EDFF Цвет заголовка #FFFFFFFF Цве…" at bounding box center [300, 230] width 222 height 520
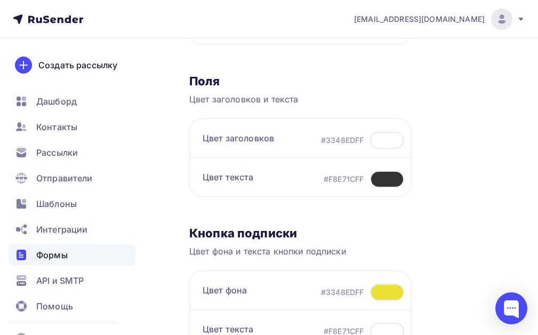
scroll to position [373, 0]
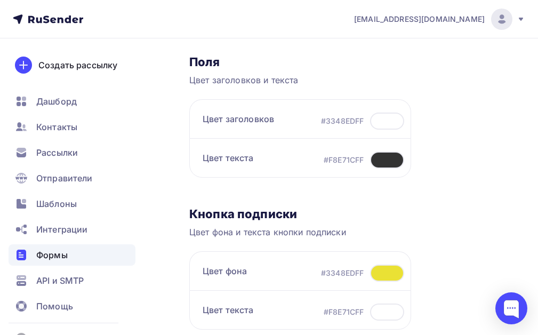
drag, startPoint x: 322, startPoint y: 160, endPoint x: 363, endPoint y: 160, distance: 41.0
click at [363, 160] on div "#F8E71CFF" at bounding box center [363, 159] width 80 height 17
copy div "#F8E71CFF"
click at [388, 159] on div at bounding box center [387, 159] width 34 height 17
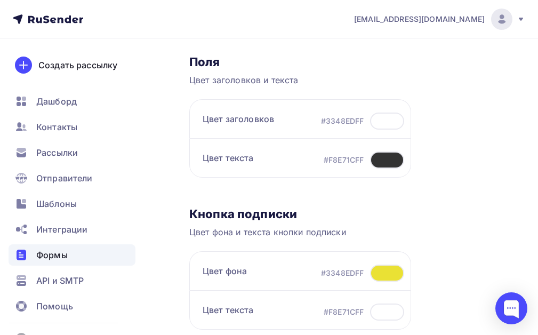
click at [333, 158] on div "#F8E71CFF" at bounding box center [343, 160] width 40 height 11
click at [323, 160] on div "#F8E71CFF" at bounding box center [343, 160] width 40 height 11
drag, startPoint x: 361, startPoint y: 162, endPoint x: 319, endPoint y: 157, distance: 42.4
click at [319, 157] on div "Цвет текста #F8E71CFF" at bounding box center [300, 157] width 222 height 39
copy div "#F8E71CFF"
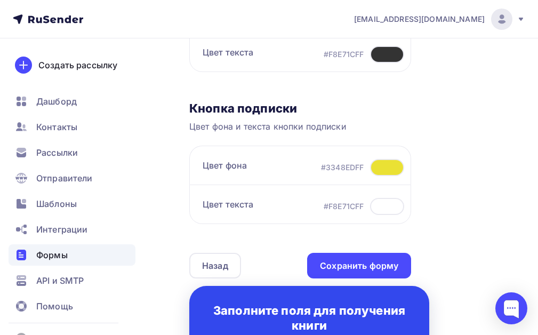
scroll to position [480, 0]
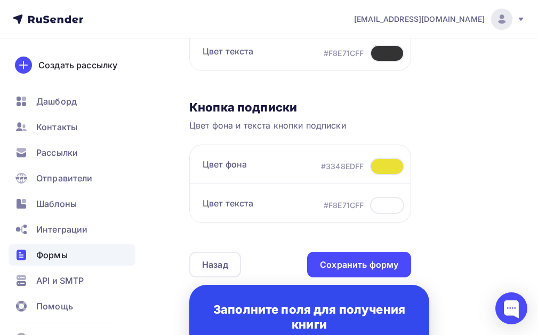
click at [387, 164] on div at bounding box center [387, 166] width 34 height 17
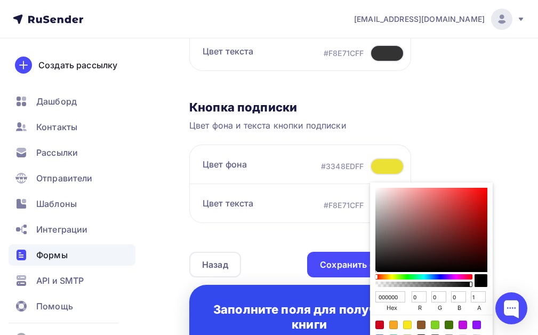
click at [404, 138] on div "Кнопка подписки Цвет фона и текста кнопки подписки Цвет фона #3348EDFF 000000 h…" at bounding box center [300, 165] width 222 height 131
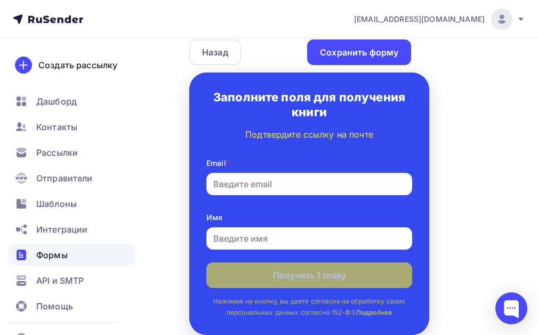
scroll to position [693, 0]
